Goal: Task Accomplishment & Management: Manage account settings

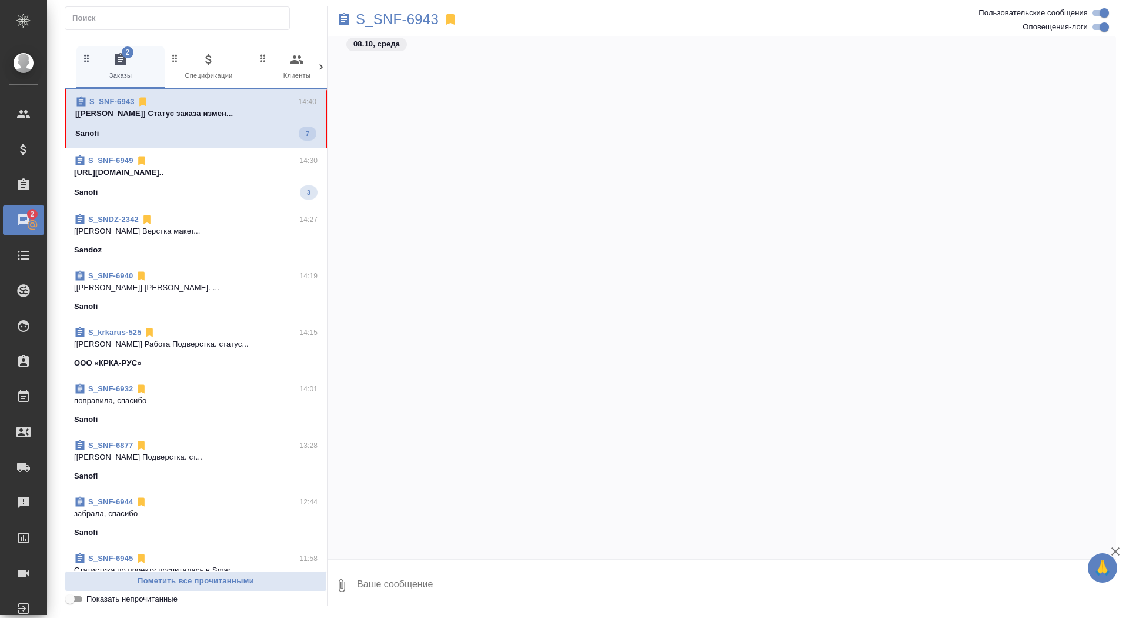
scroll to position [21202, 0]
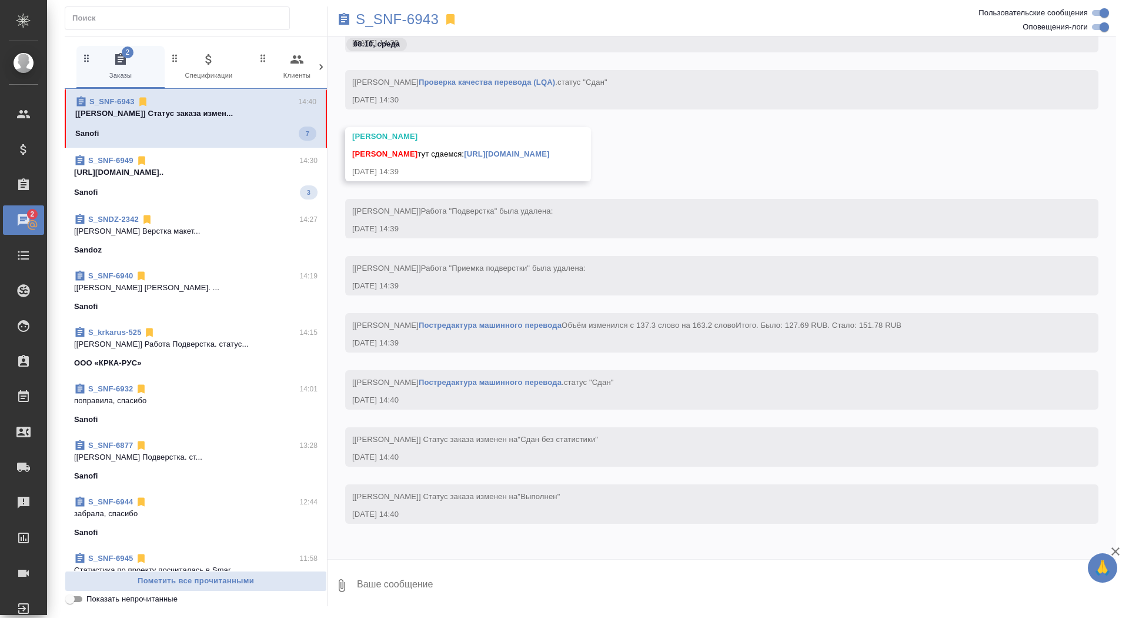
click at [521, 596] on textarea at bounding box center [736, 585] width 761 height 40
type textarea "забрала, спасибо"
click at [549, 149] on link "https://drive.awatera.com/apps/files/files/10618225?dir=/Shares/Sanofi/Orders/S…" at bounding box center [506, 153] width 85 height 9
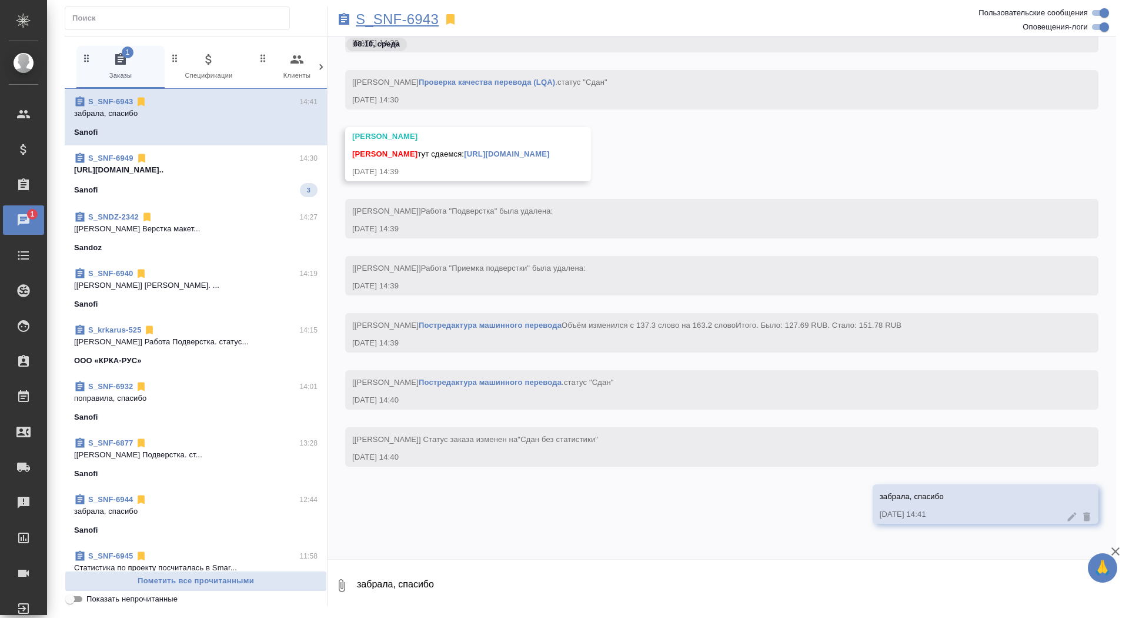
click at [378, 20] on p "S_SNF-6943" at bounding box center [397, 20] width 83 height 12
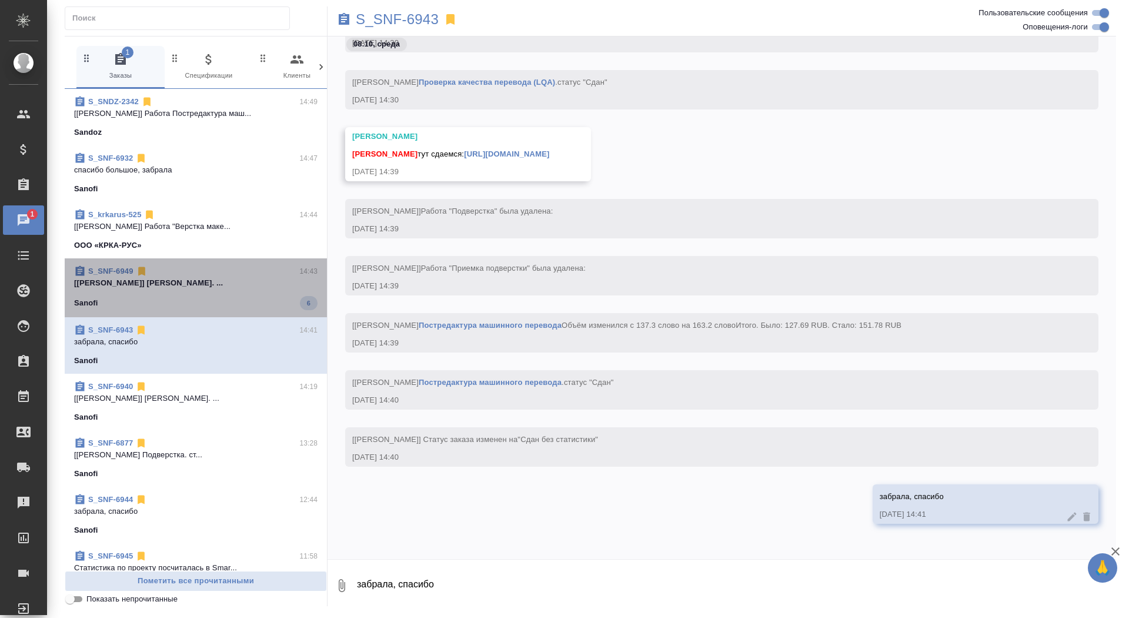
click at [190, 294] on span "S_SNF-6949 14:43 [Горшкова Валентина] Работа Корректура. ... Sanofi 6" at bounding box center [196, 287] width 244 height 45
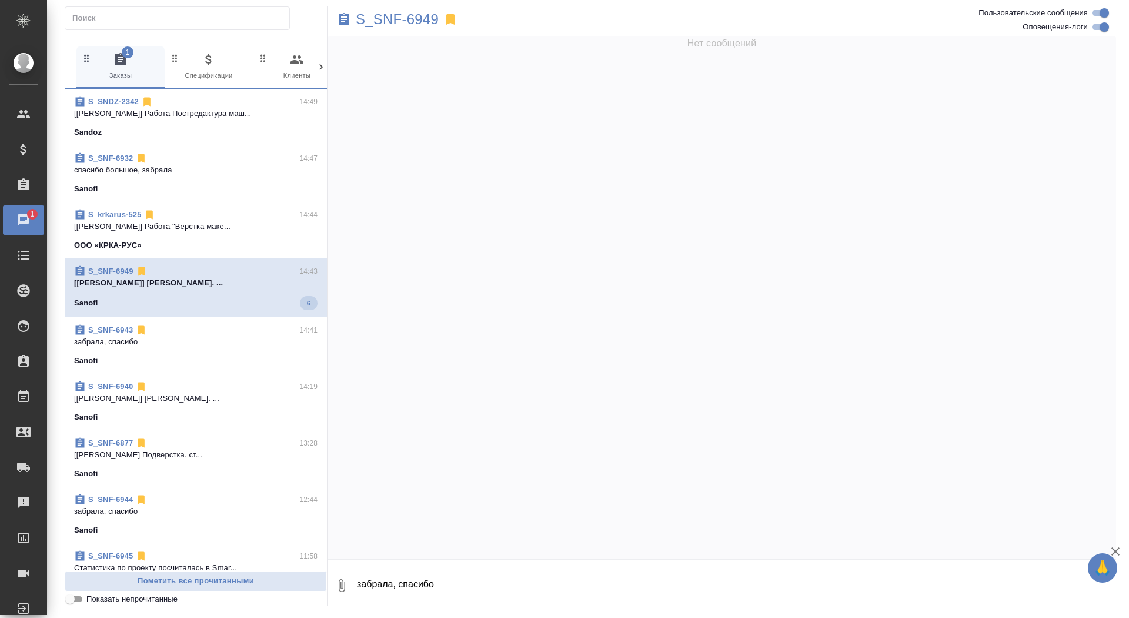
scroll to position [44762, 0]
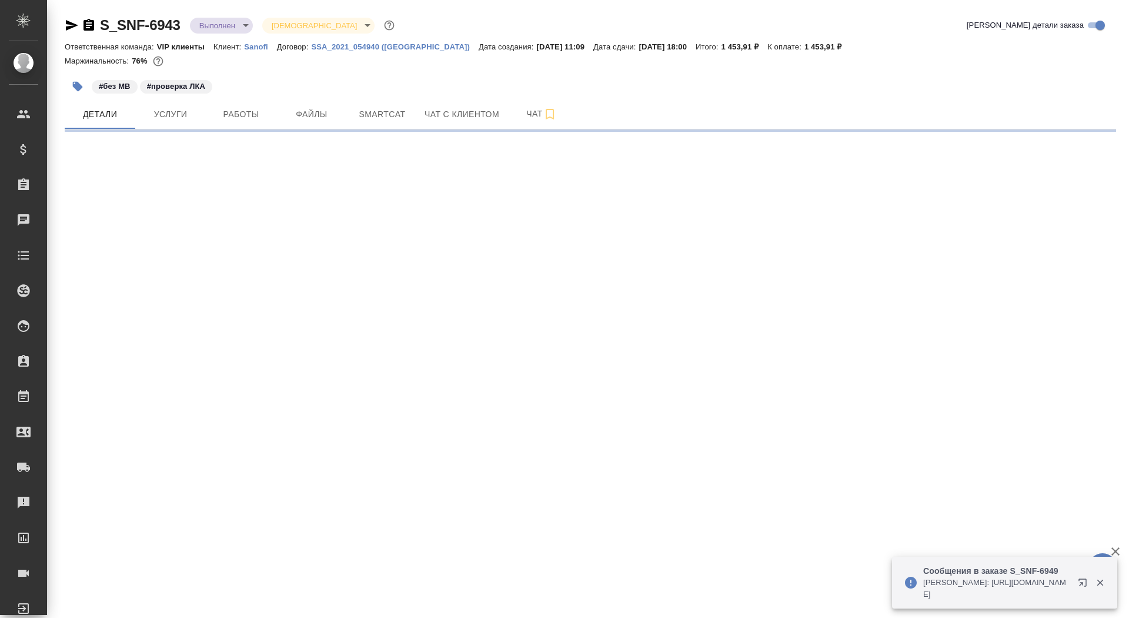
select select "RU"
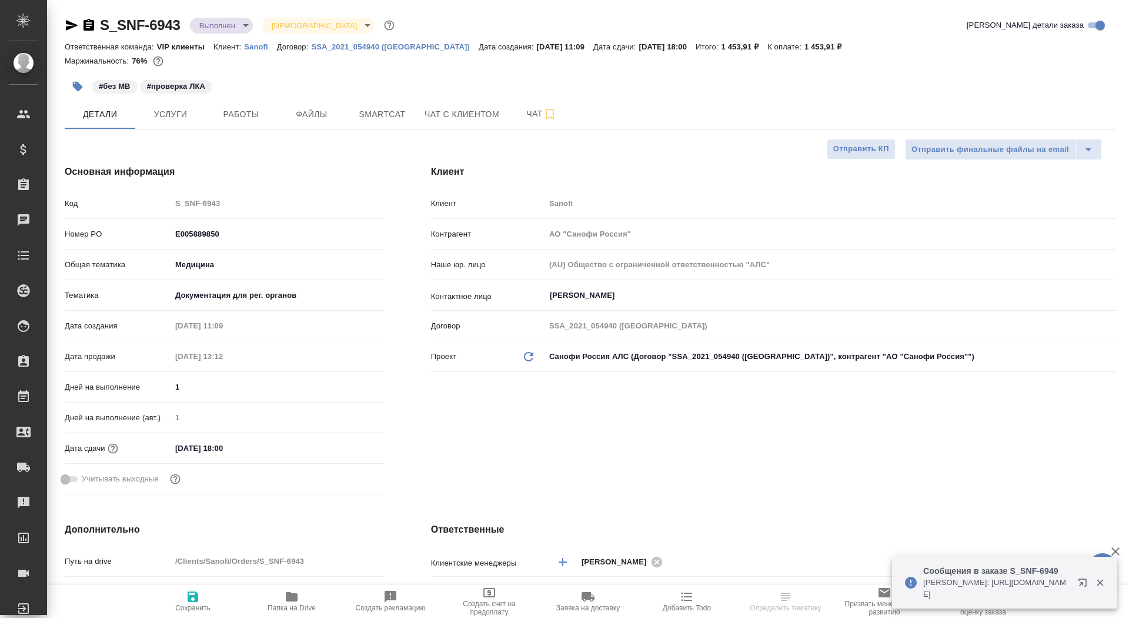
type textarea "x"
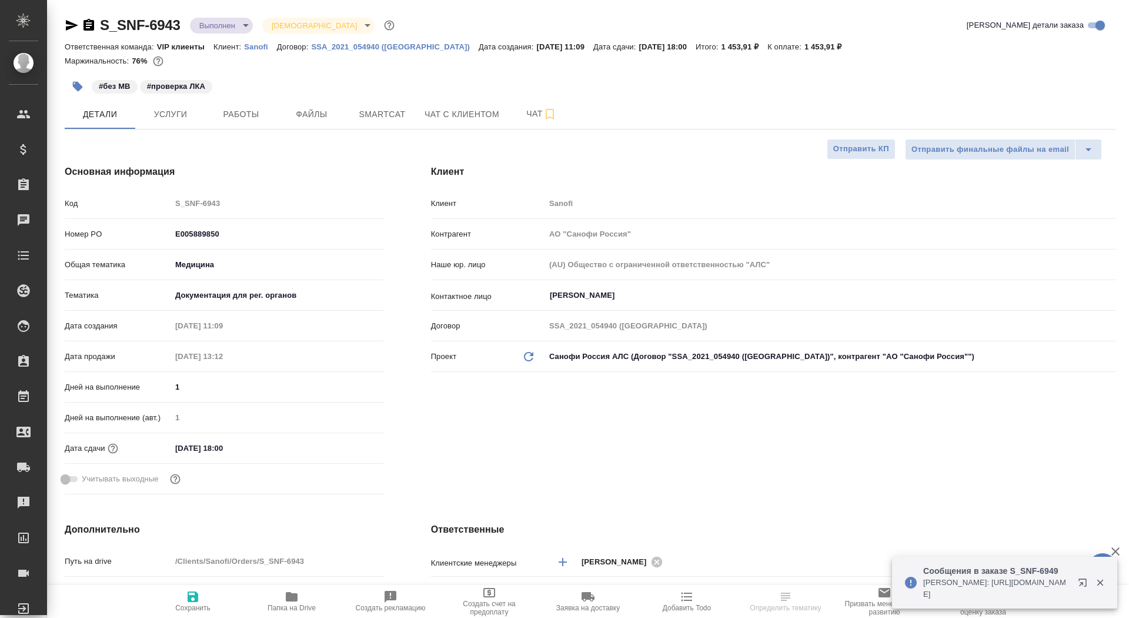
type textarea "x"
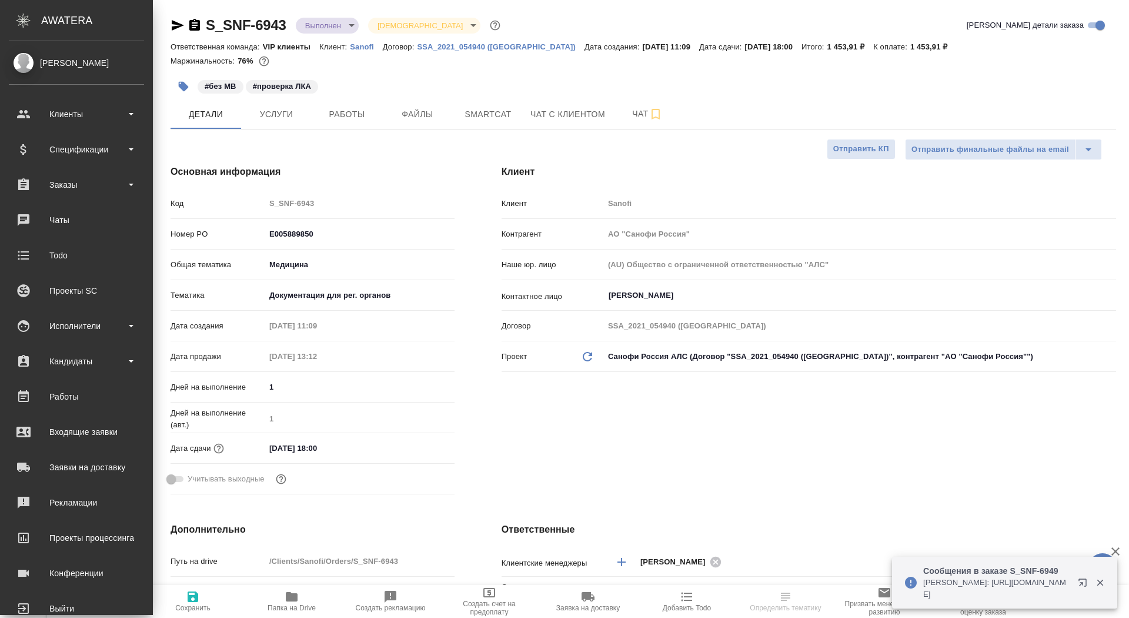
type textarea "x"
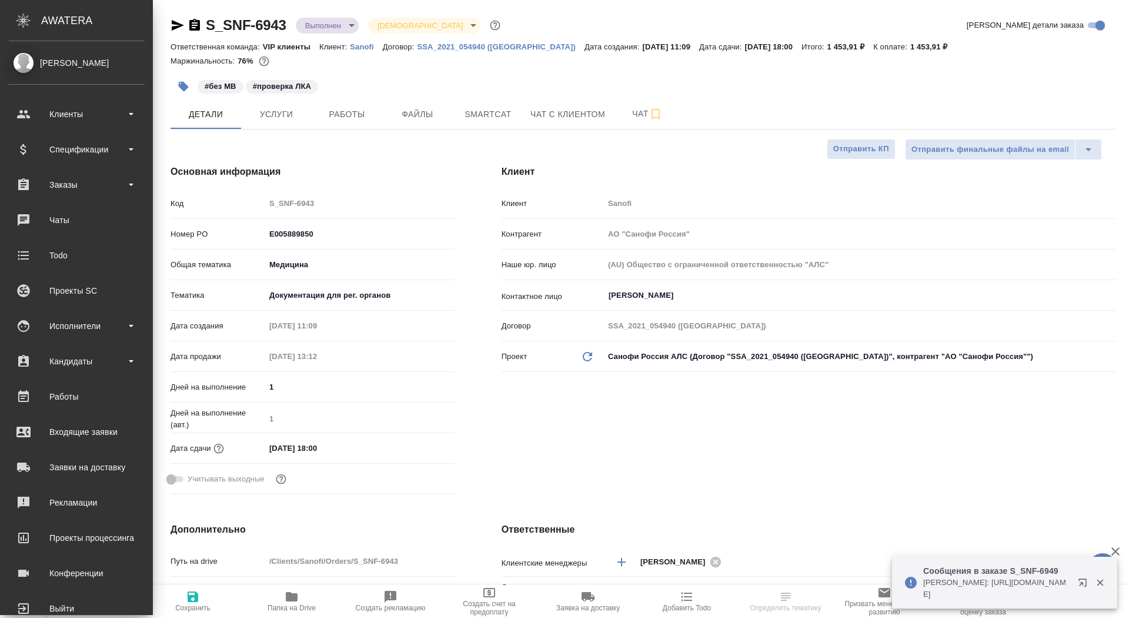
type textarea "x"
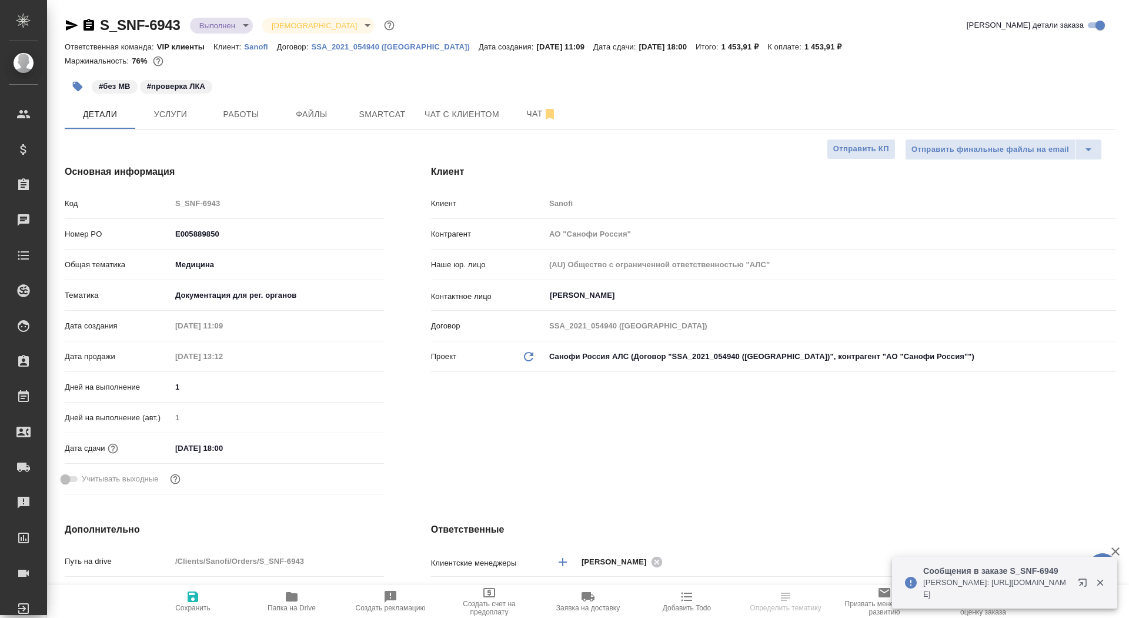
click at [84, 34] on div "S_SNF-6943 Выполнен completed Святая троица holyTrinity" at bounding box center [231, 25] width 332 height 19
click at [89, 30] on icon "button" at bounding box center [89, 25] width 11 height 12
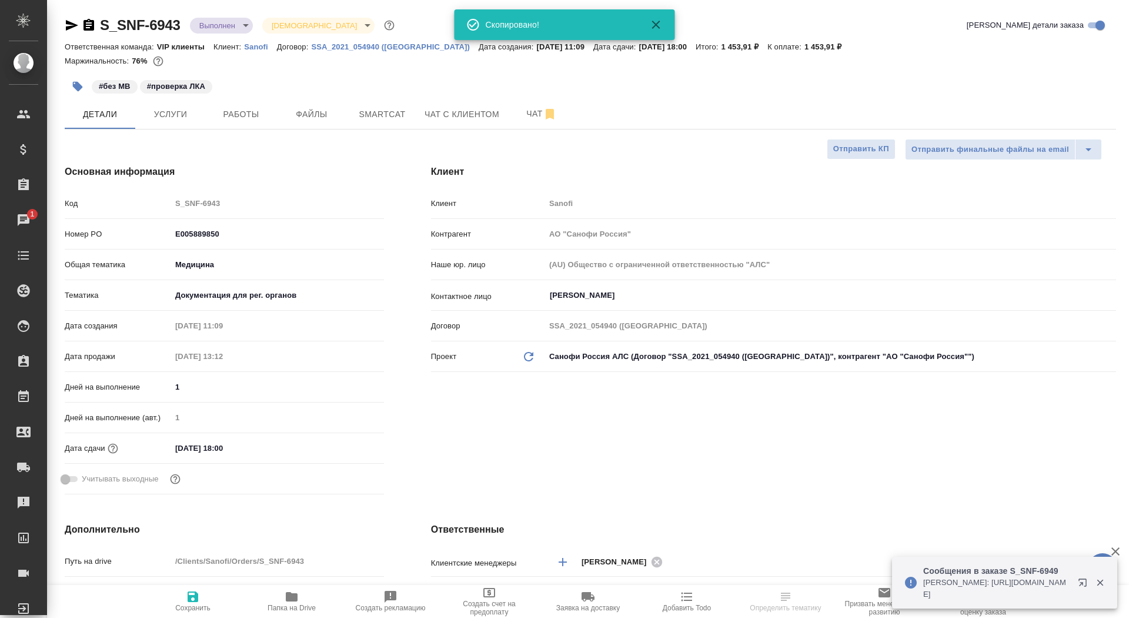
type textarea "x"
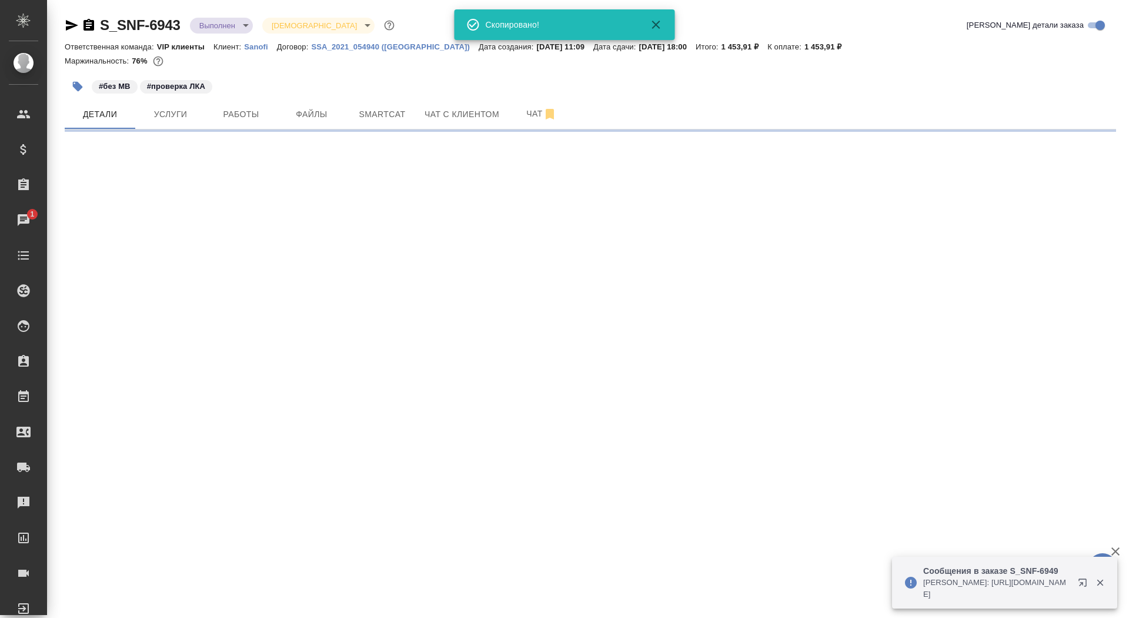
select select "RU"
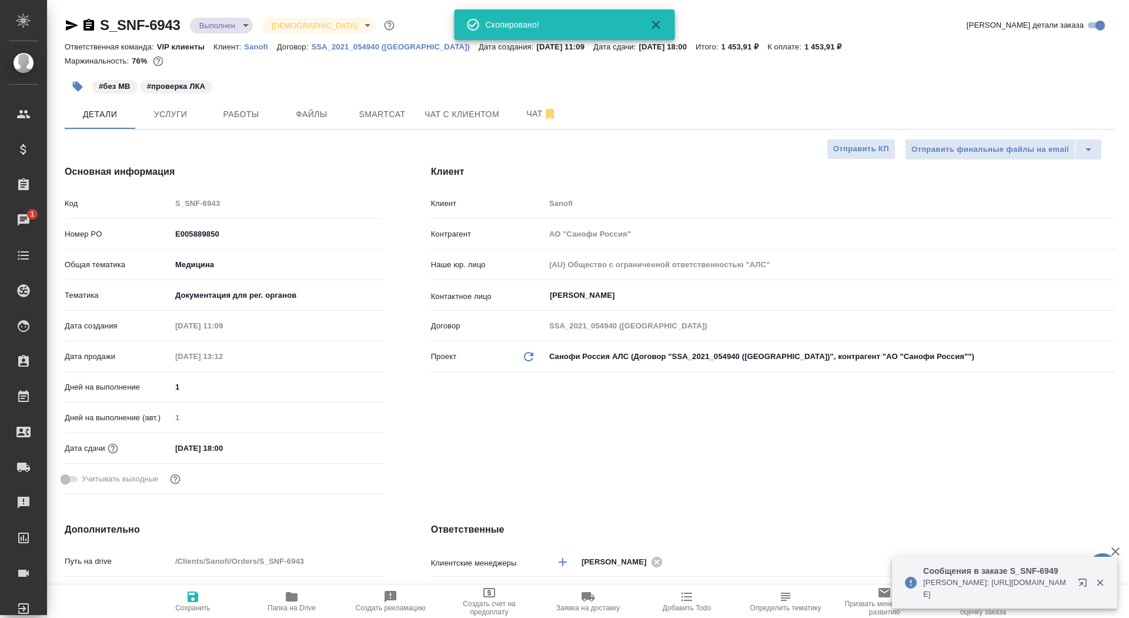
type textarea "x"
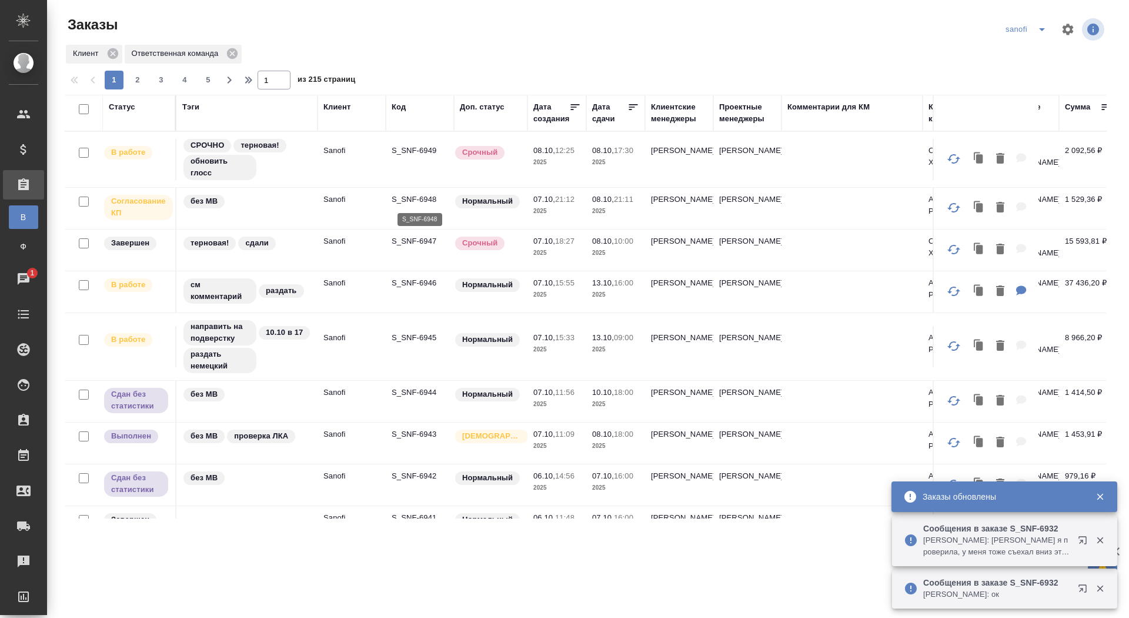
click at [416, 199] on p "S_SNF-6948" at bounding box center [420, 200] width 56 height 12
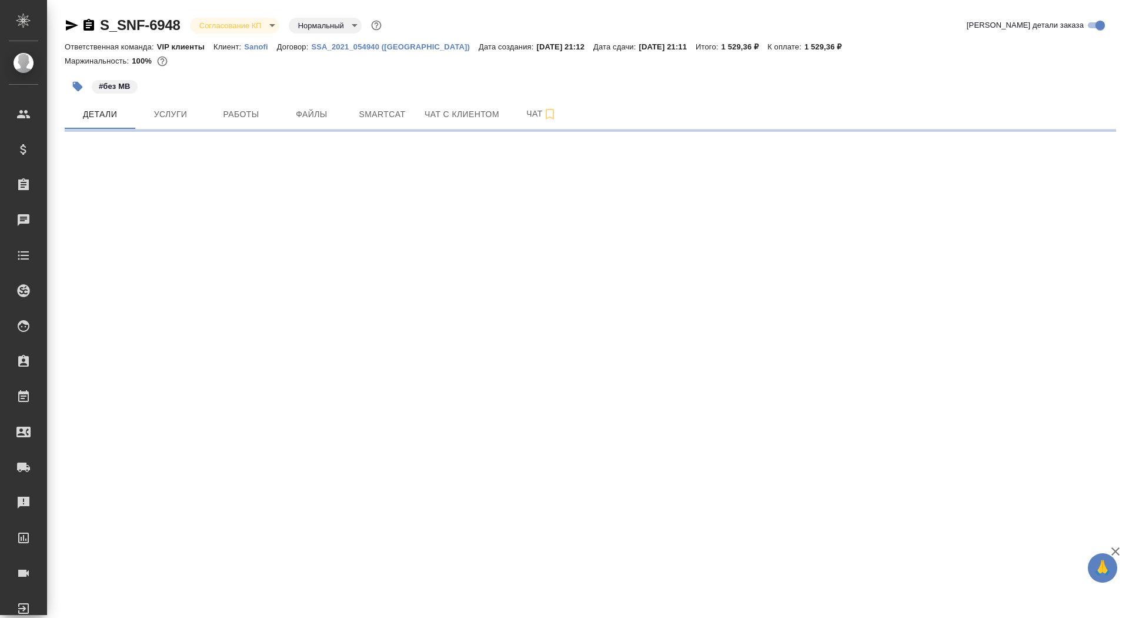
select select "RU"
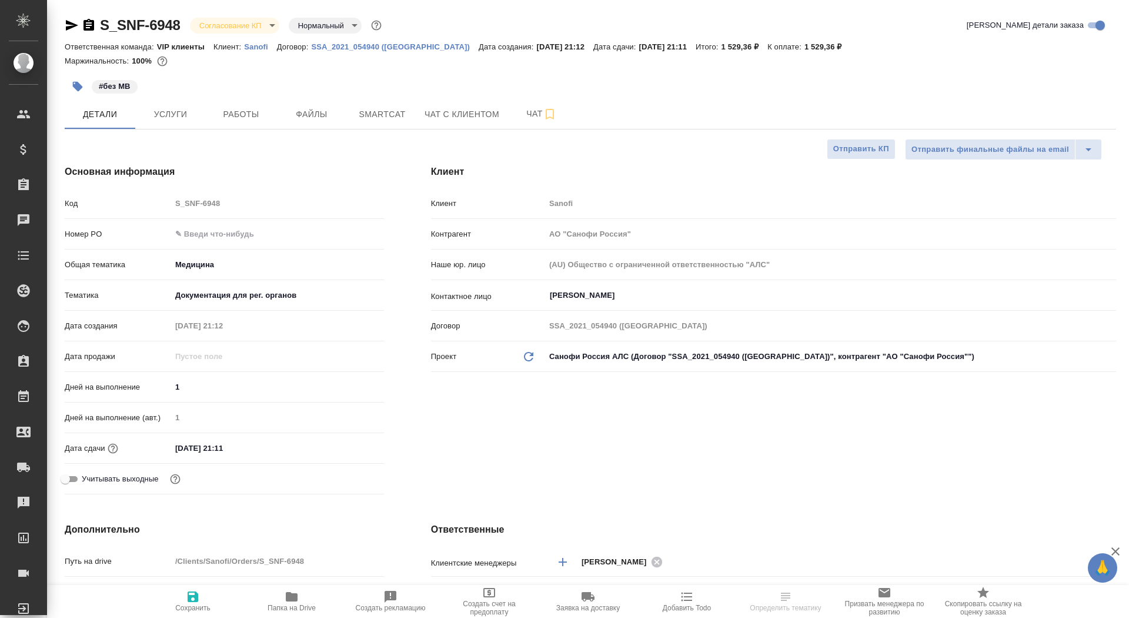
type textarea "x"
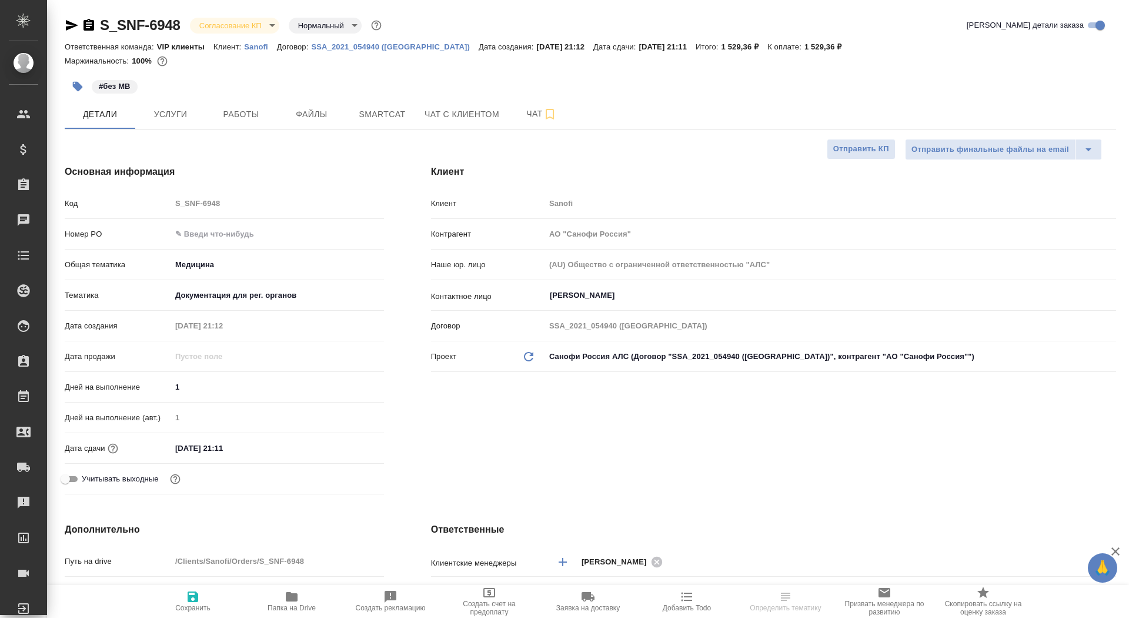
type textarea "x"
click at [515, 112] on span "Чат" at bounding box center [542, 113] width 56 height 15
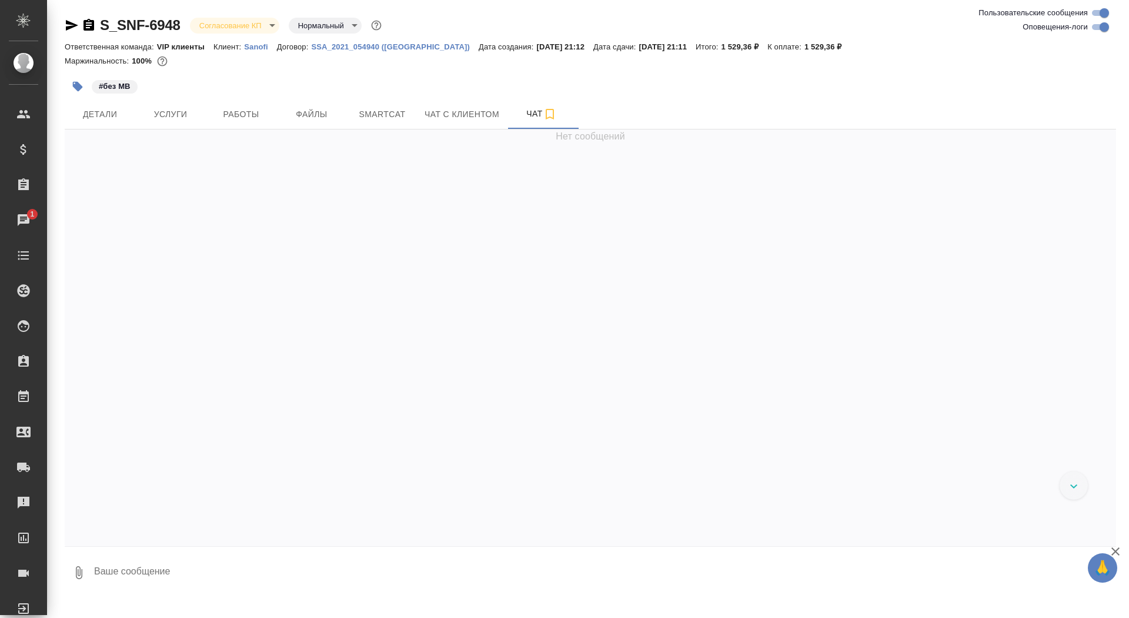
scroll to position [444, 0]
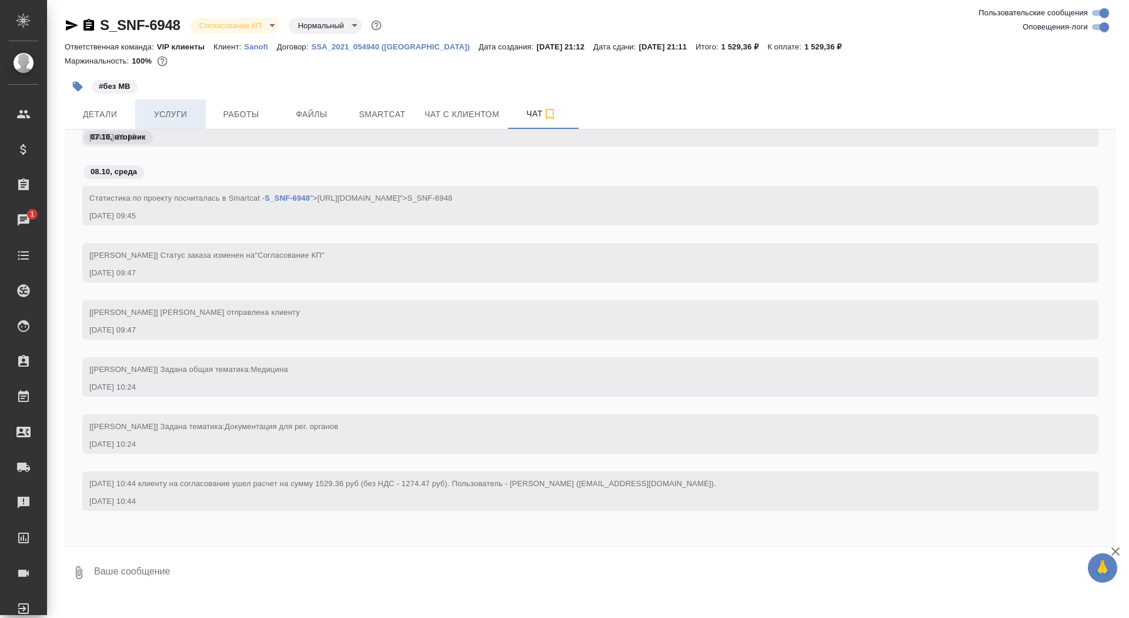
click at [159, 115] on span "Услуги" at bounding box center [170, 114] width 56 height 15
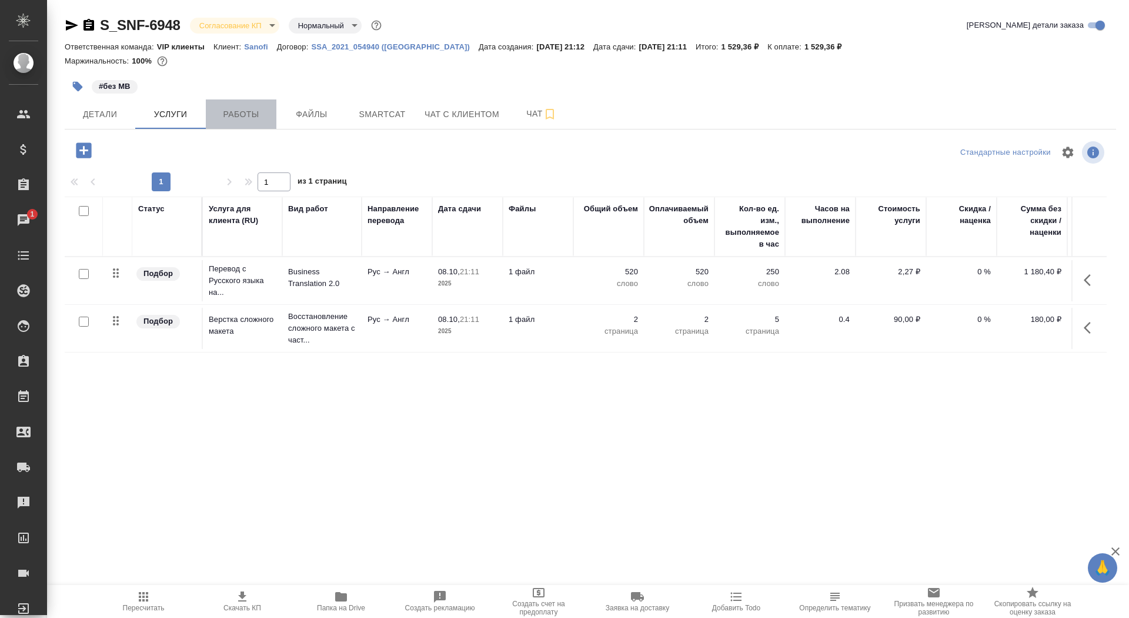
click at [247, 107] on span "Работы" at bounding box center [241, 114] width 56 height 15
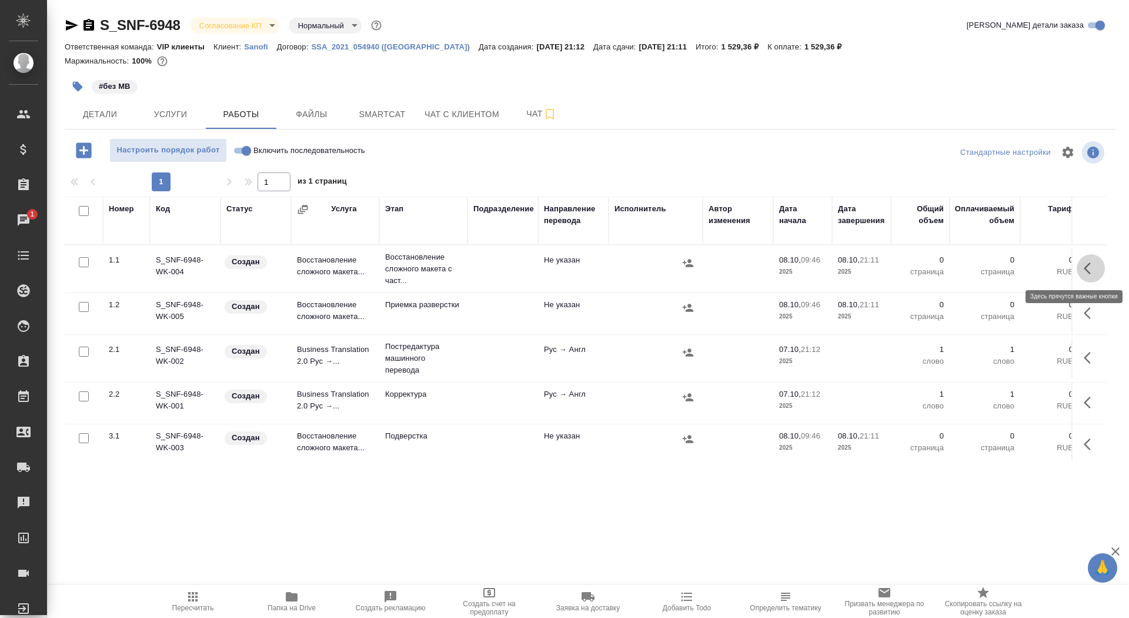
click at [1095, 266] on icon "button" at bounding box center [1091, 268] width 14 height 14
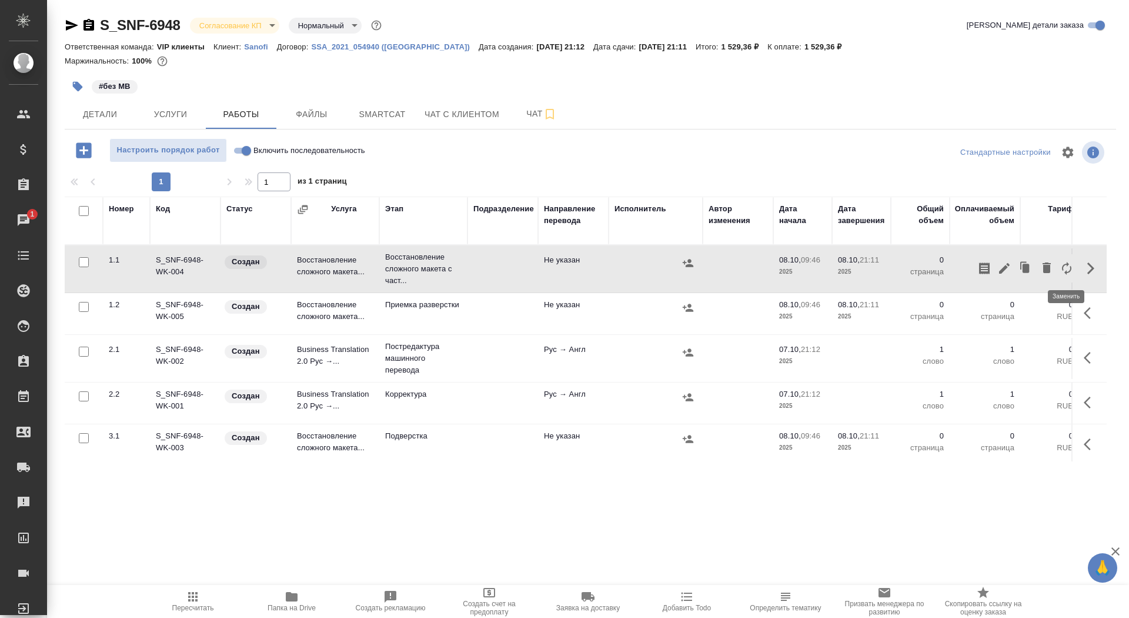
click at [1068, 271] on icon "button" at bounding box center [1067, 268] width 14 height 14
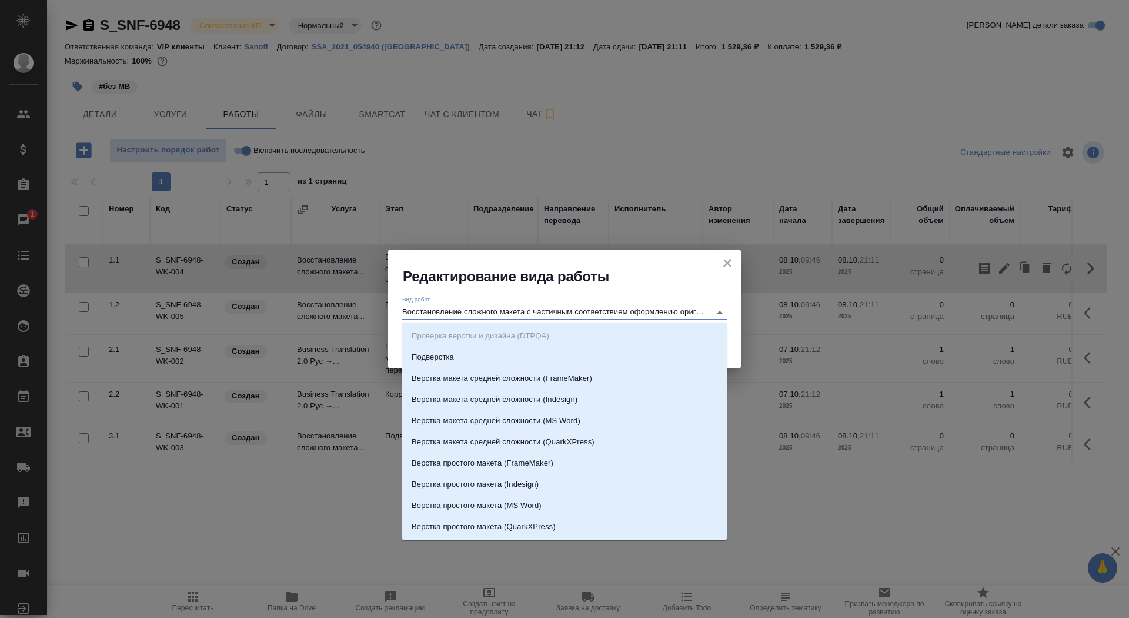
click at [605, 318] on input "Восстановление сложного макета с частичным соответствием оформлению оригинала" at bounding box center [553, 312] width 302 height 14
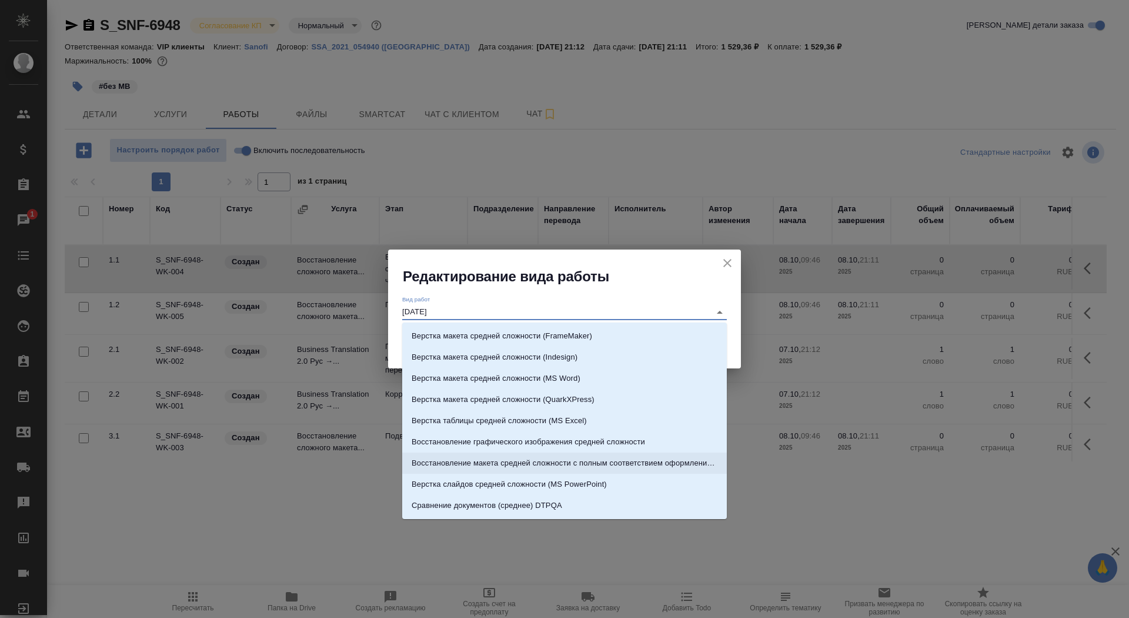
click at [675, 458] on p "Восстановление макета средней сложности с полным соответствием оформлению ориги…" at bounding box center [565, 463] width 306 height 12
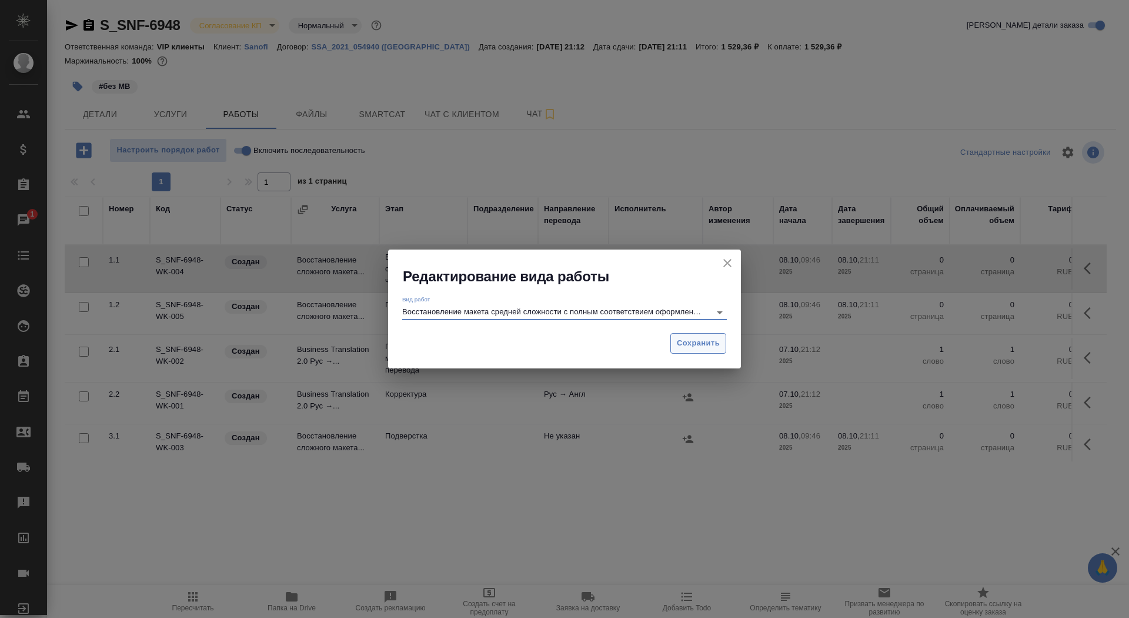
type input "Восстановление макета средней сложности с полным соответствием оформлению ориги…"
click at [699, 349] on span "Сохранить" at bounding box center [698, 343] width 43 height 14
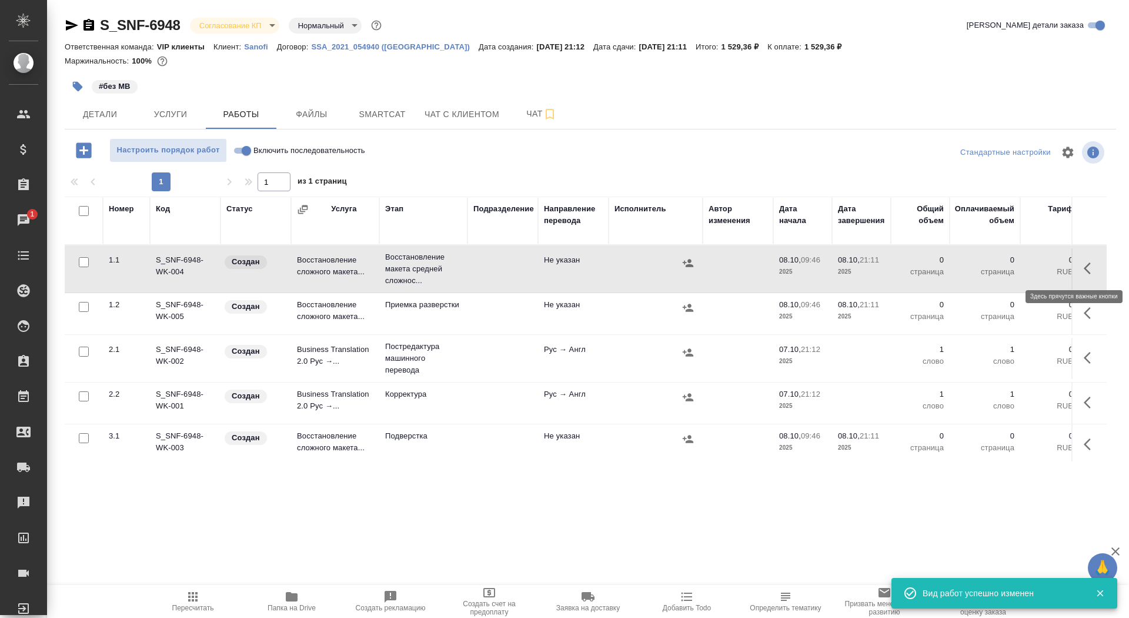
click at [1092, 265] on icon "button" at bounding box center [1091, 268] width 14 height 14
click at [997, 270] on button "button" at bounding box center [1005, 268] width 20 height 28
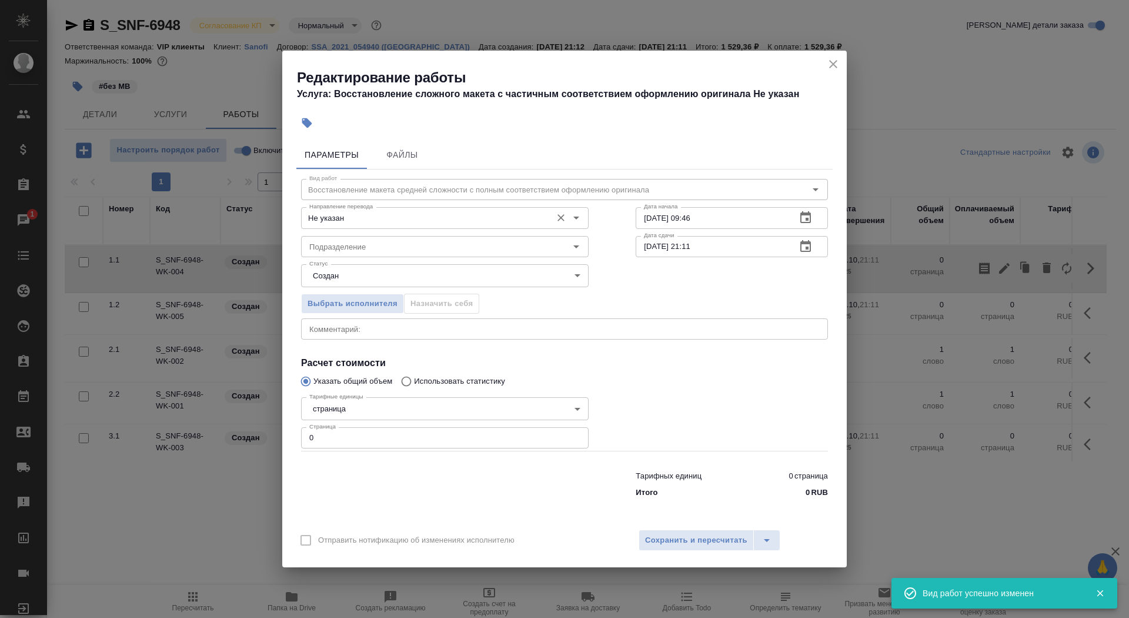
click at [380, 215] on input "Не указан" at bounding box center [425, 218] width 241 height 14
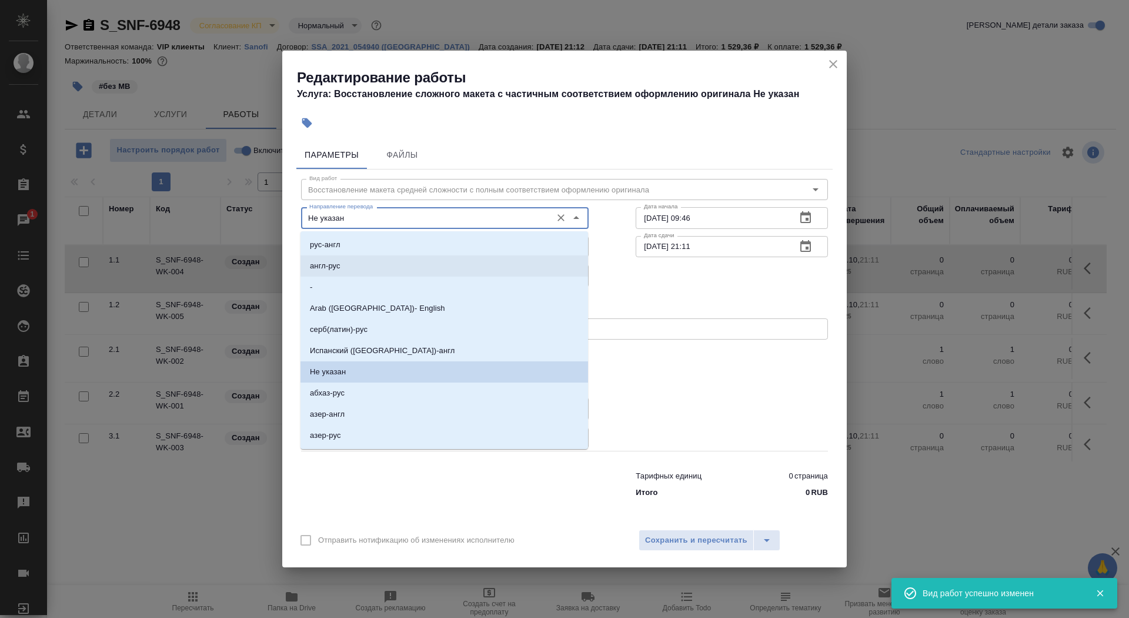
click at [381, 271] on li "англ-рус" at bounding box center [445, 265] width 288 height 21
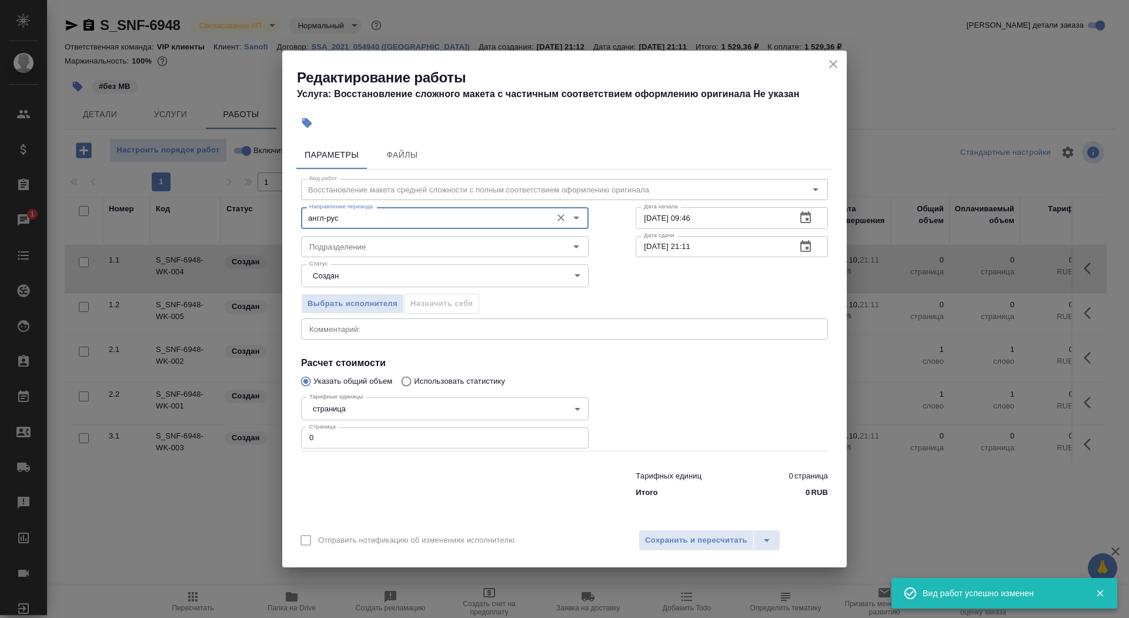
click at [373, 224] on input "англ-рус" at bounding box center [425, 218] width 241 height 14
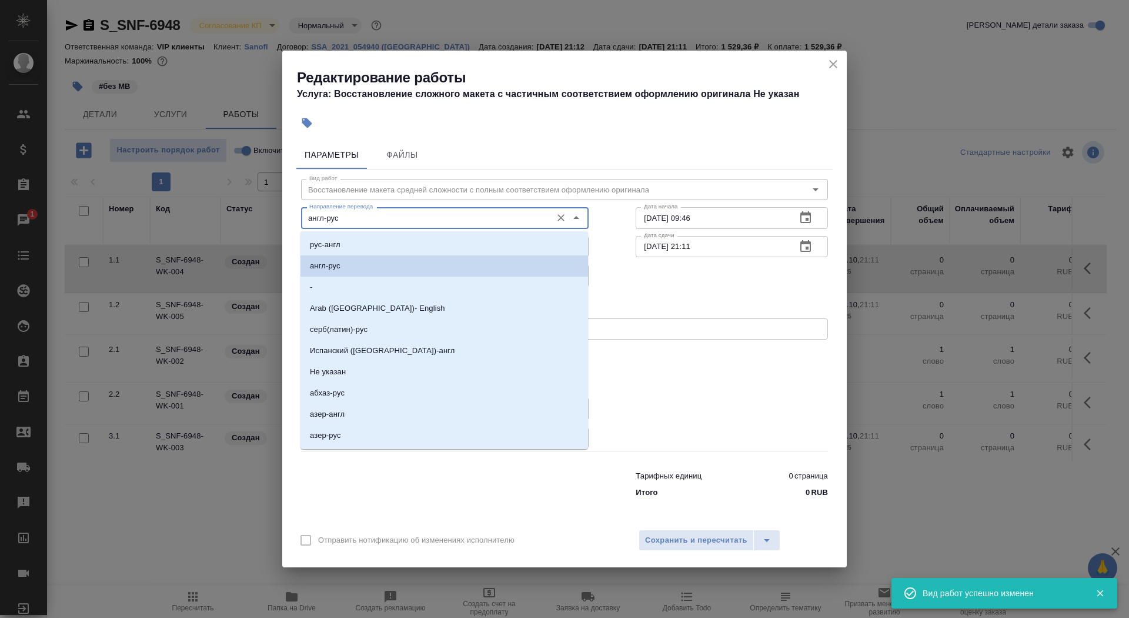
click at [378, 236] on li "рус-англ" at bounding box center [445, 244] width 288 height 21
type input "рус-англ"
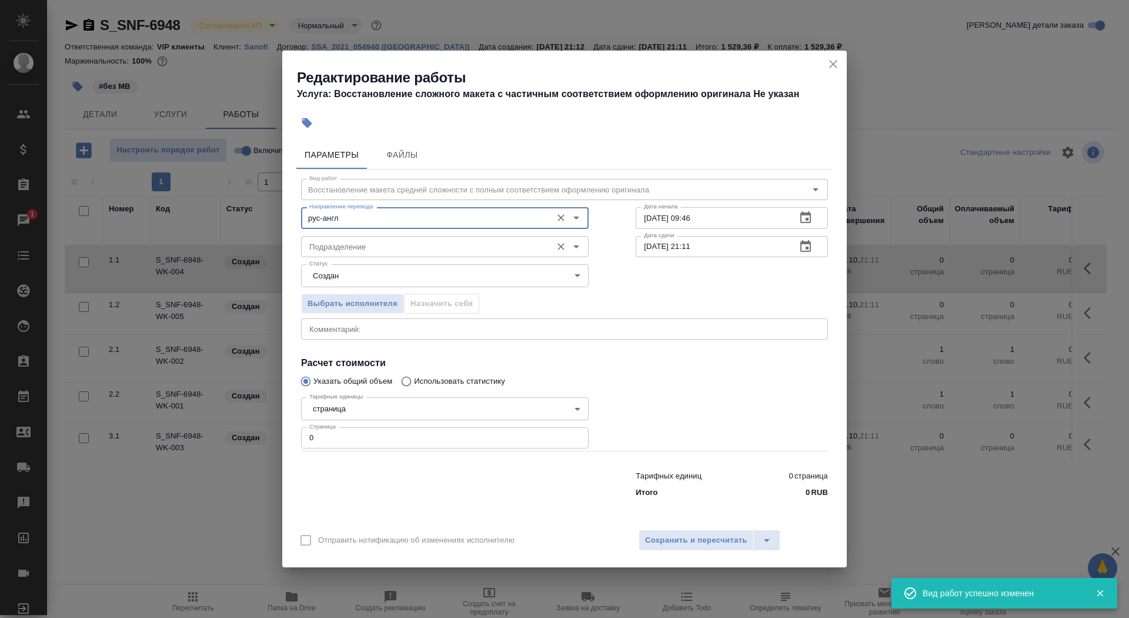
click at [381, 243] on input "Подразделение" at bounding box center [425, 246] width 241 height 14
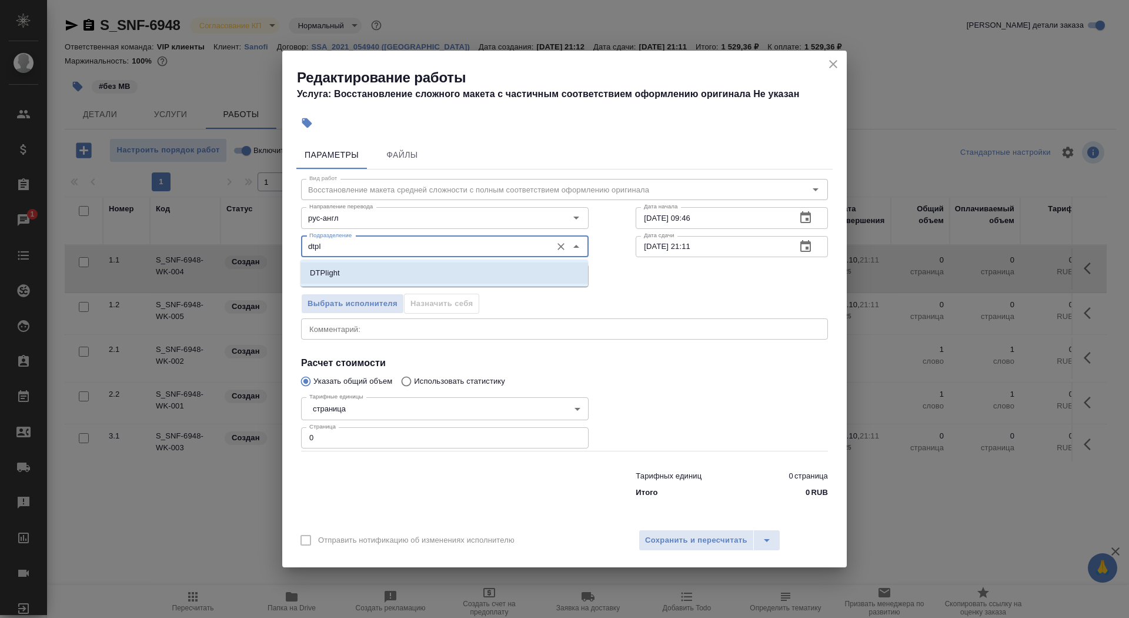
click at [464, 274] on li "DTPlight" at bounding box center [445, 272] width 288 height 21
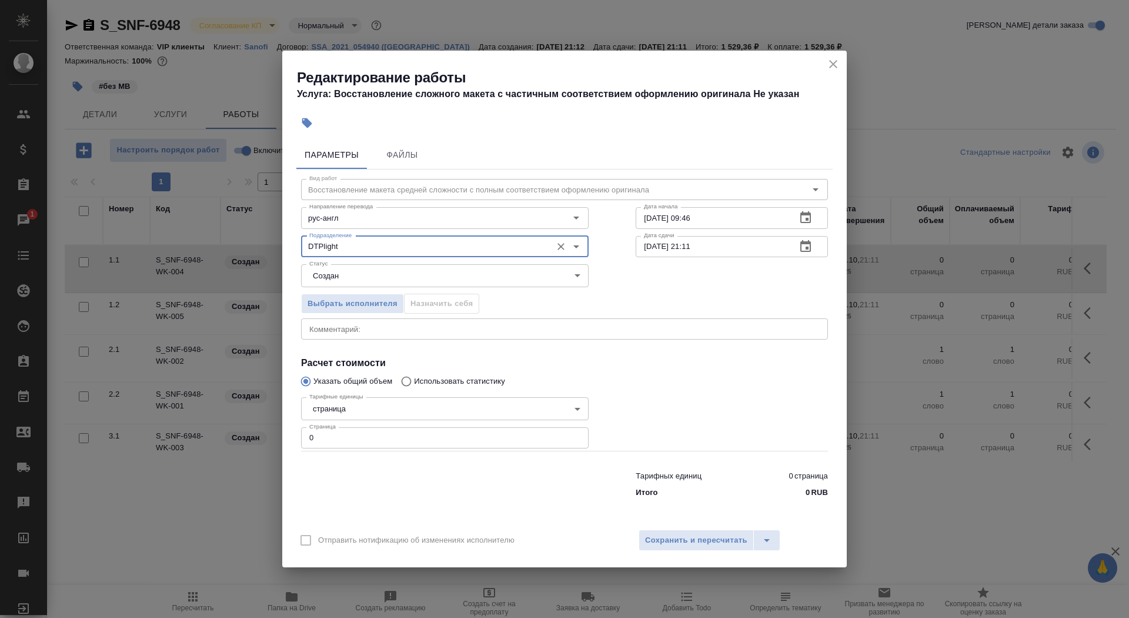
type input "DTPlight"
click at [437, 272] on body "🙏 .cls-1 fill:#fff; AWATERA Saydasheva Dilyara Клиенты Спецификации Заказы 1 Ча…" at bounding box center [564, 309] width 1129 height 618
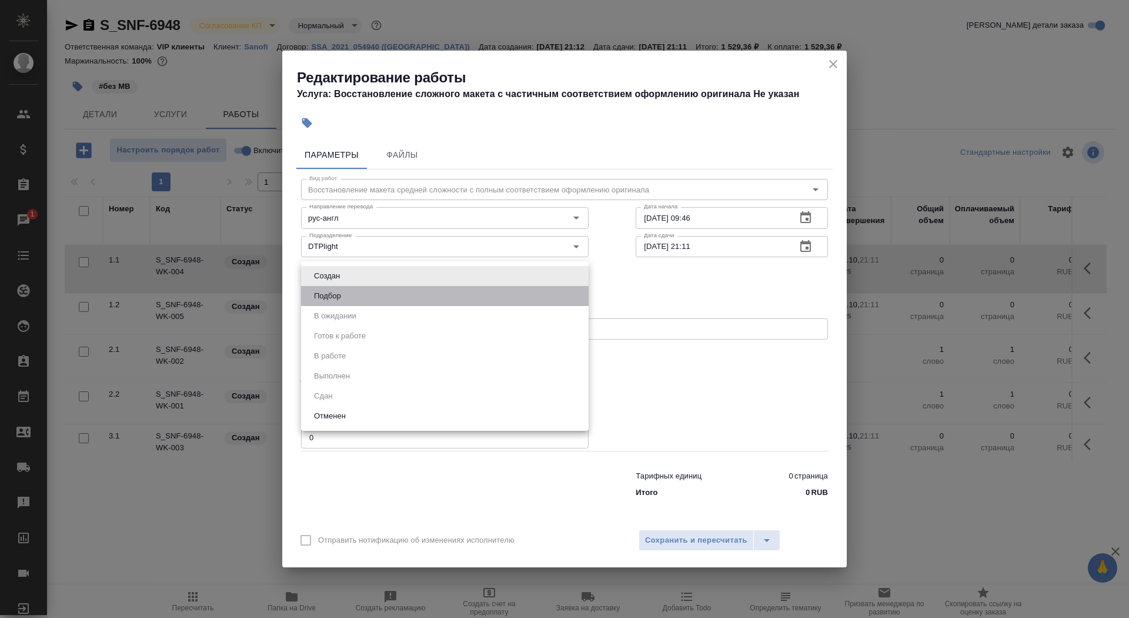
click at [434, 302] on li "Подбор" at bounding box center [445, 296] width 288 height 20
type input "recruiting"
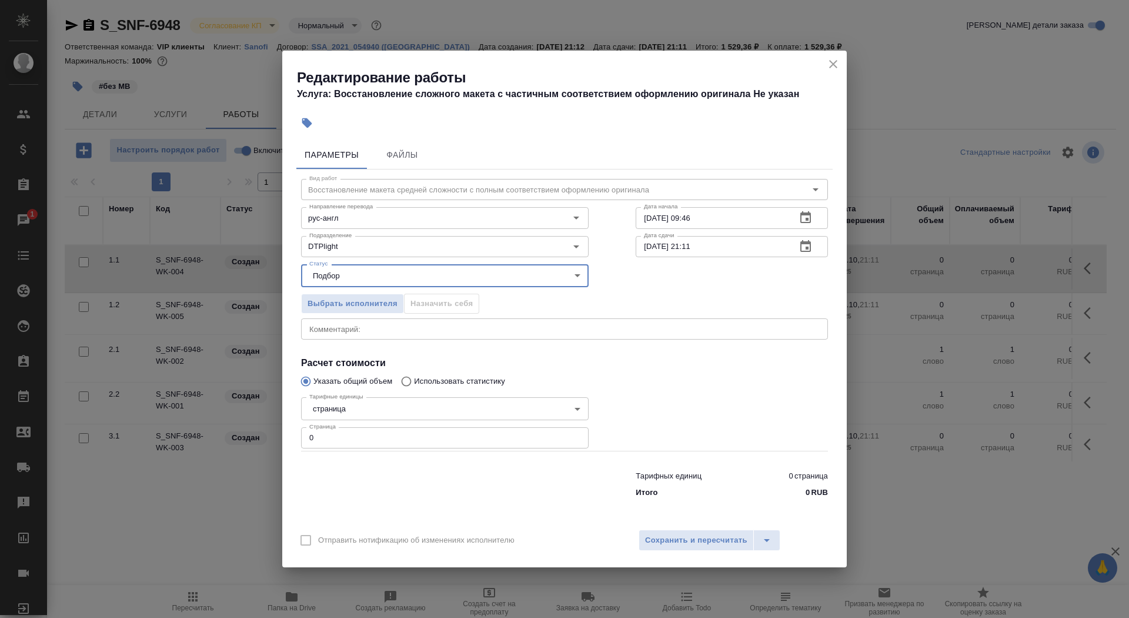
click at [401, 412] on body "🙏 .cls-1 fill:#fff; AWATERA Saydasheva Dilyara Клиенты Спецификации Заказы 1 Ча…" at bounding box center [564, 309] width 1129 height 618
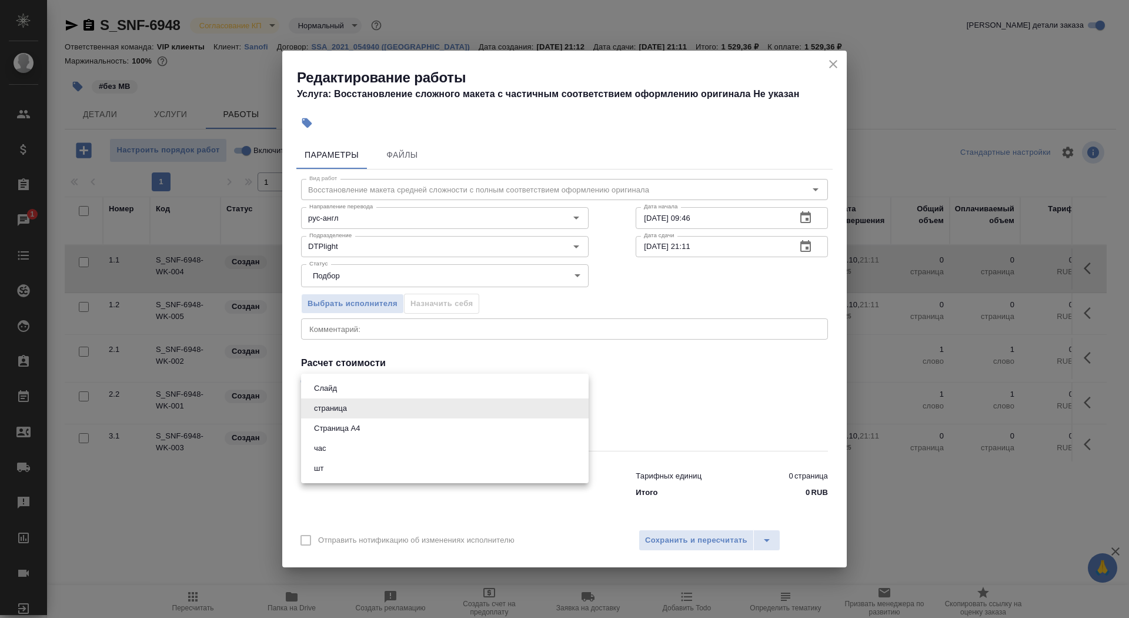
click at [400, 432] on li "Страница А4" at bounding box center [445, 428] width 288 height 20
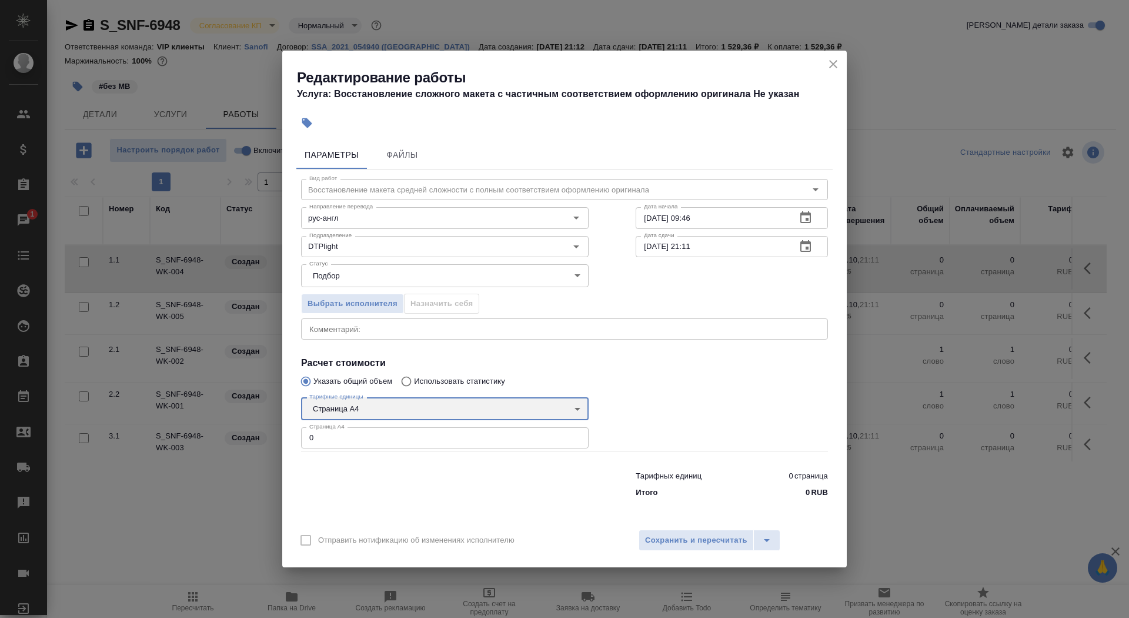
type input "5f036ec4e16dec2d6b59c8ff"
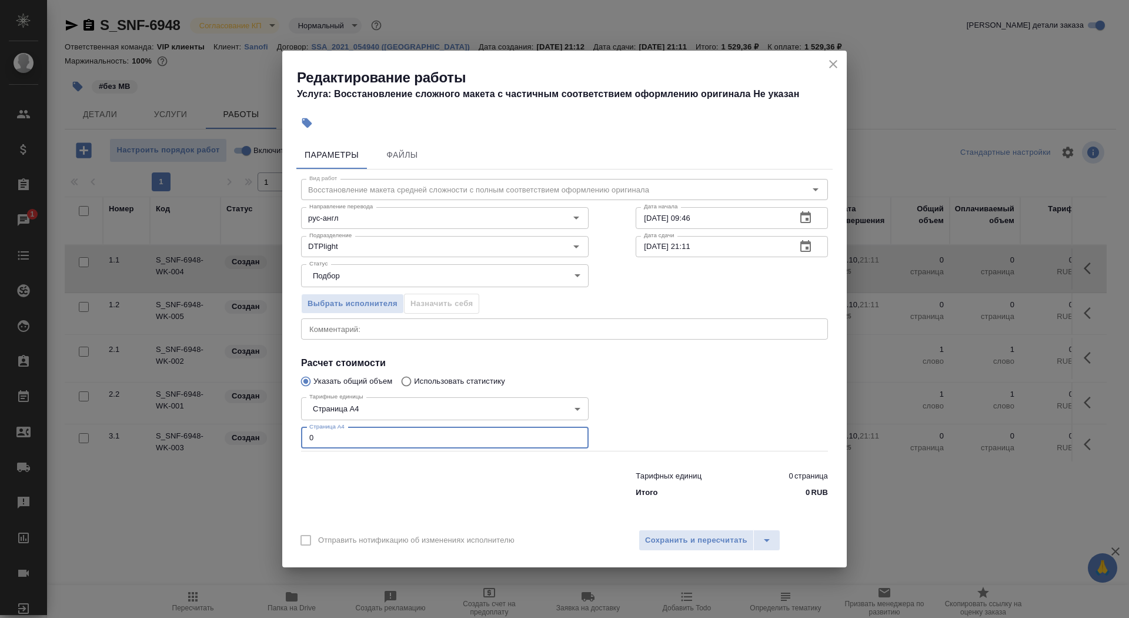
click at [399, 432] on input "0" at bounding box center [445, 437] width 288 height 21
type input "2"
click at [781, 218] on input "08.10.2025 09:46" at bounding box center [711, 217] width 151 height 21
type input "08.10.2025 14:45"
click at [805, 242] on icon "button" at bounding box center [806, 246] width 11 height 12
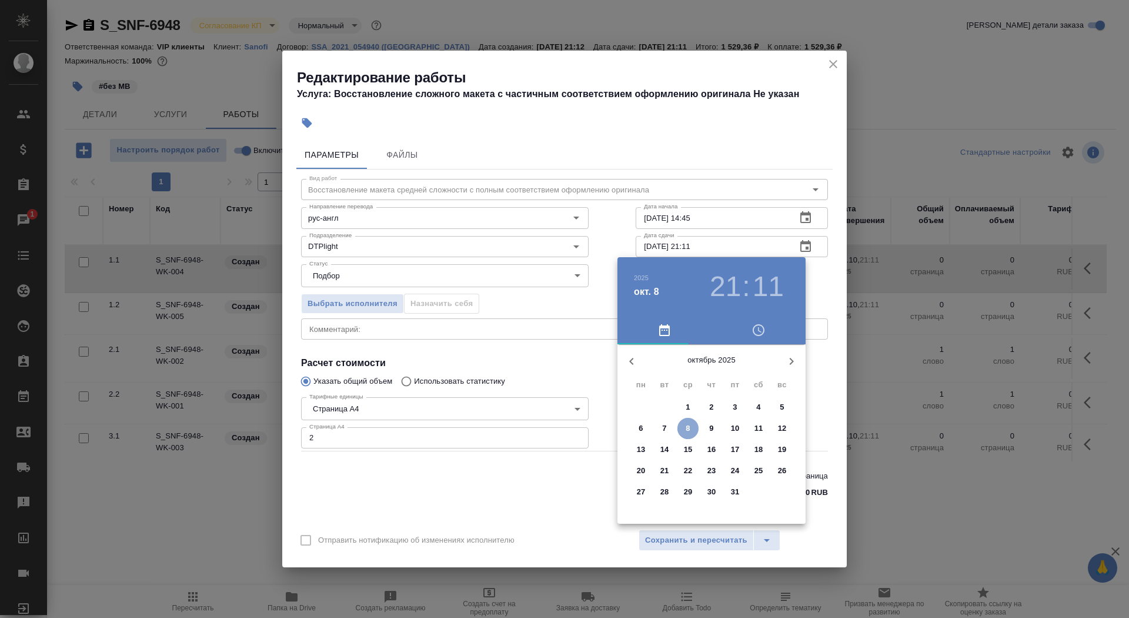
click at [687, 426] on p "8" at bounding box center [688, 428] width 4 height 12
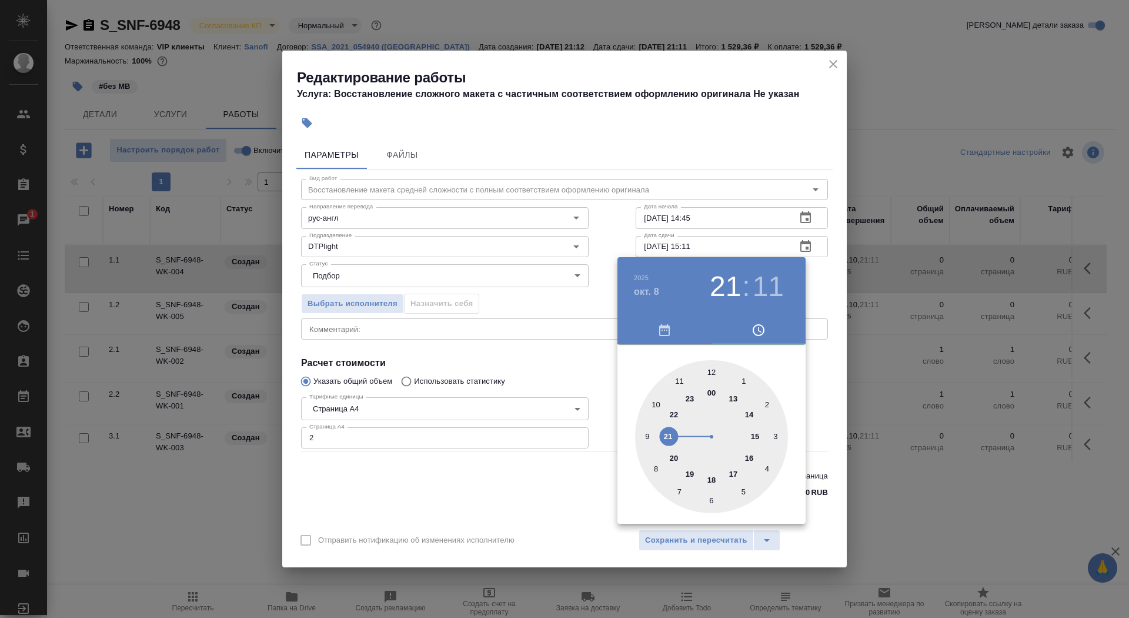
click at [757, 434] on div at bounding box center [711, 436] width 153 height 153
type input "08.10.2025 15:45"
click at [646, 435] on div at bounding box center [711, 436] width 153 height 153
click at [550, 476] on div at bounding box center [564, 309] width 1129 height 618
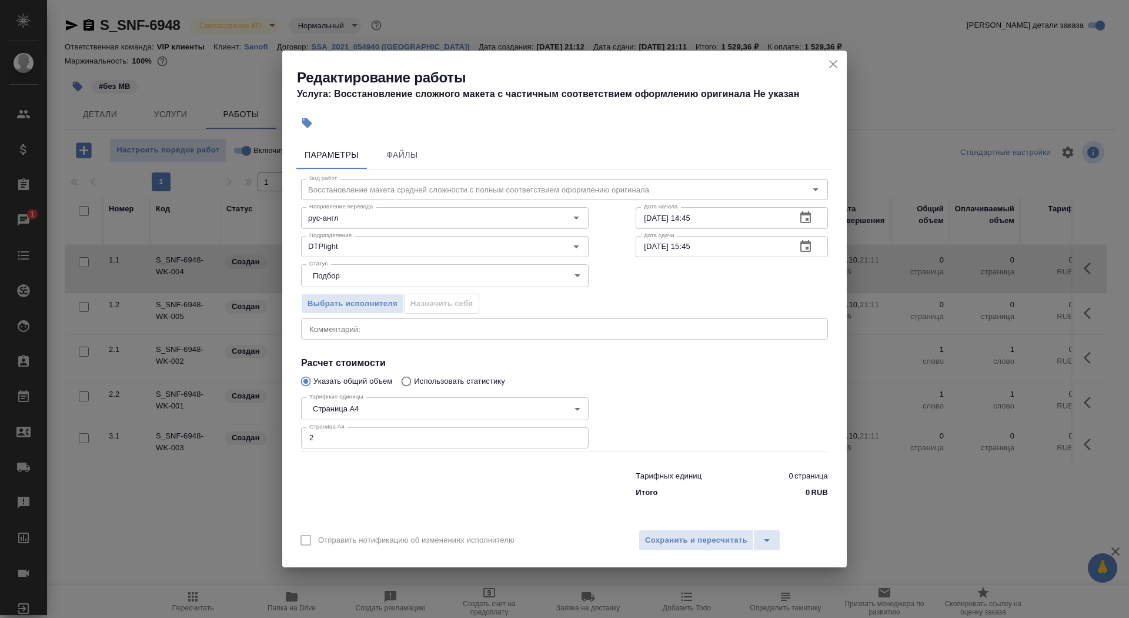
click at [685, 526] on div "Отправить нотификацию об изменениях исполнителю Сохранить и пересчитать" at bounding box center [564, 544] width 565 height 45
click at [686, 536] on span "Сохранить и пересчитать" at bounding box center [696, 541] width 102 height 14
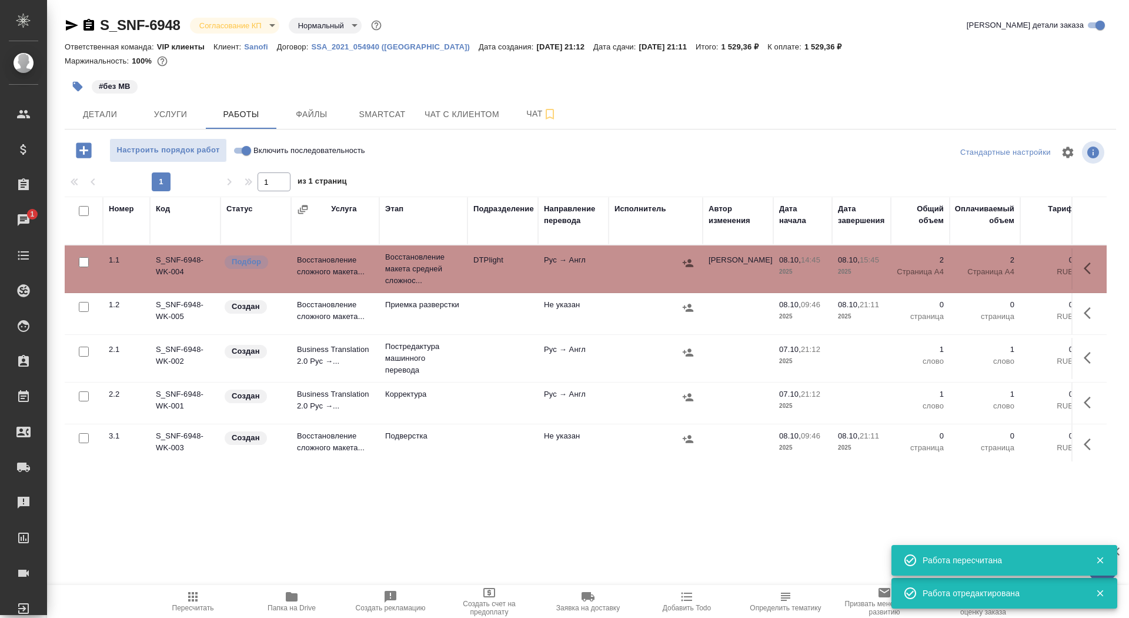
click at [72, 91] on icon "button" at bounding box center [78, 87] width 12 height 12
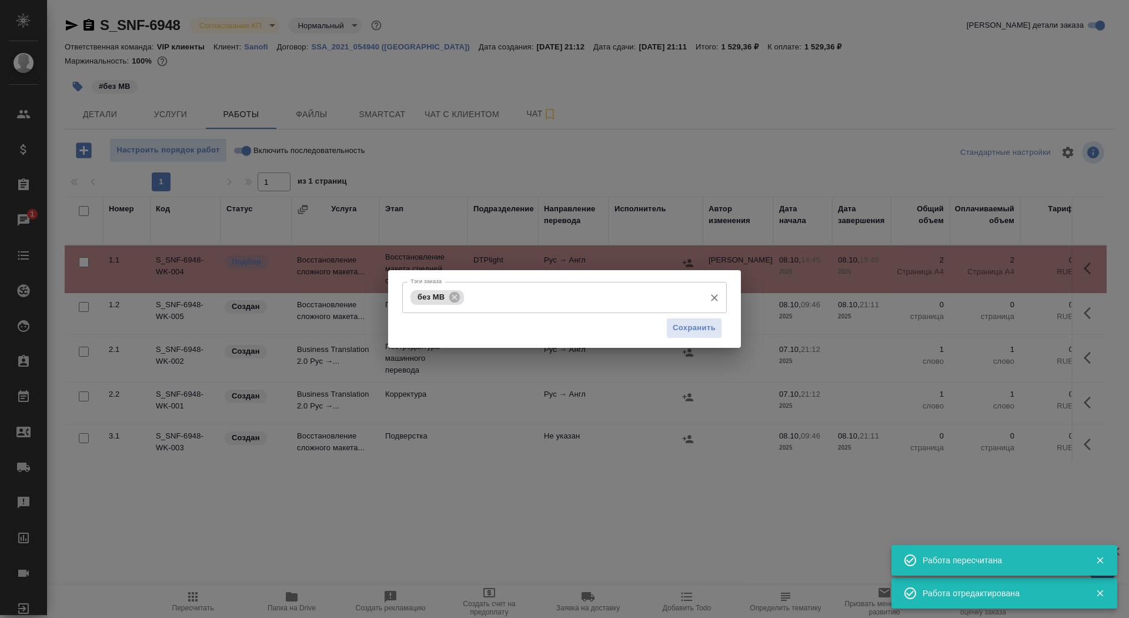
click at [545, 311] on div "без МВ Тэги заказа" at bounding box center [564, 297] width 325 height 31
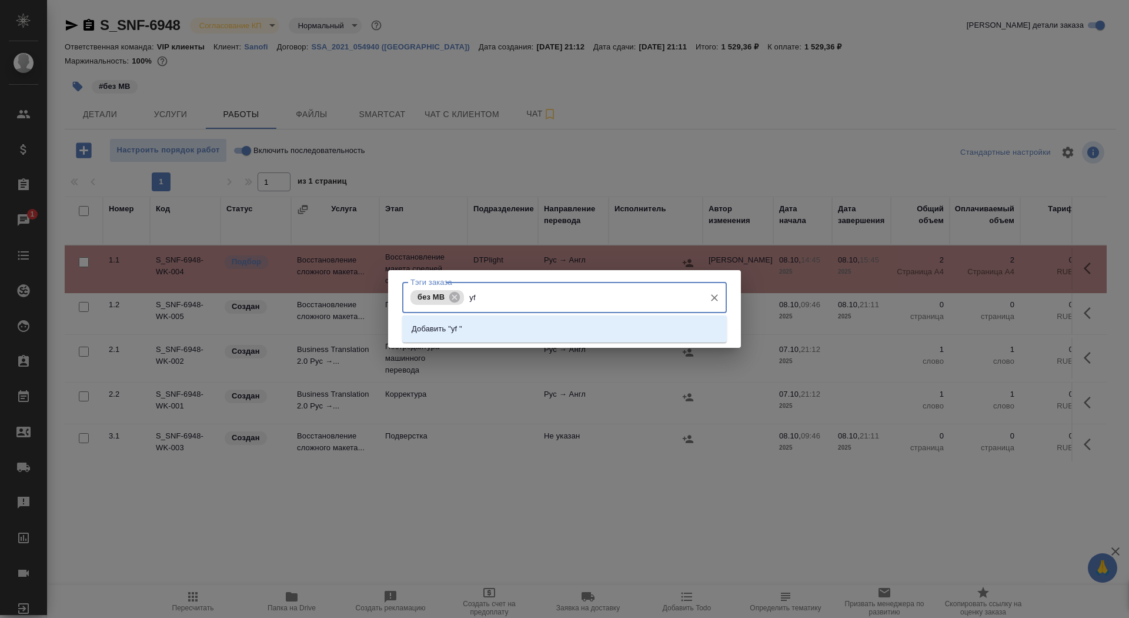
type input "y"
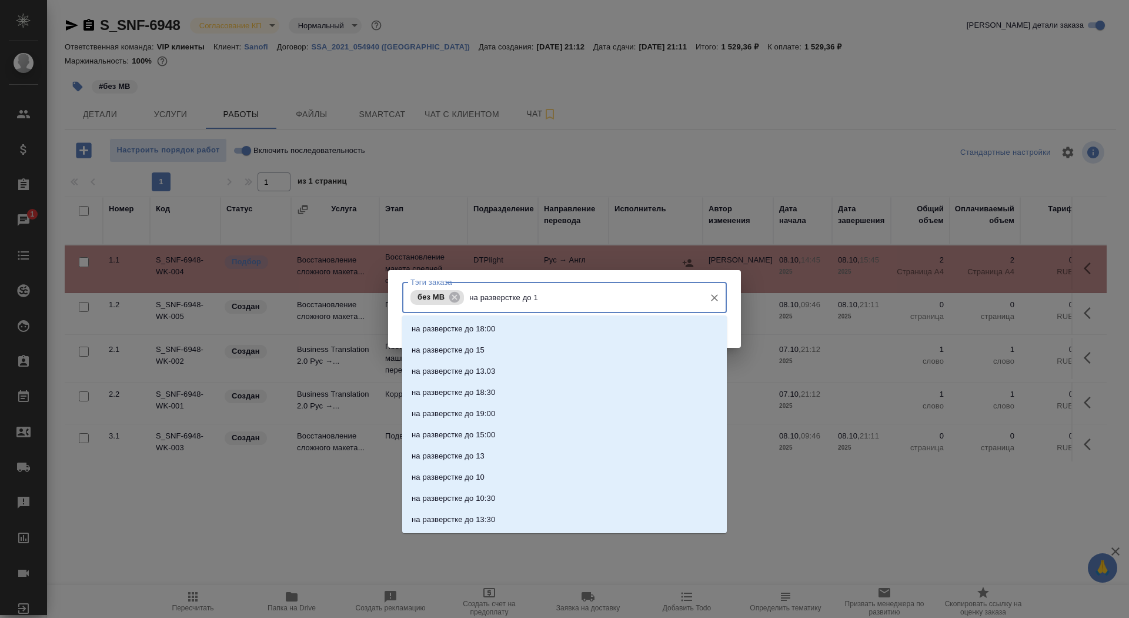
type input "на разверстке до 16"
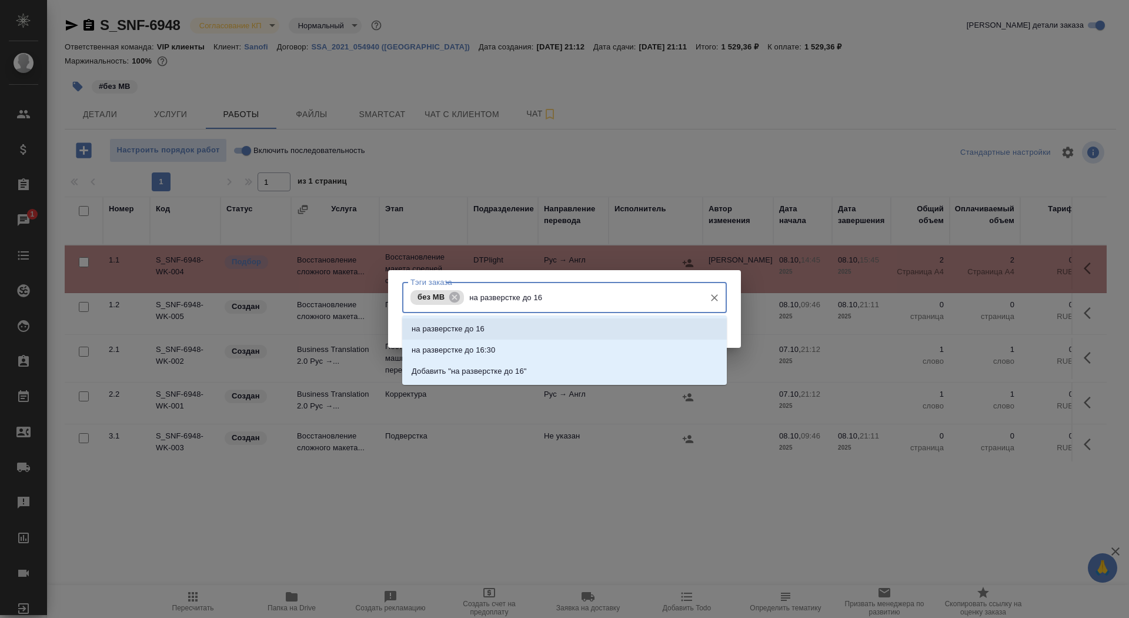
click at [606, 317] on div "на разверстке до 16 на разверстке до 16:30 Добавить "на разверстке до 16"" at bounding box center [564, 349] width 325 height 69
click at [616, 335] on li "на разверстке до 16" at bounding box center [564, 328] width 325 height 21
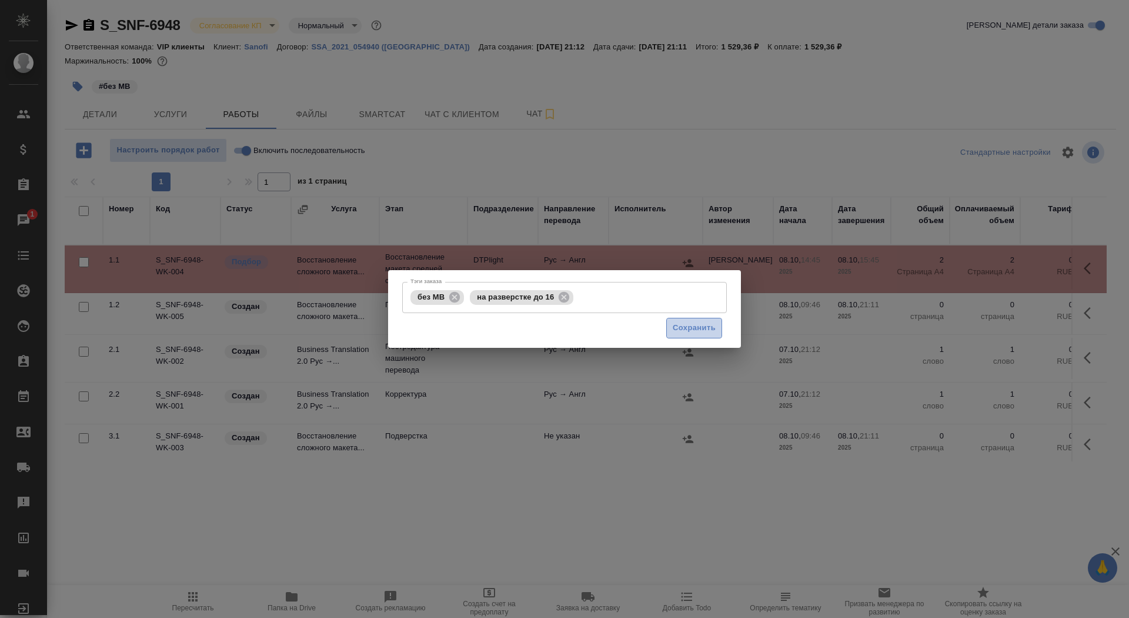
click at [707, 325] on span "Сохранить" at bounding box center [694, 328] width 43 height 14
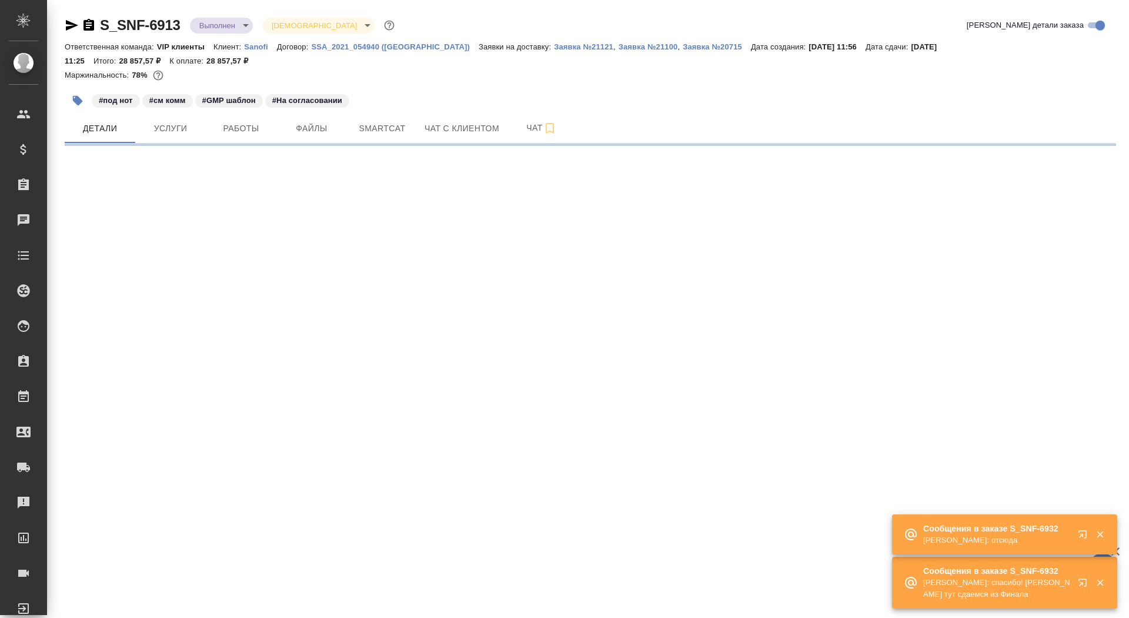
select select "RU"
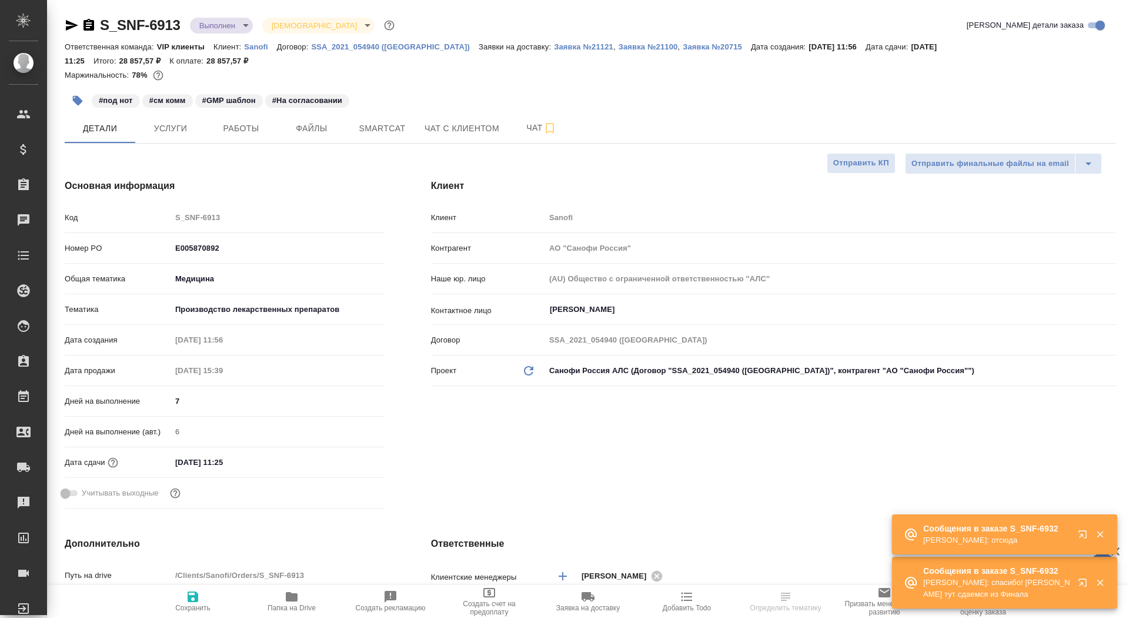
type textarea "x"
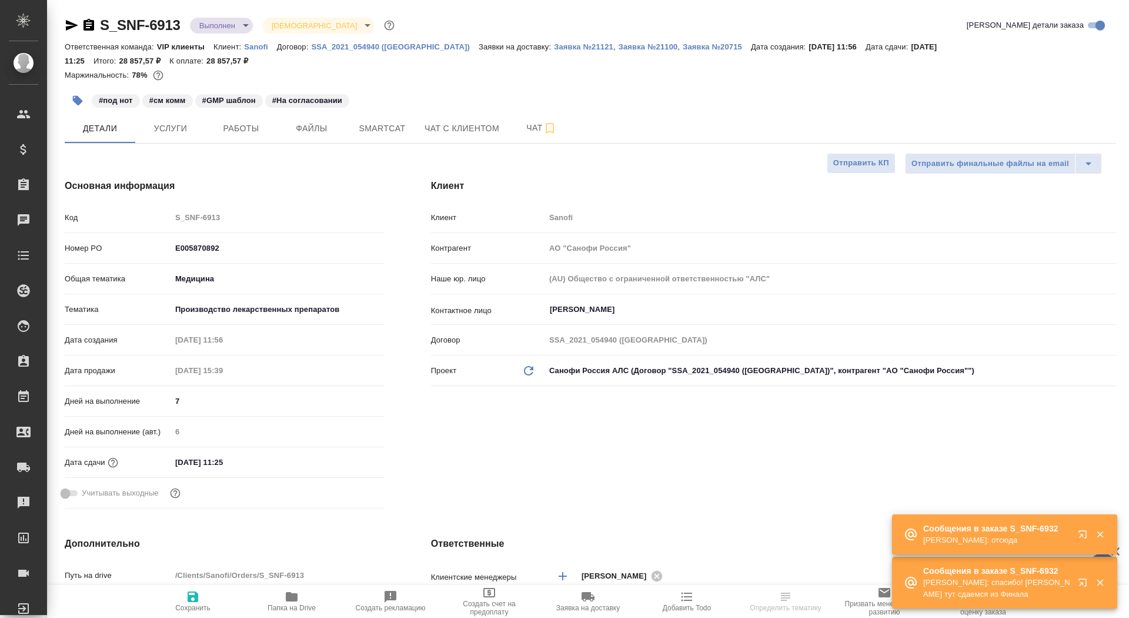
type textarea "x"
click at [619, 43] on p "Заявка №21100" at bounding box center [648, 46] width 59 height 9
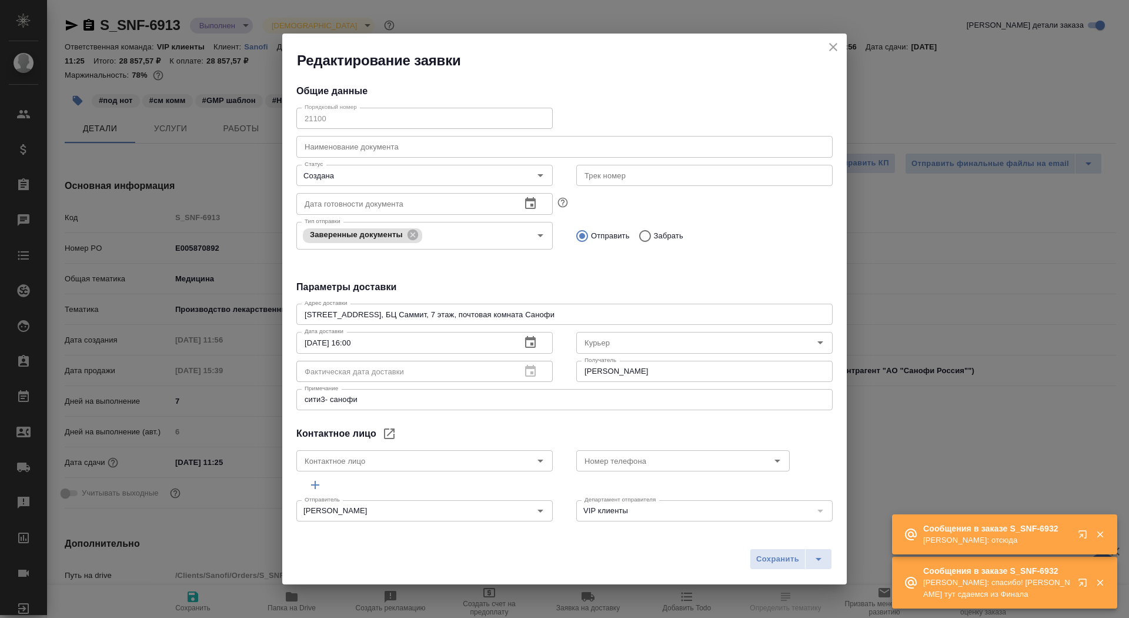
type input "KOLOKOLOVA Polina"
click at [825, 558] on icon "split button" at bounding box center [819, 559] width 14 height 14
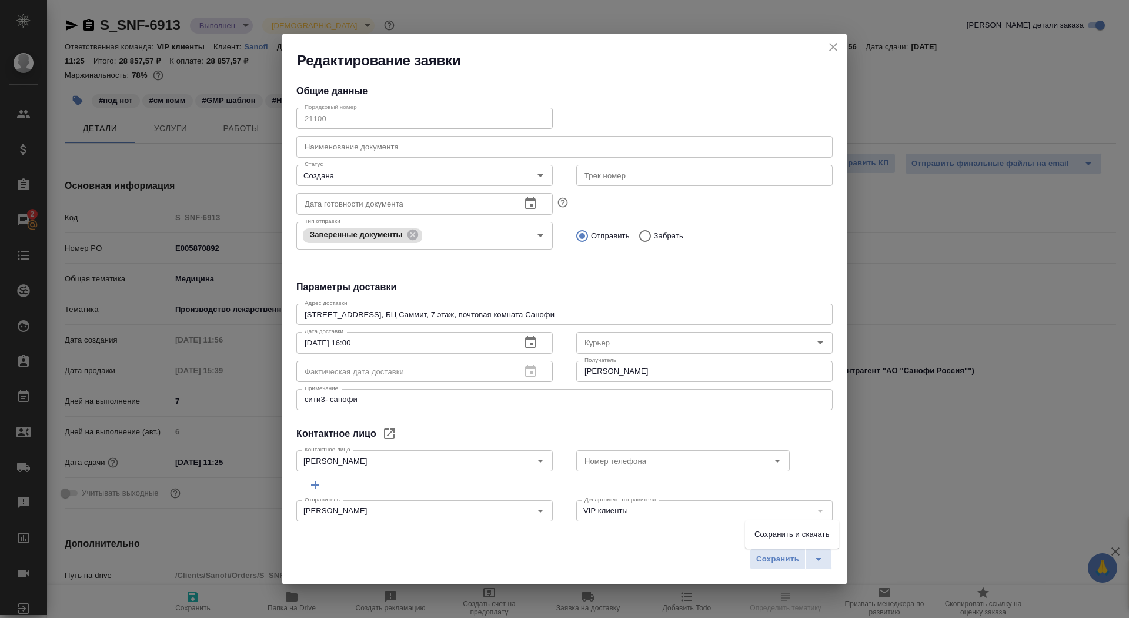
click at [814, 525] on li "Сохранить и скачать" at bounding box center [792, 534] width 94 height 19
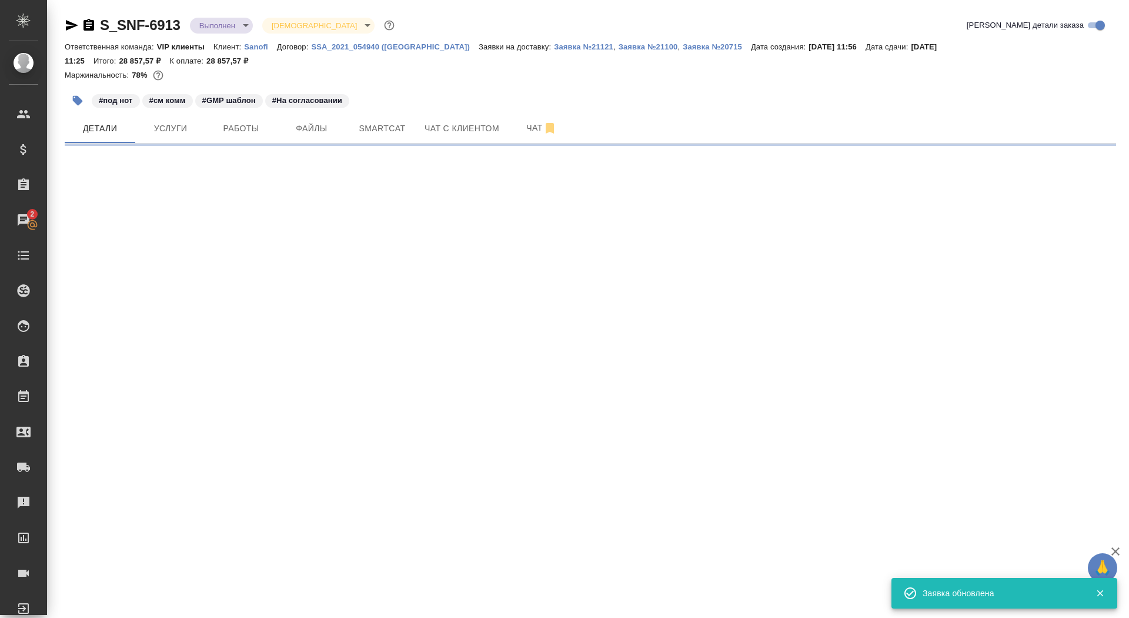
select select "RU"
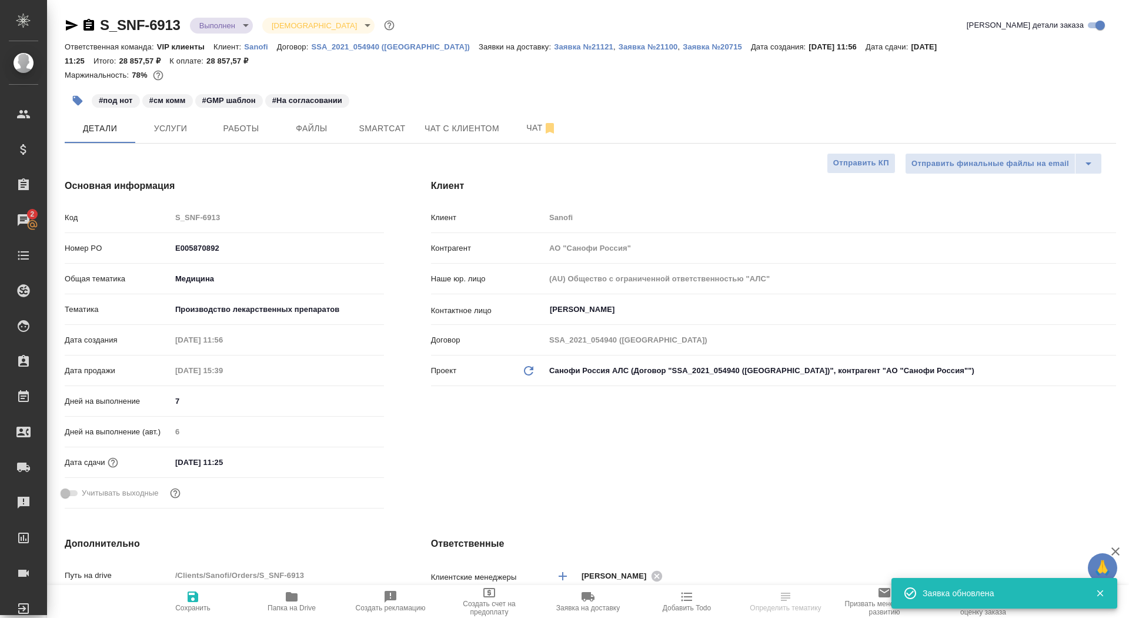
type textarea "x"
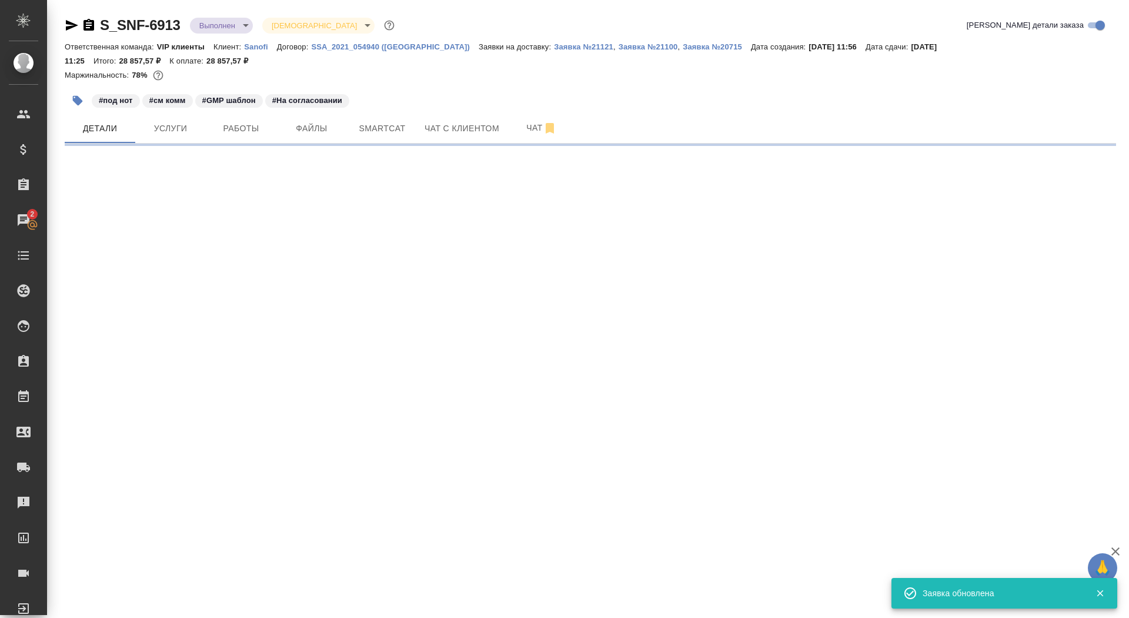
select select "RU"
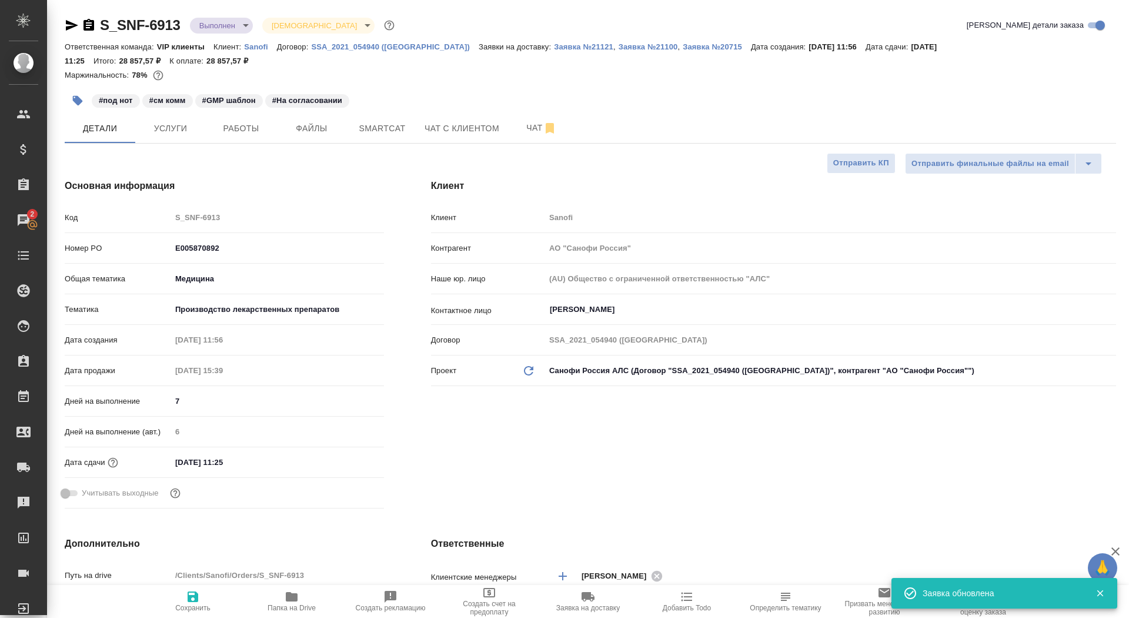
type textarea "x"
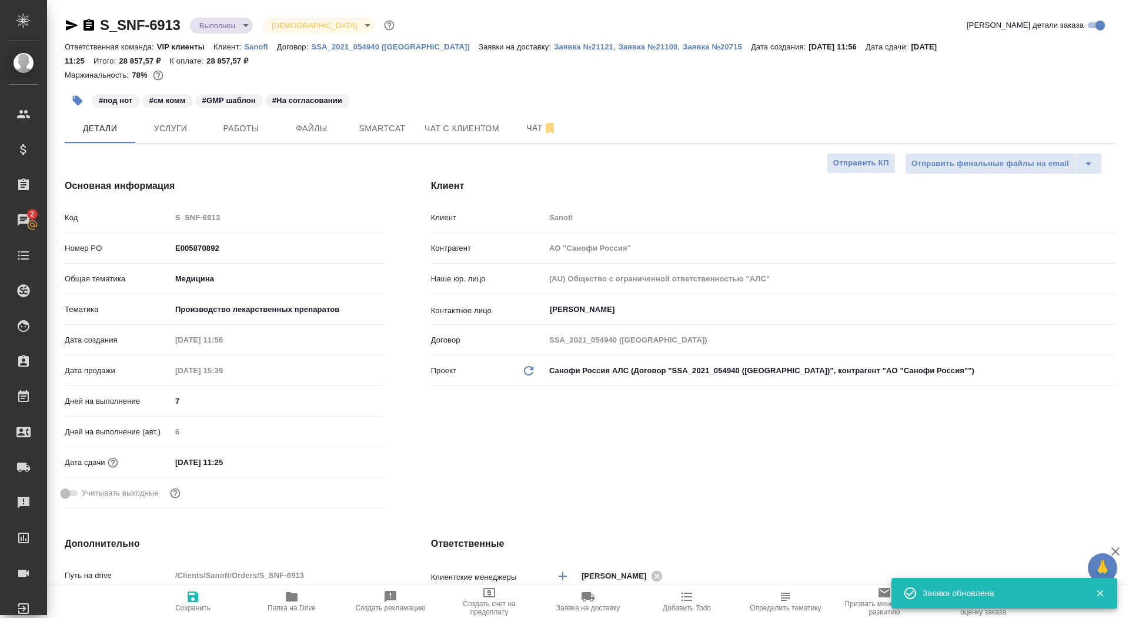
type textarea "x"
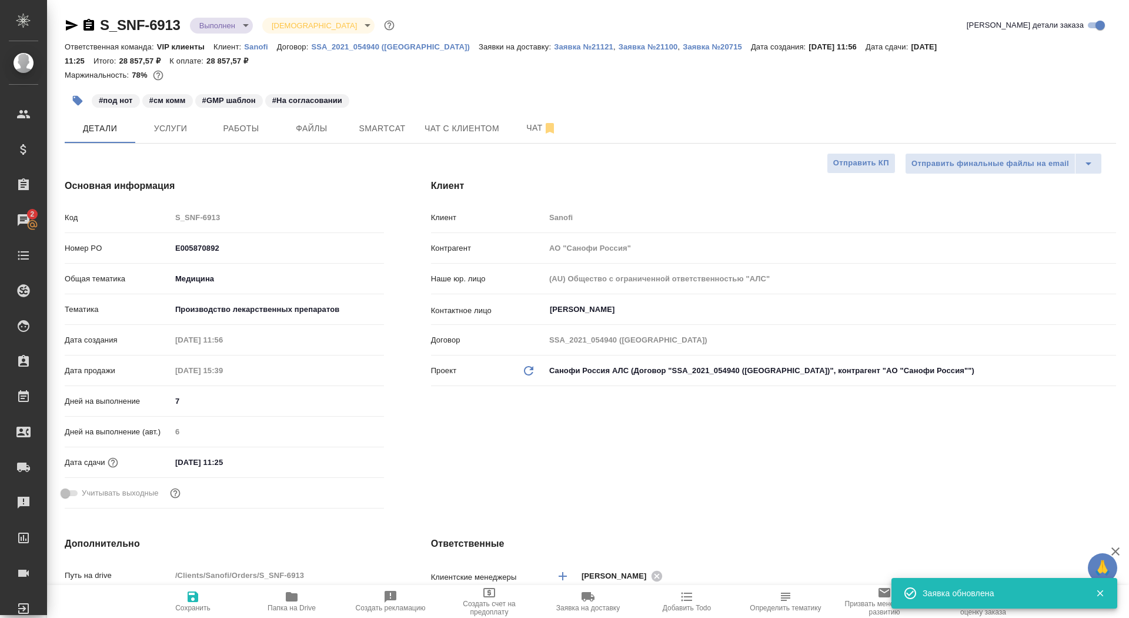
type textarea "x"
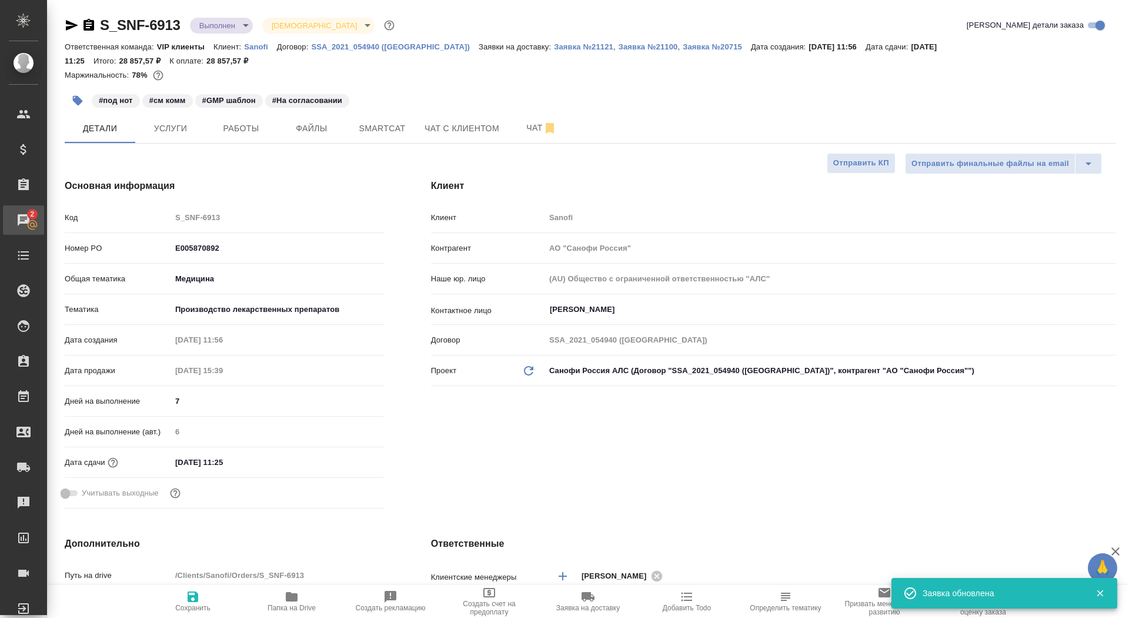
click at [24, 218] on div "Чаты" at bounding box center [8, 220] width 29 height 18
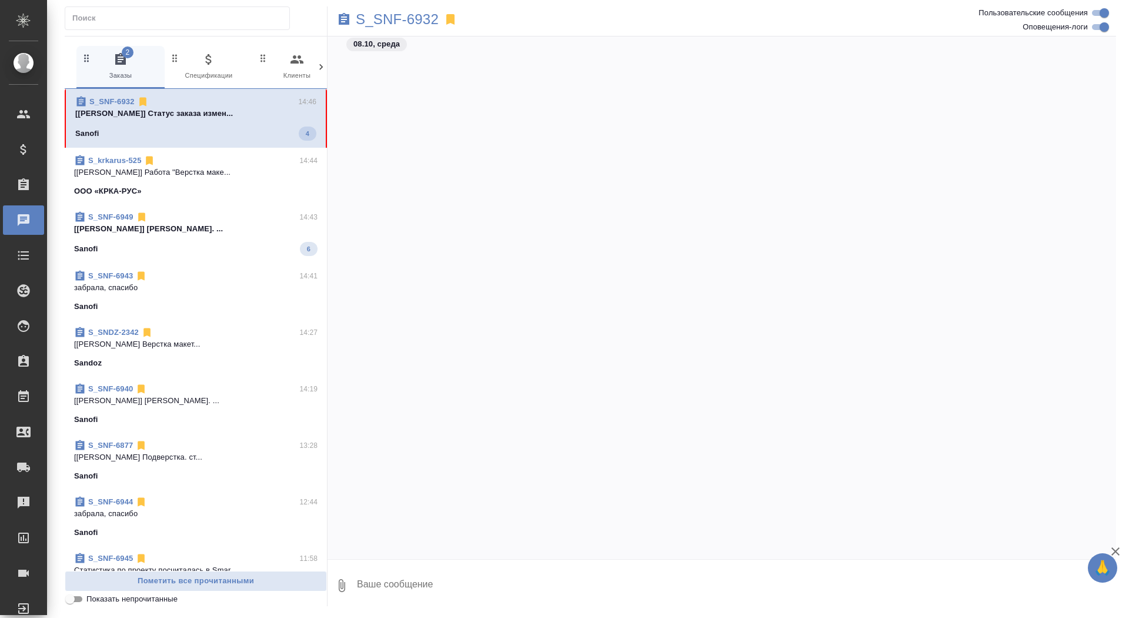
scroll to position [54762, 0]
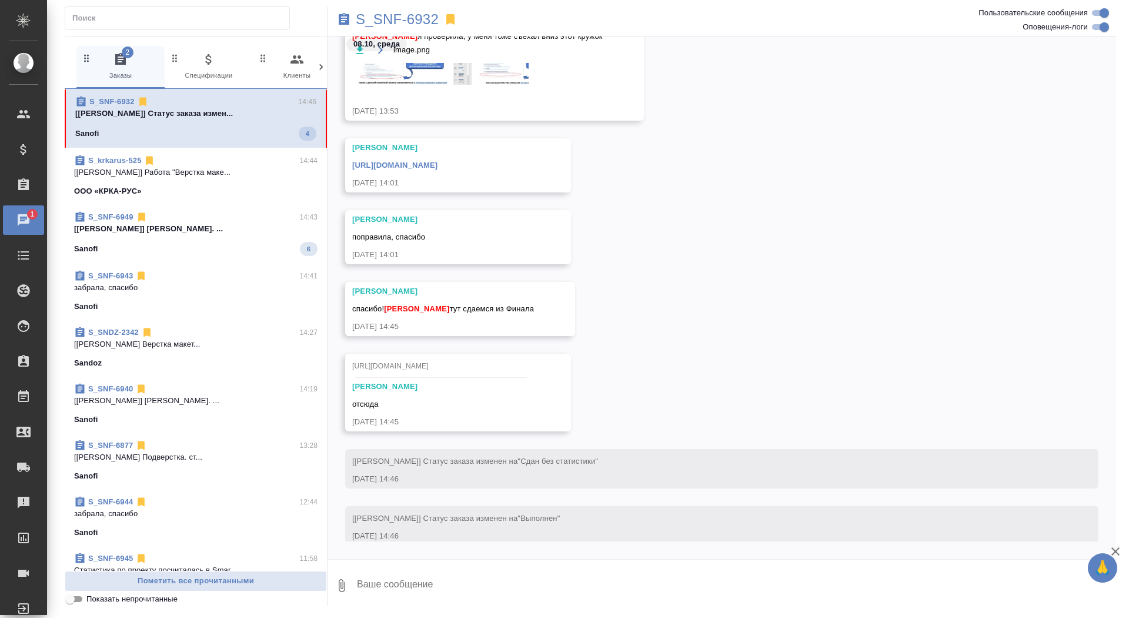
click at [408, 578] on textarea at bounding box center [736, 585] width 761 height 40
type textarea "спасибо большое, забрала"
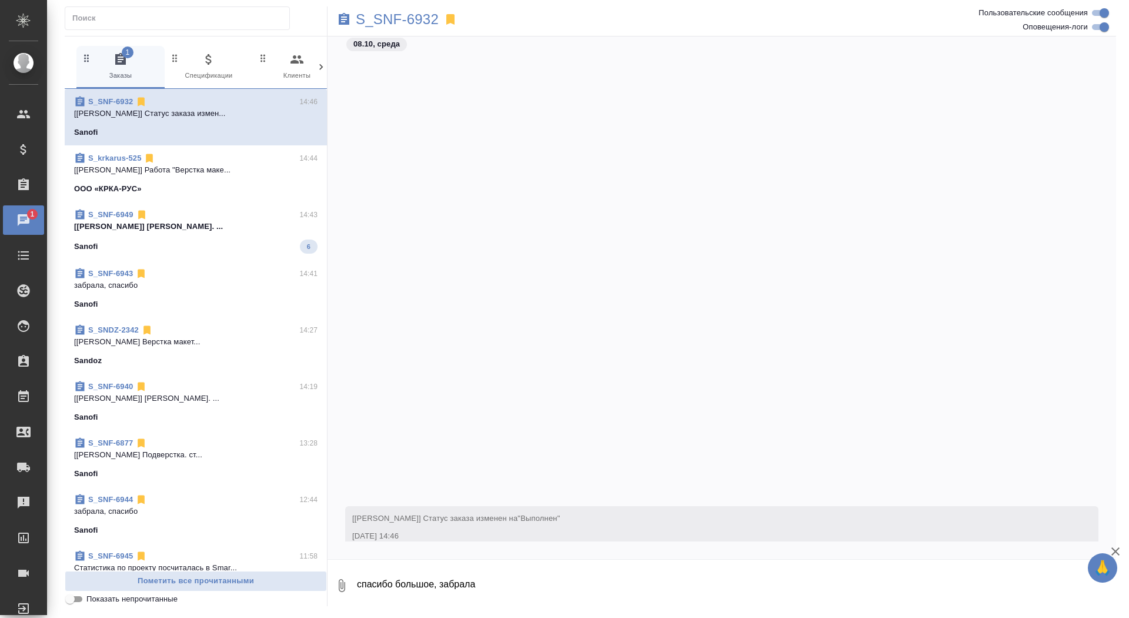
scroll to position [54841, 0]
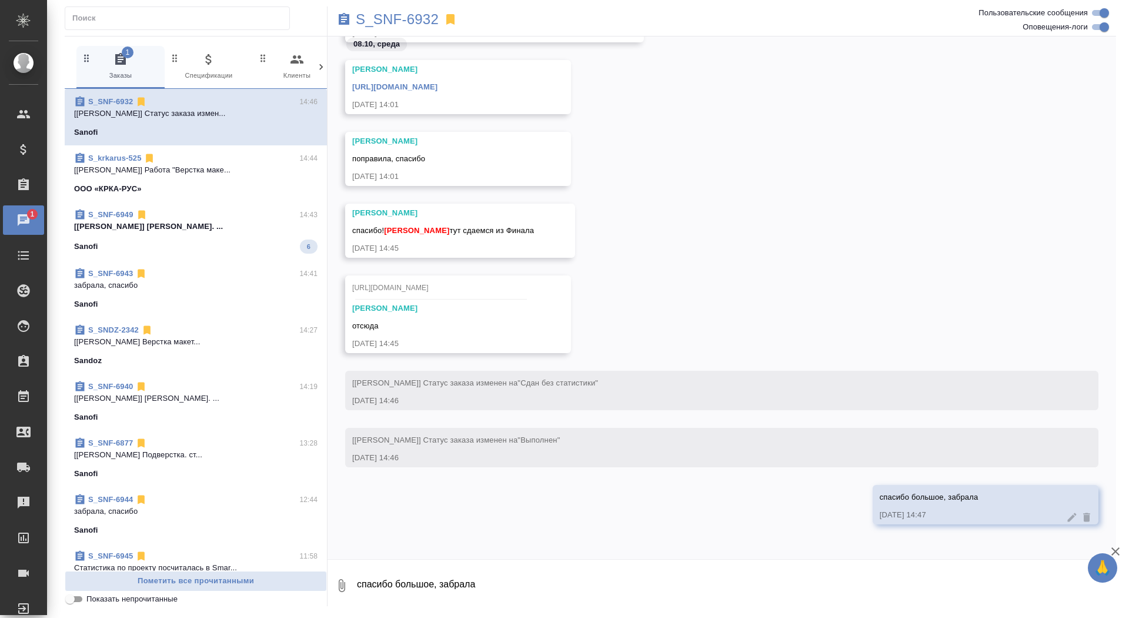
click at [530, 92] on div "https://drive.awatera.com/apps/files/files/10578237?dir=/Shares/Sanofi/Orders/S…" at bounding box center [441, 85] width 178 height 15
click at [438, 88] on link "https://drive.awatera.com/apps/files/files/10578237?dir=/Shares/Sanofi/Orders/S…" at bounding box center [394, 86] width 85 height 9
click at [406, 24] on p "S_SNF-6932" at bounding box center [397, 20] width 83 height 12
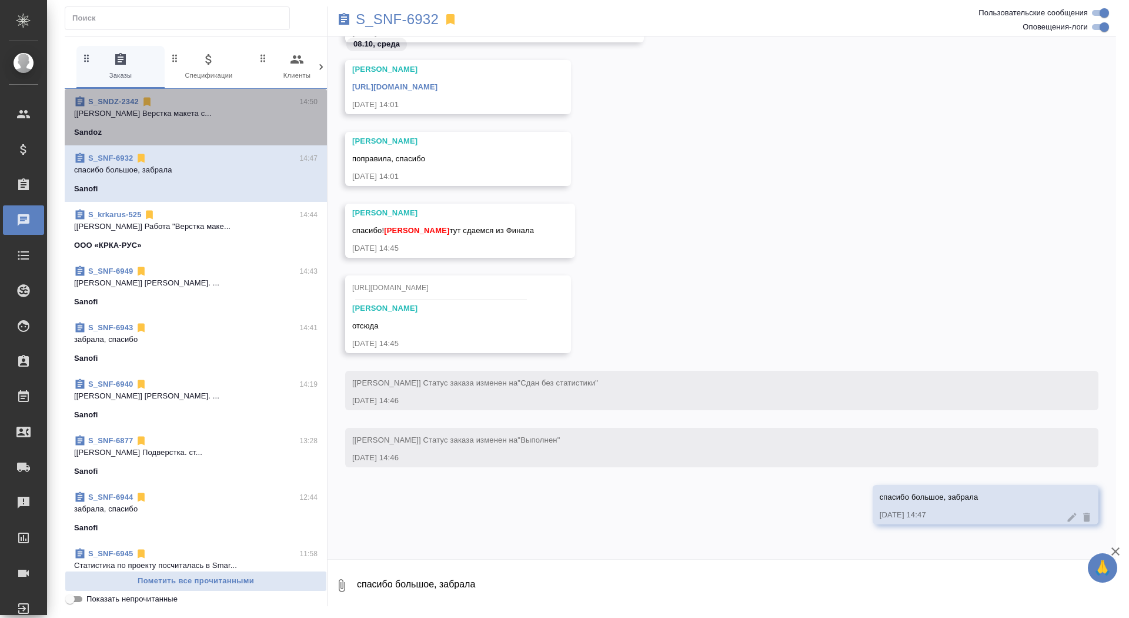
click at [207, 106] on div "S_SNDZ-2342 14:50" at bounding box center [196, 102] width 244 height 12
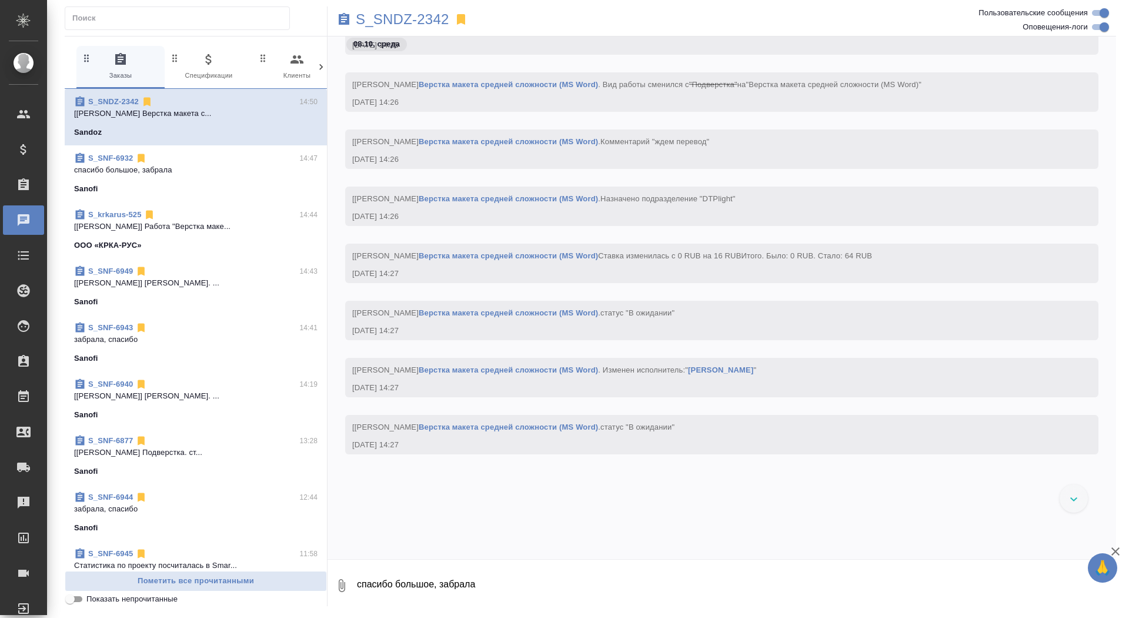
scroll to position [2970, 0]
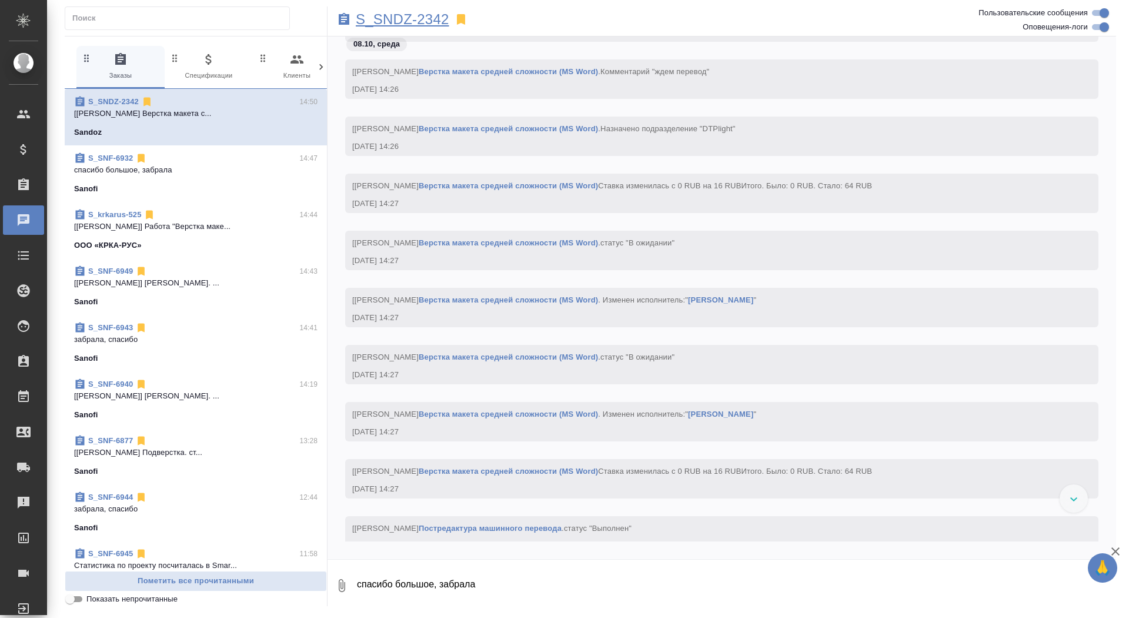
click at [404, 23] on p "S_SNDZ-2342" at bounding box center [403, 20] width 94 height 12
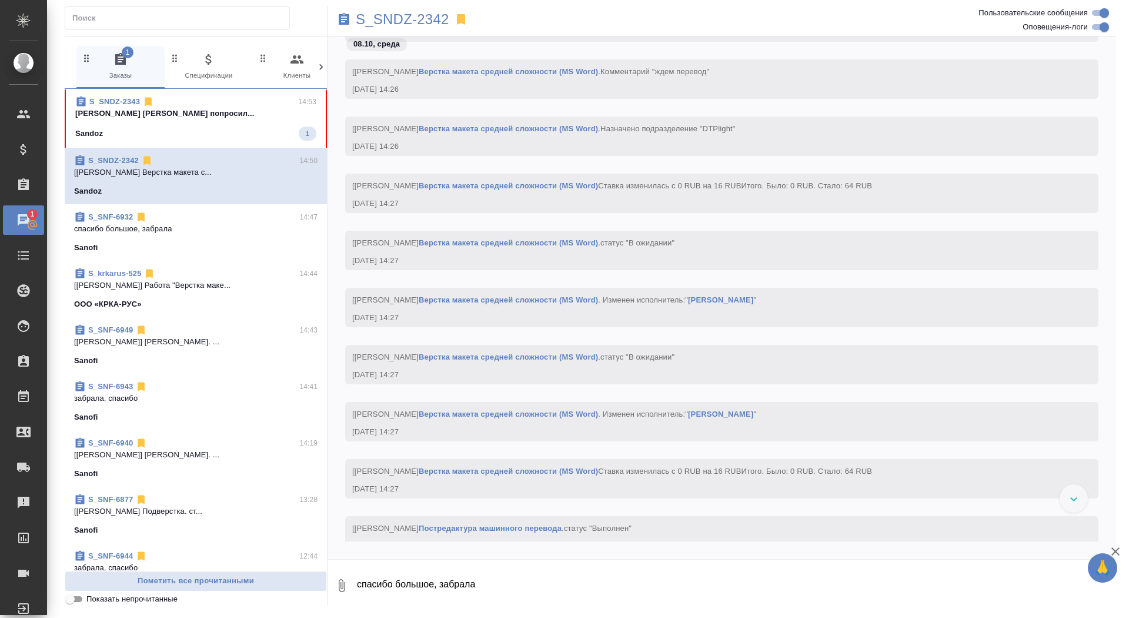
click at [232, 121] on span "S_SNDZ-2343 14:53 Сайдашева Диляра Дилярочка, Аня попросил... Sandoz 1" at bounding box center [195, 118] width 241 height 45
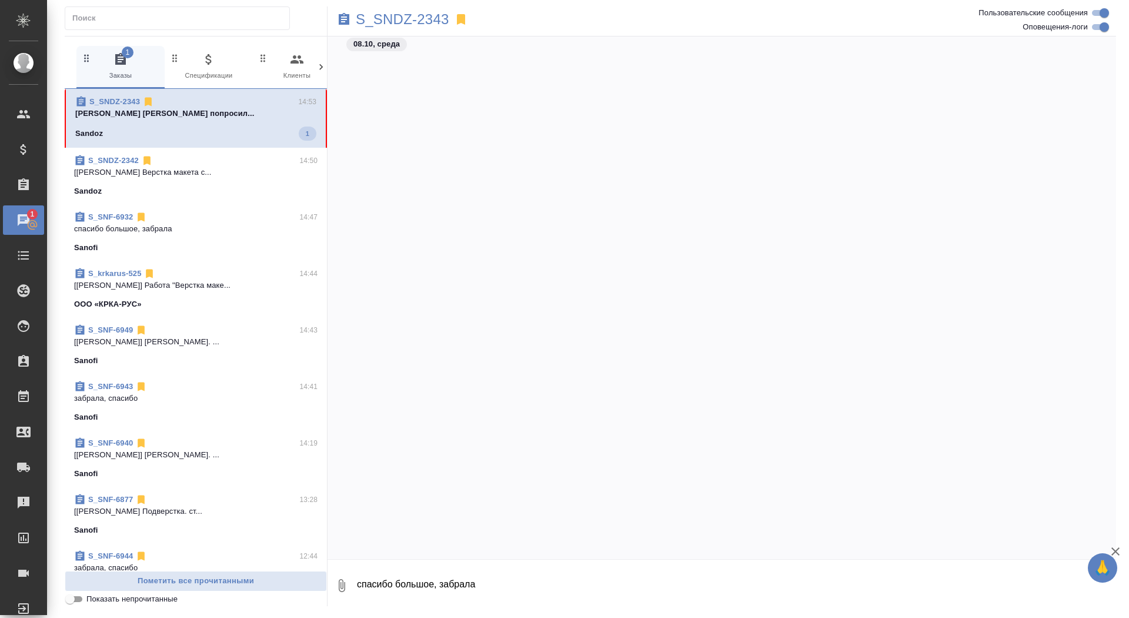
scroll to position [30325, 0]
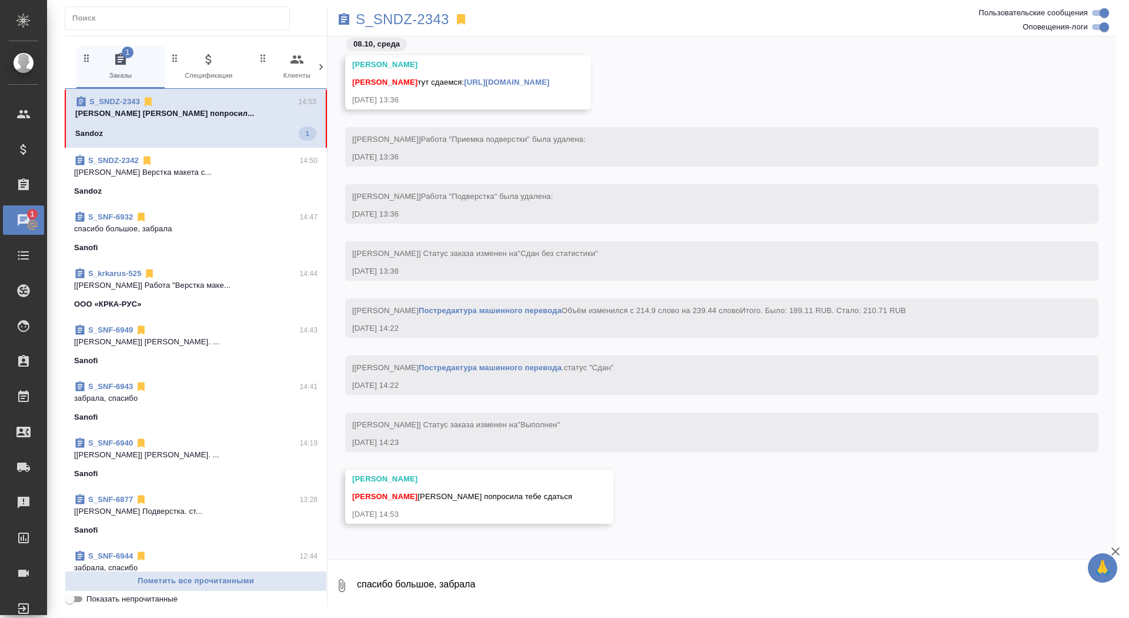
click at [429, 597] on textarea "спасибо большое, забрала" at bounding box center [736, 585] width 761 height 40
type textarea "забрала, спасибо))"
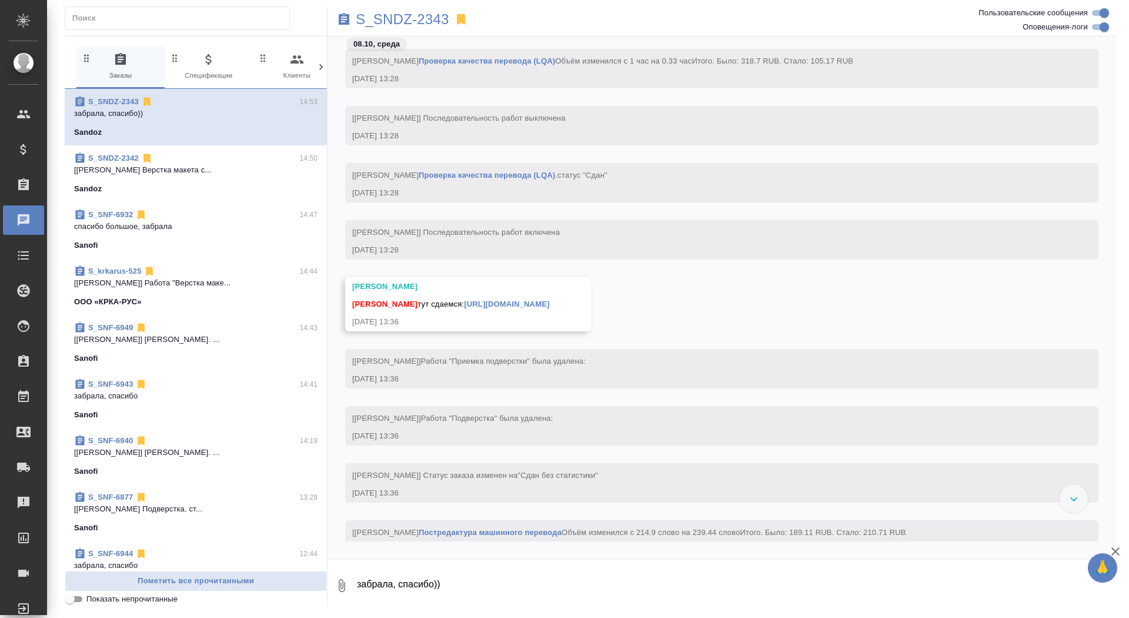
scroll to position [25766, 0]
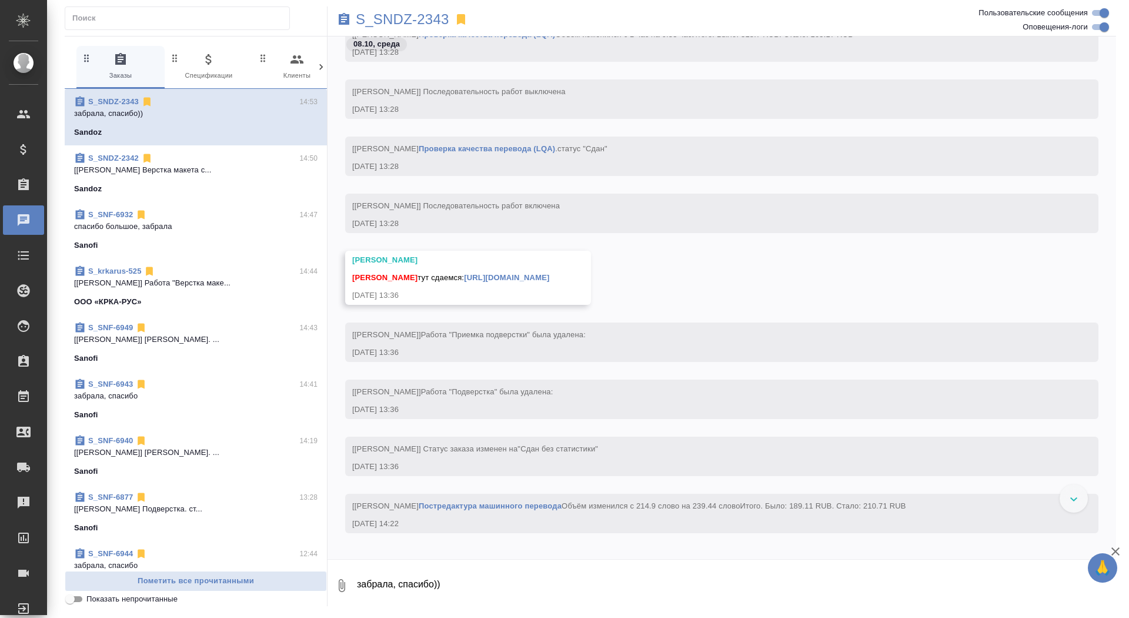
click at [550, 284] on div "Кабаргина Анна тут сдаемся: https://drive.awatera.com/apps/files/files/10627650…" at bounding box center [451, 276] width 198 height 15
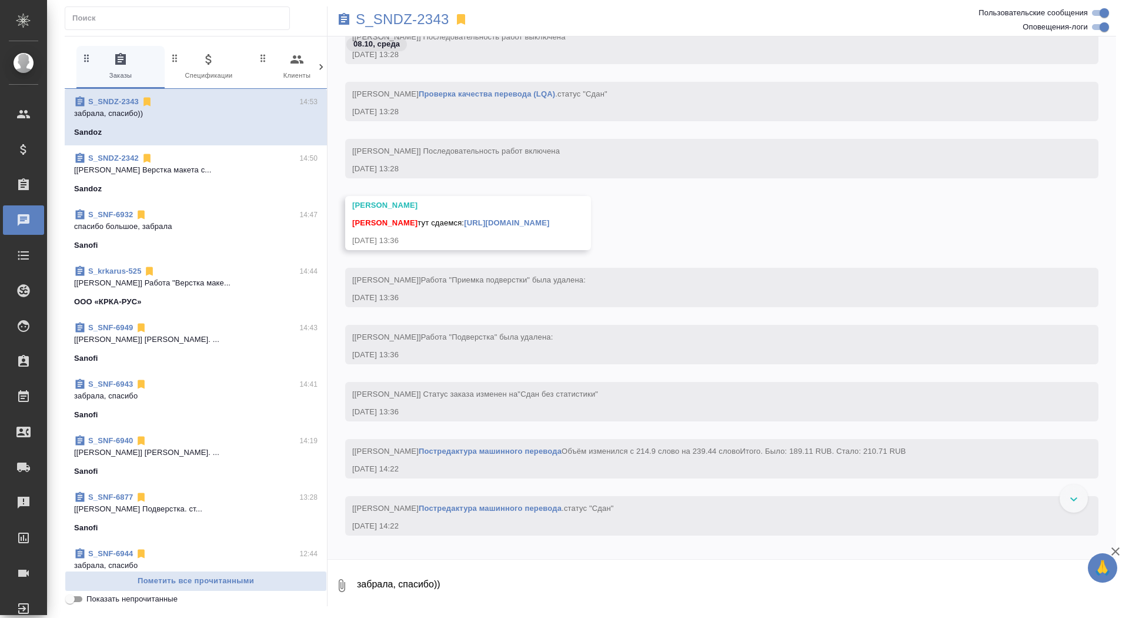
scroll to position [25802, 0]
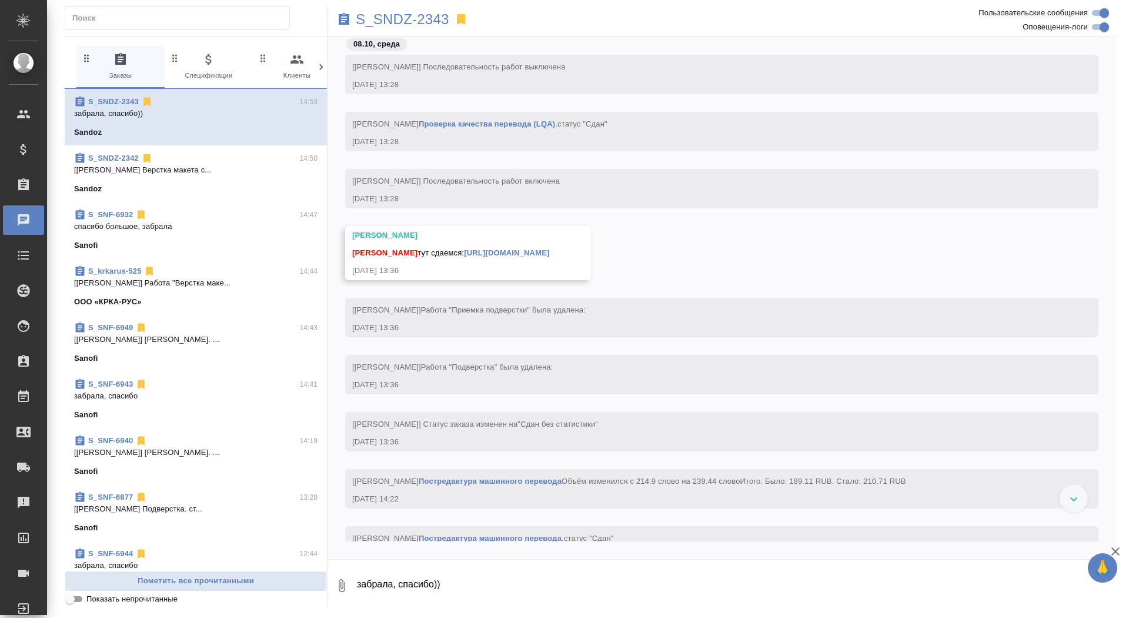
click at [549, 252] on link "https://drive.awatera.com/apps/files/files/10627650?dir=/Shares/Sandoz/Orders/S…" at bounding box center [506, 252] width 85 height 9
click at [408, 14] on p "S_SNDZ-2343" at bounding box center [403, 20] width 94 height 12
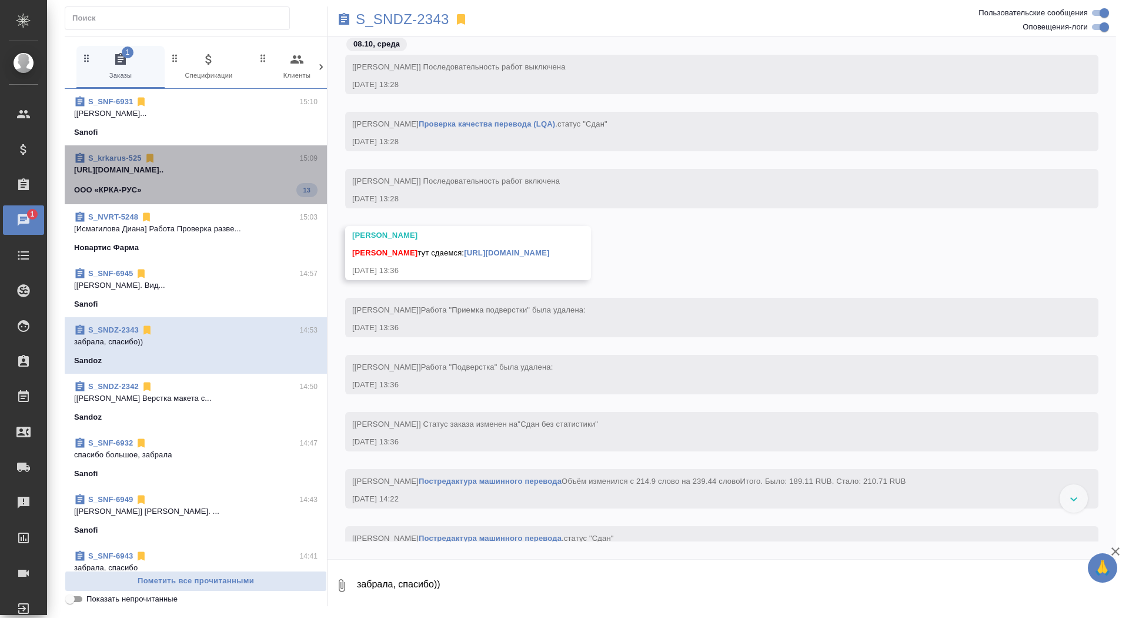
click at [268, 181] on span "S_krkarus-525 15:09 https://drive.awatera.com/apps/files/?di... ООО «КРКА-РУС» …" at bounding box center [196, 174] width 244 height 45
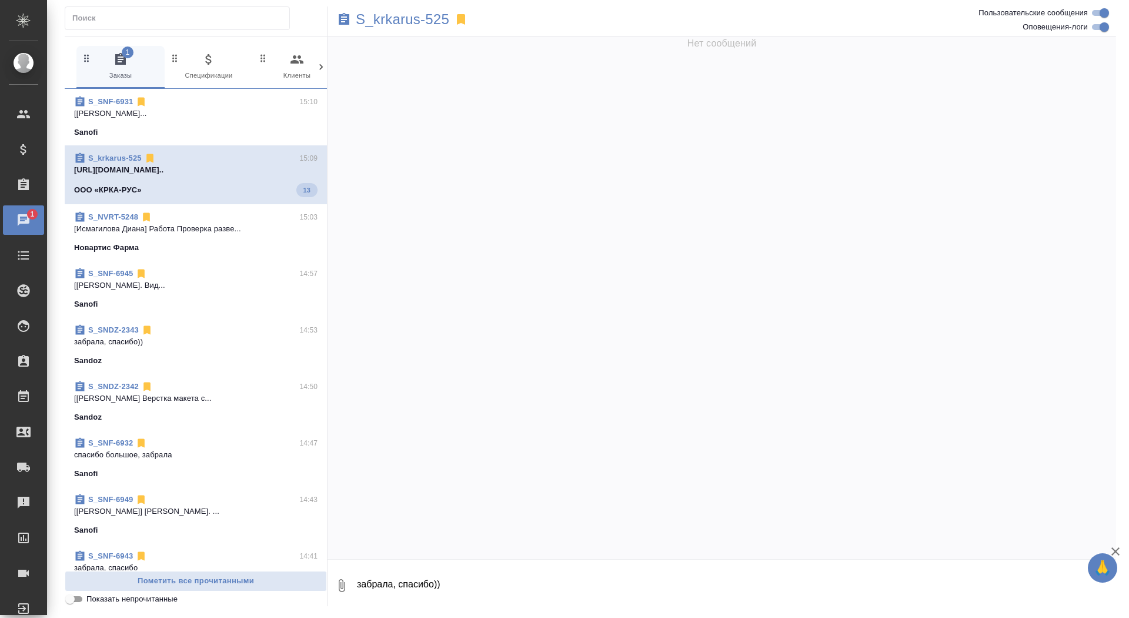
scroll to position [36548, 0]
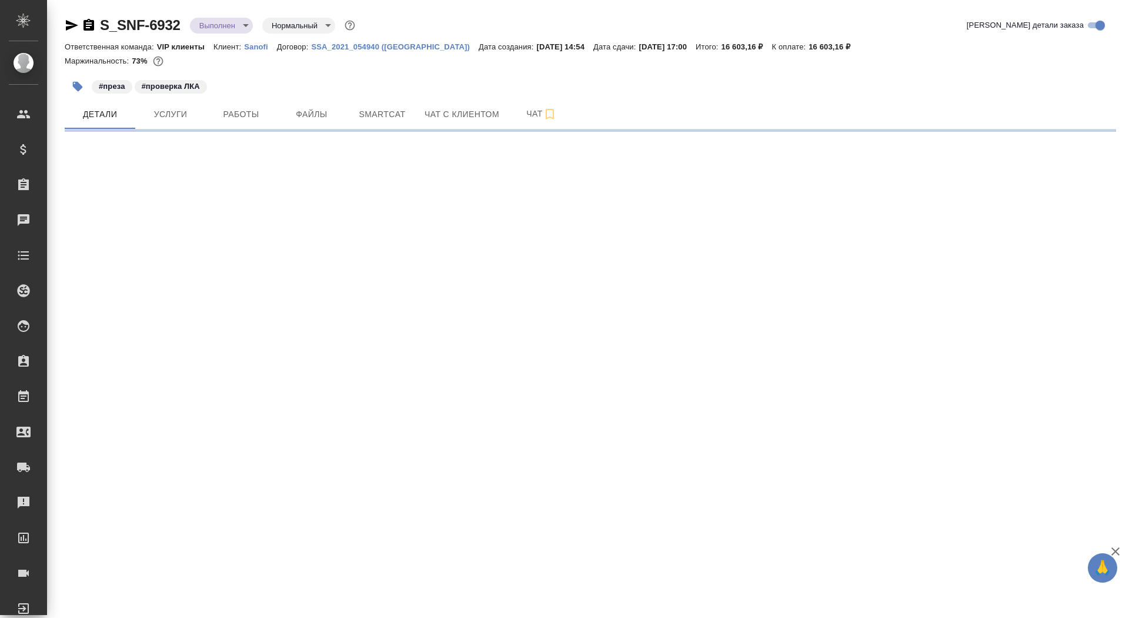
select select "RU"
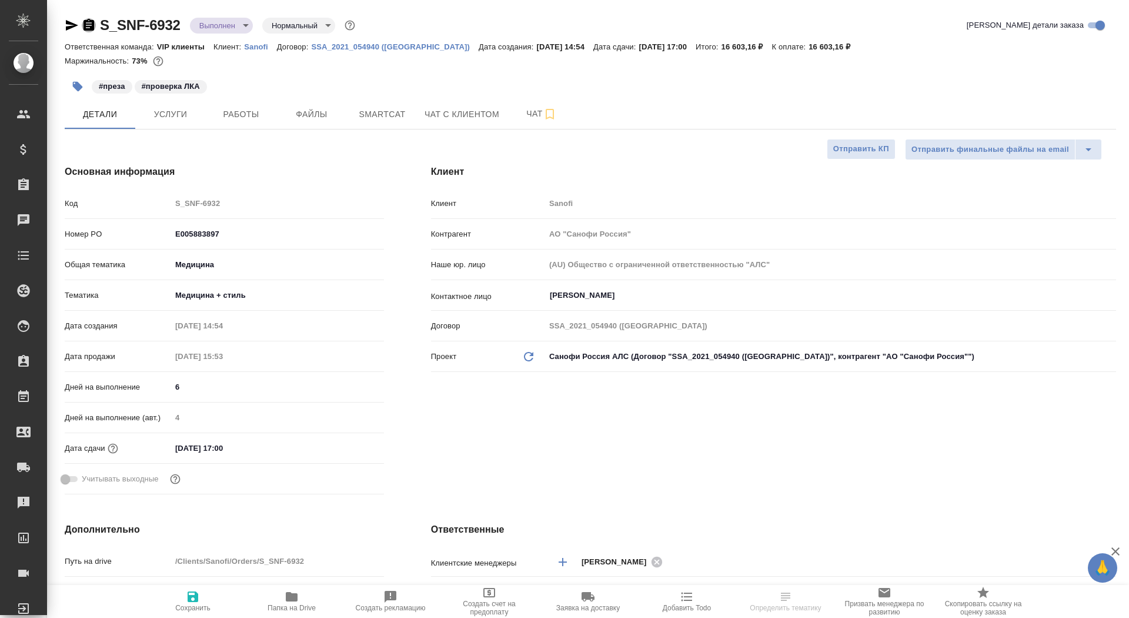
click at [93, 21] on icon "button" at bounding box center [89, 25] width 11 height 12
type textarea "x"
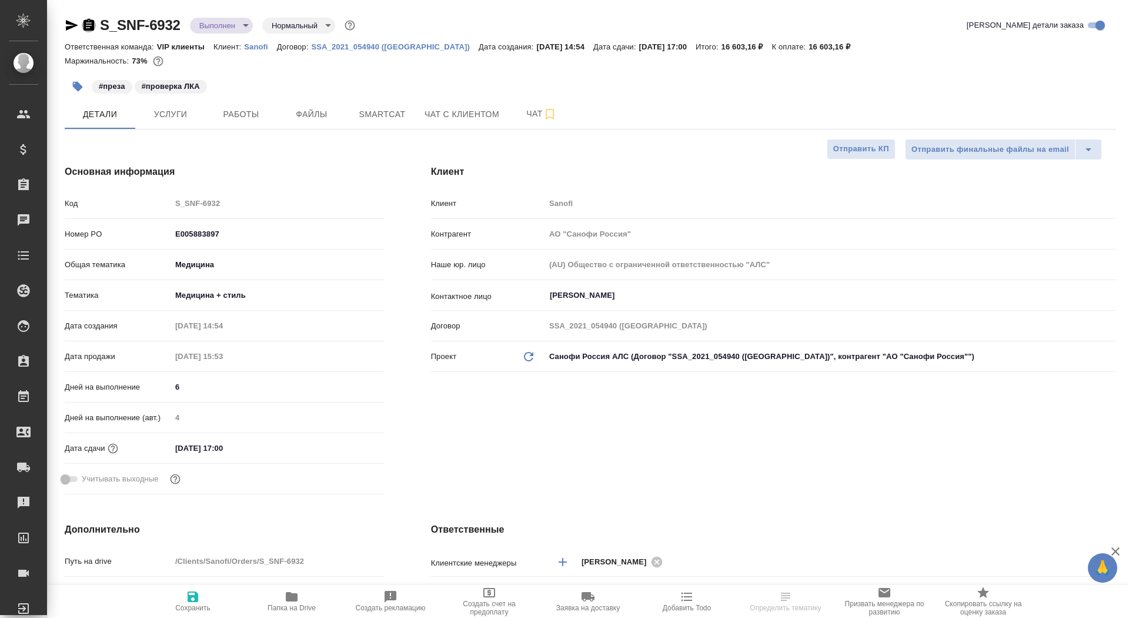
type textarea "x"
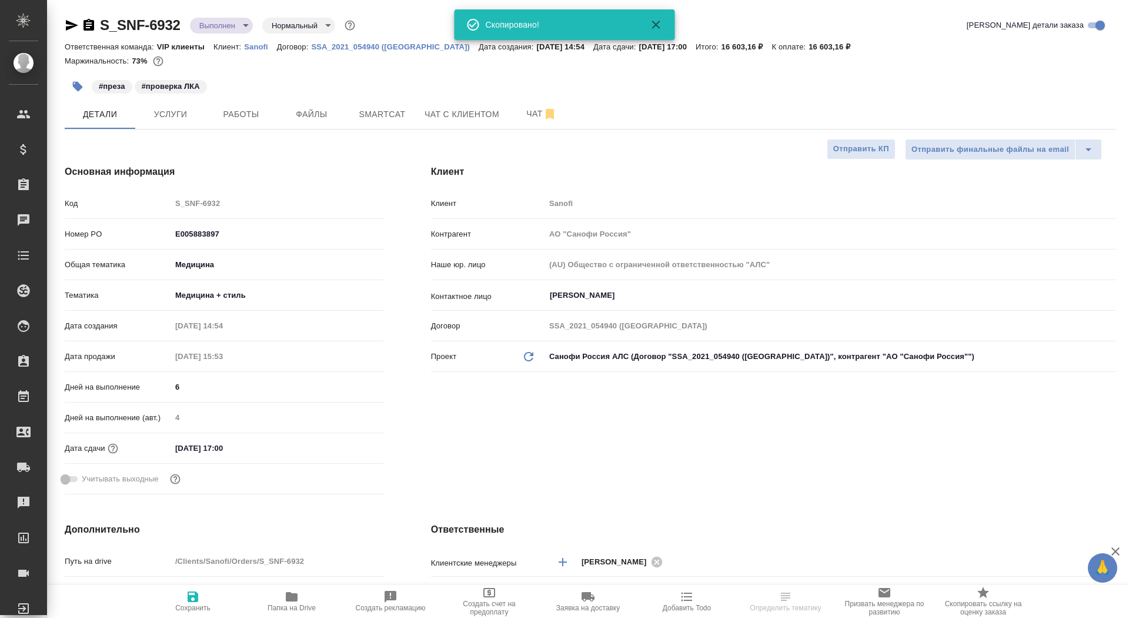
type textarea "x"
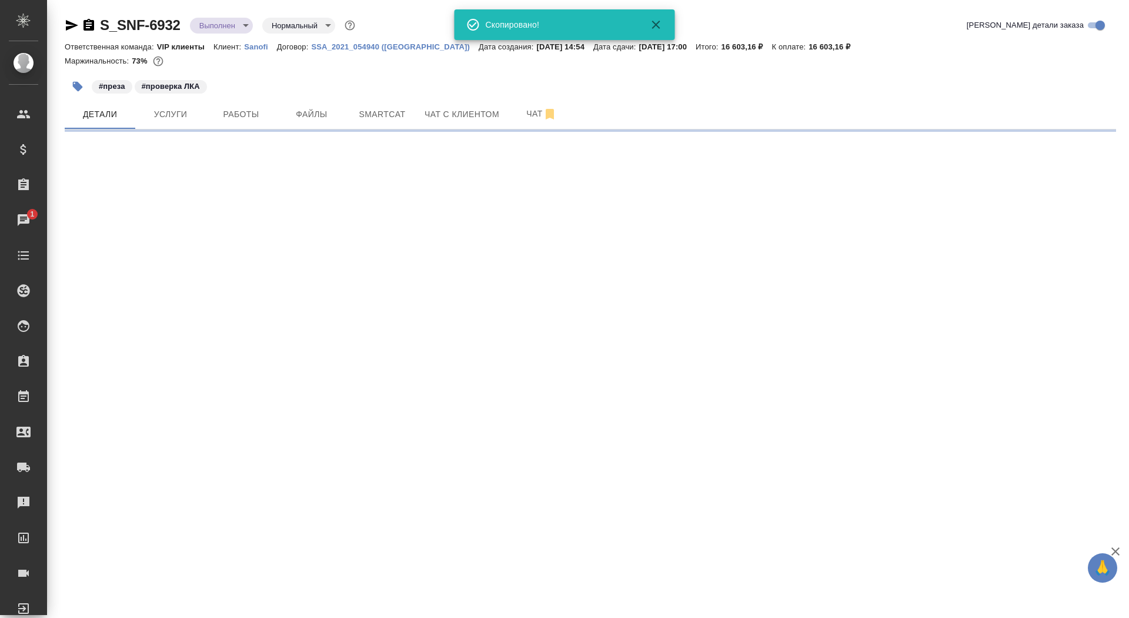
select select "RU"
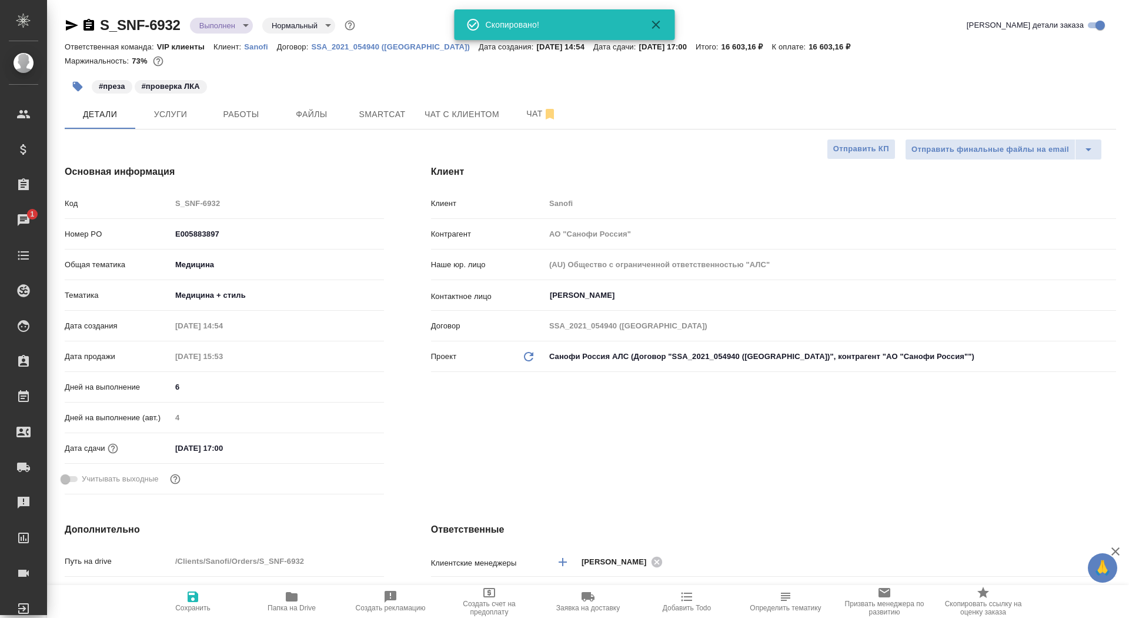
type textarea "x"
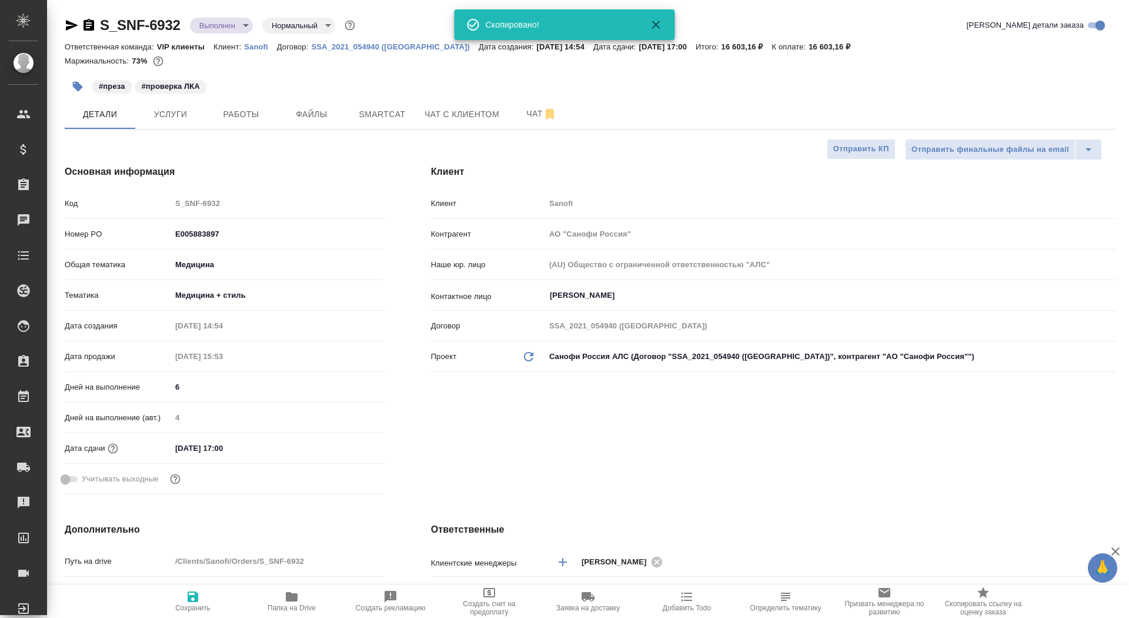
type textarea "x"
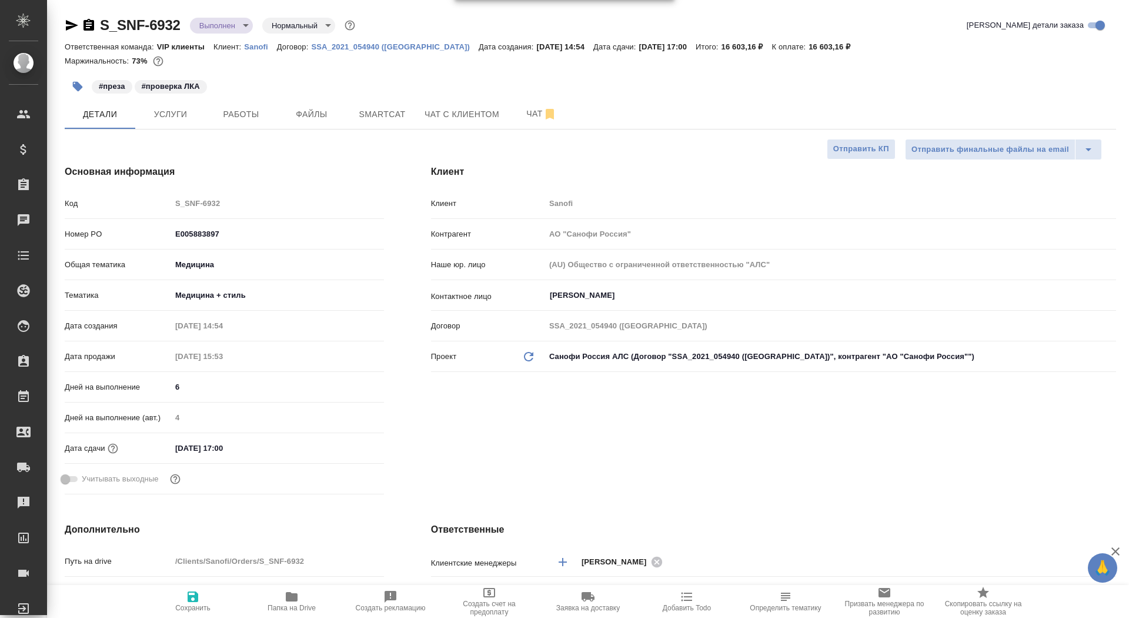
type textarea "x"
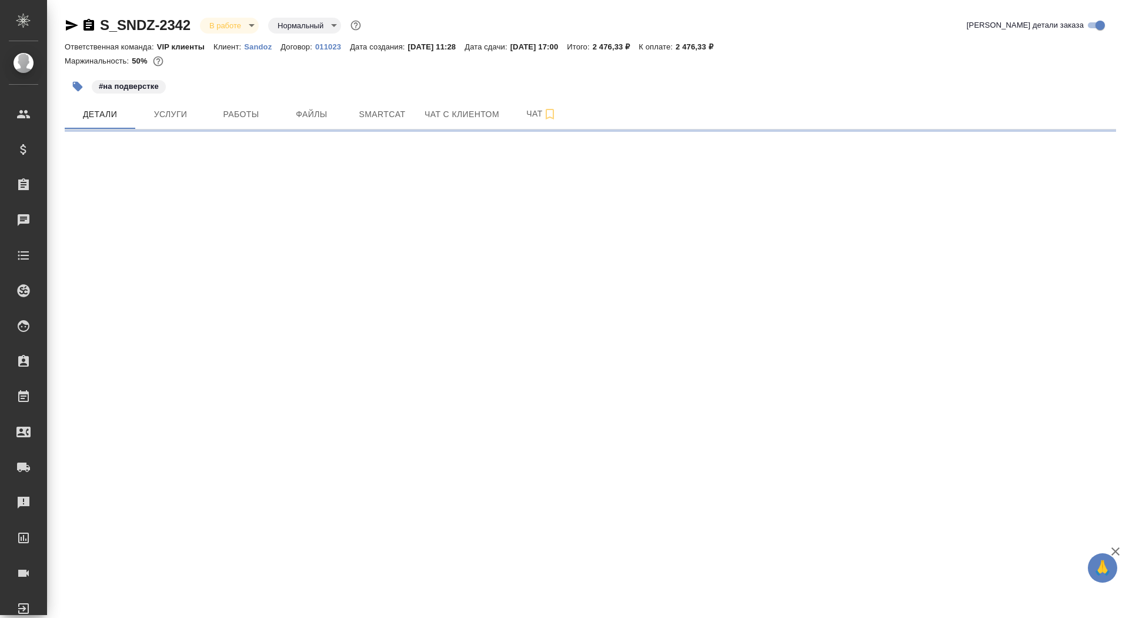
select select "RU"
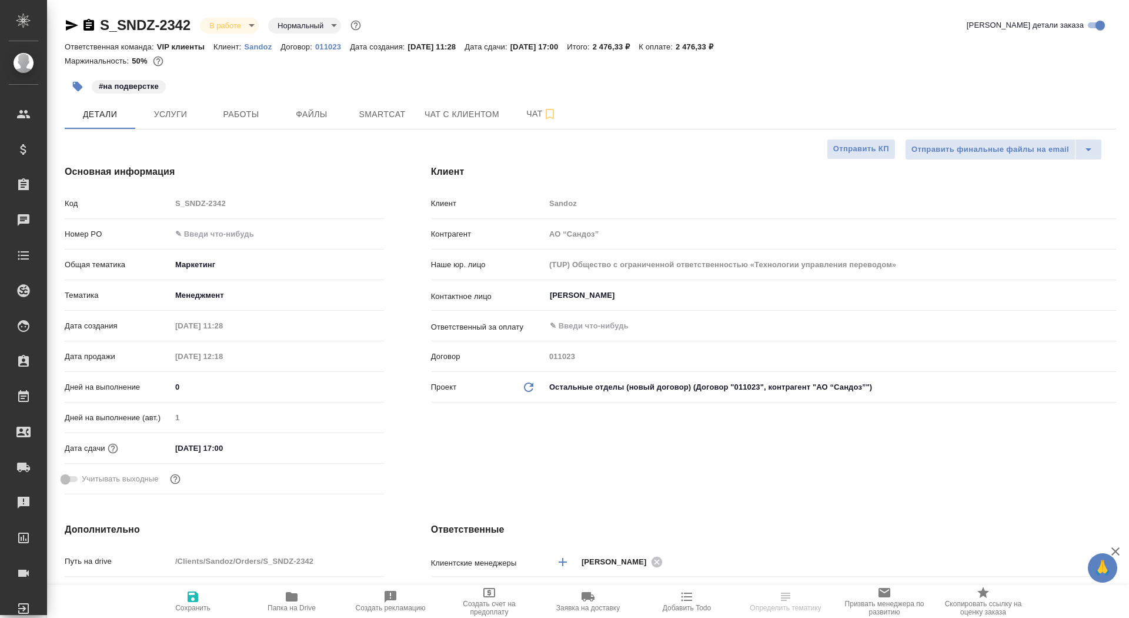
type textarea "x"
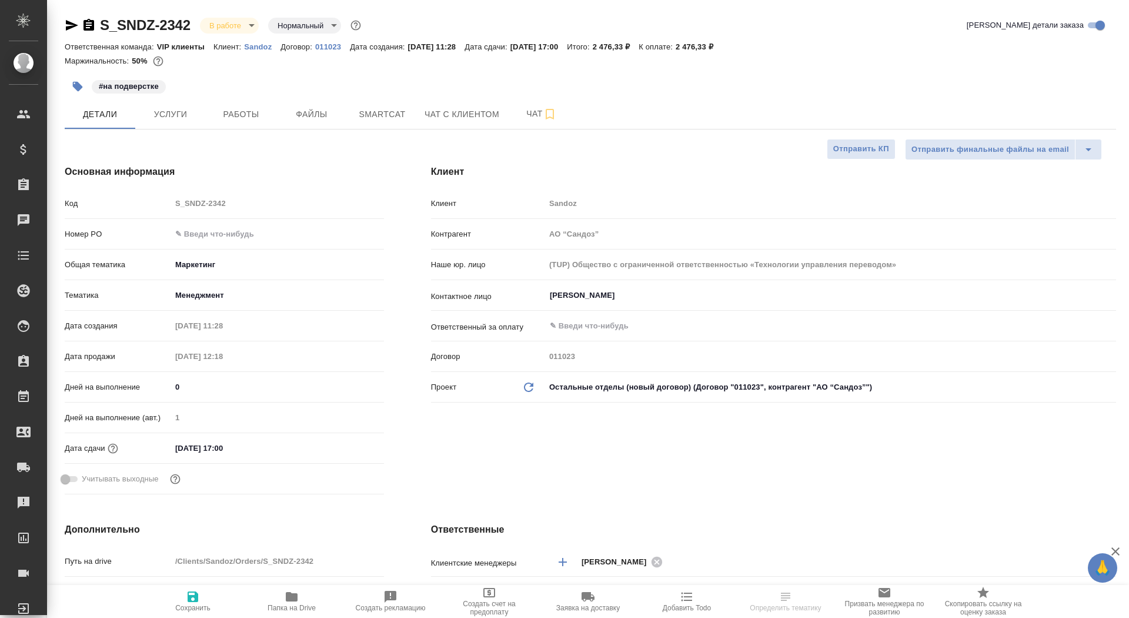
type textarea "x"
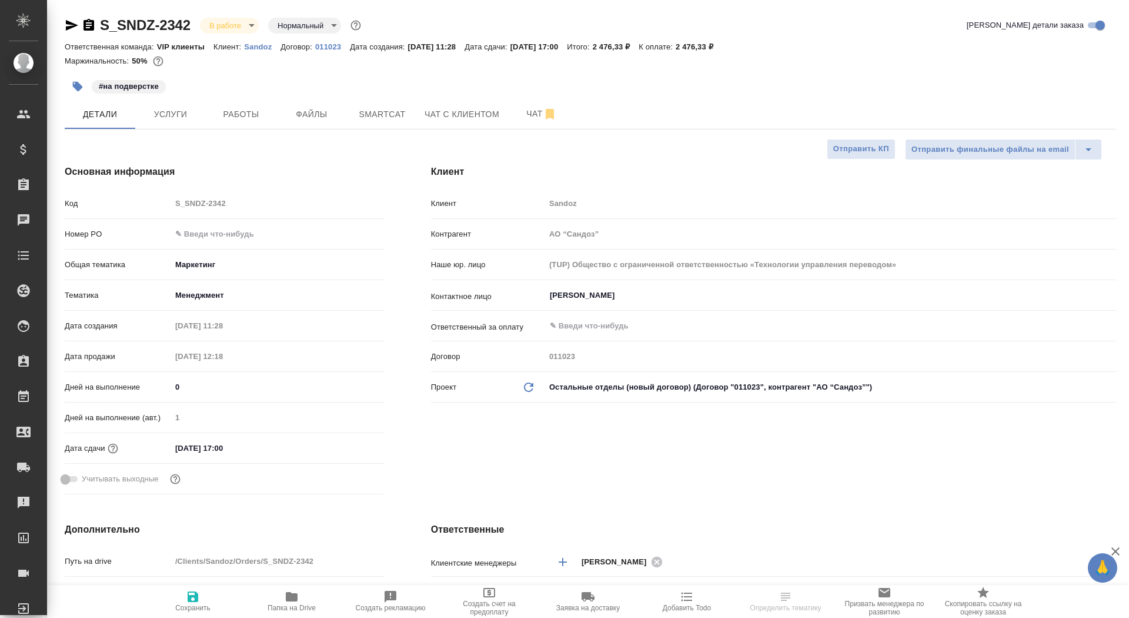
type textarea "x"
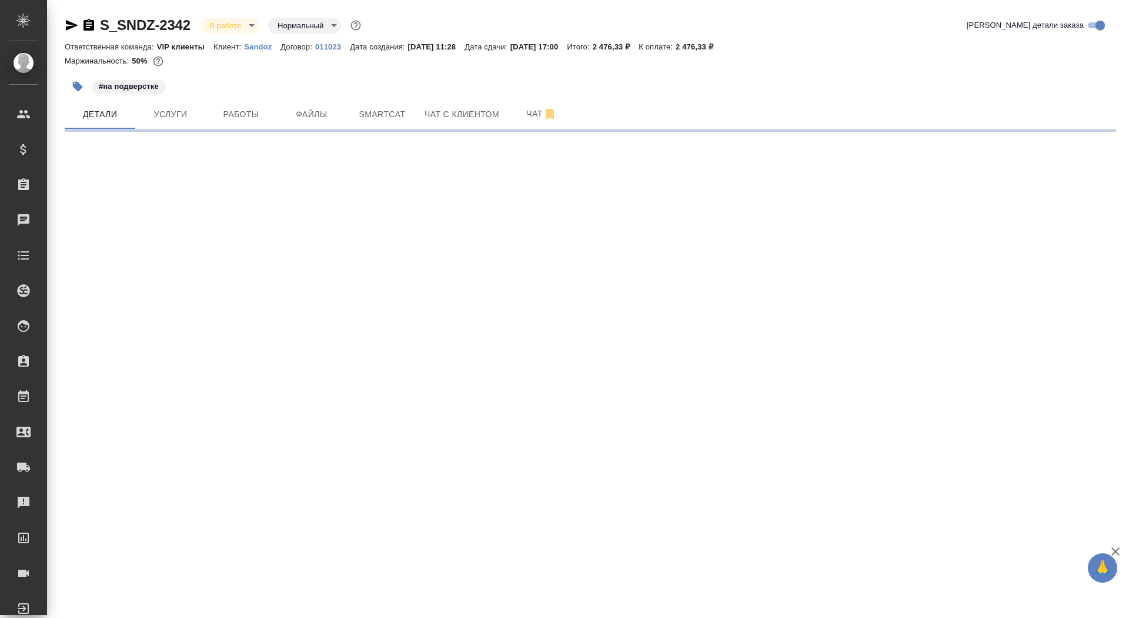
select select "RU"
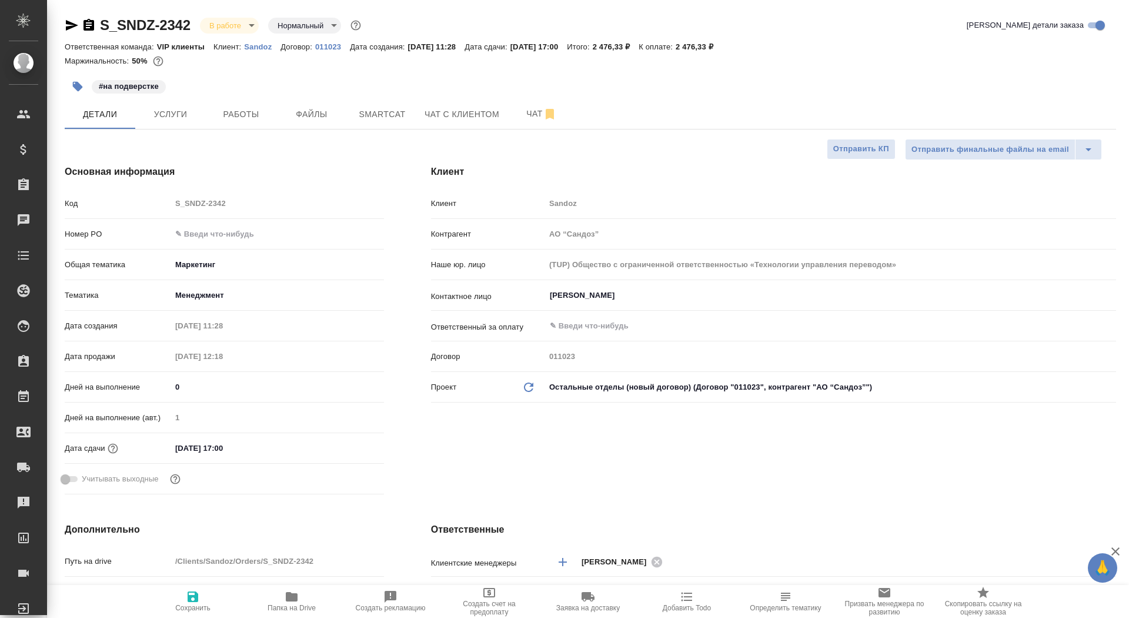
type textarea "x"
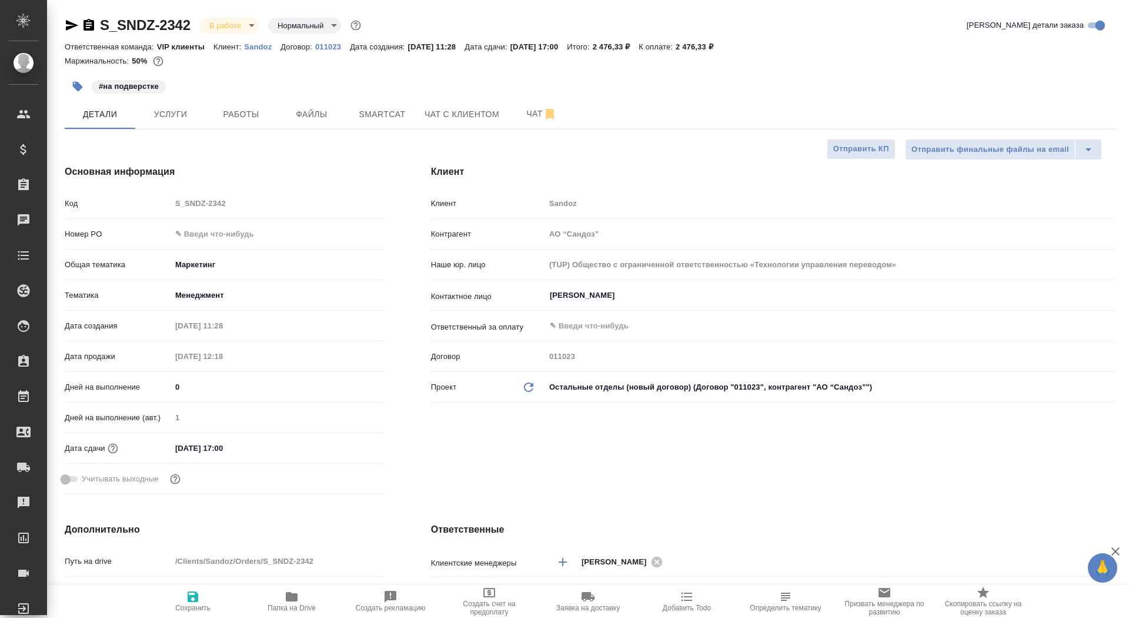
type textarea "x"
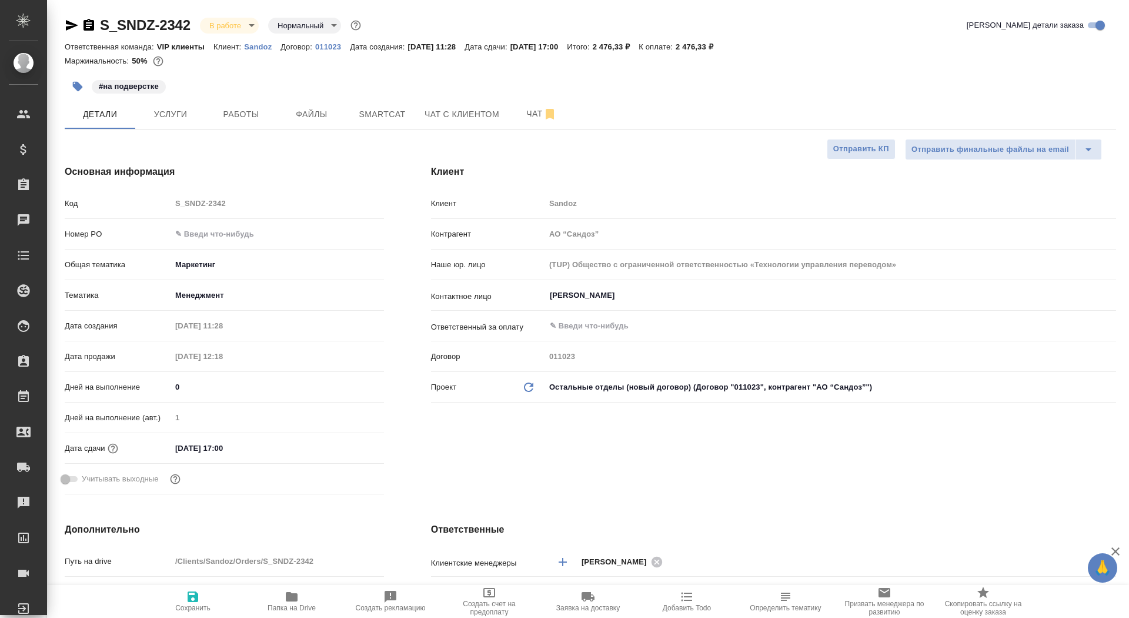
type textarea "x"
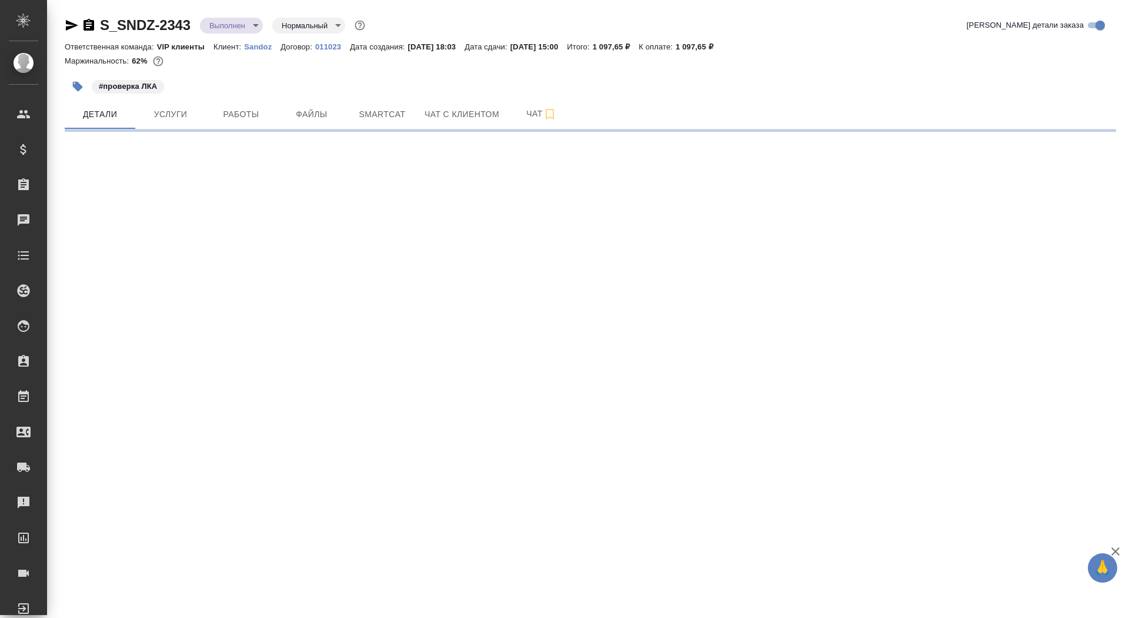
select select "RU"
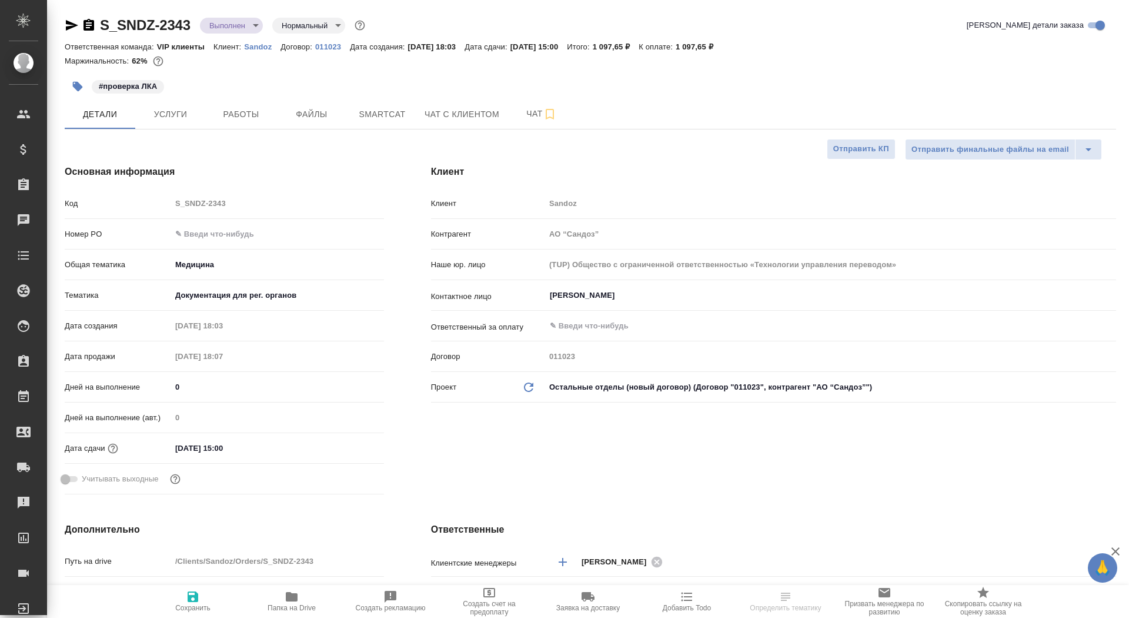
type textarea "x"
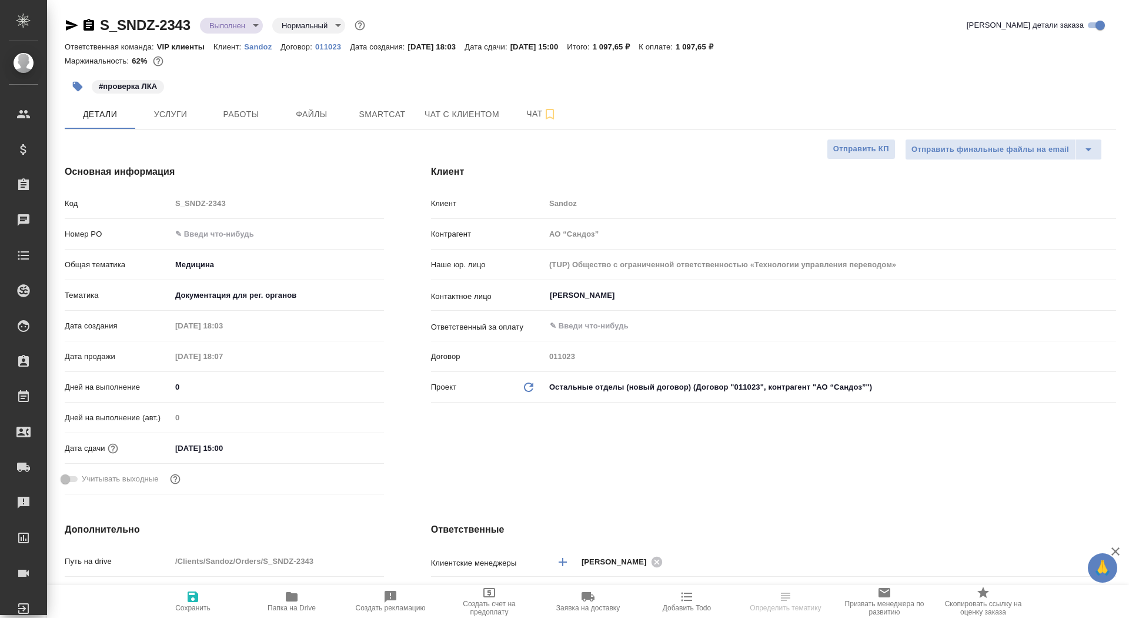
type textarea "x"
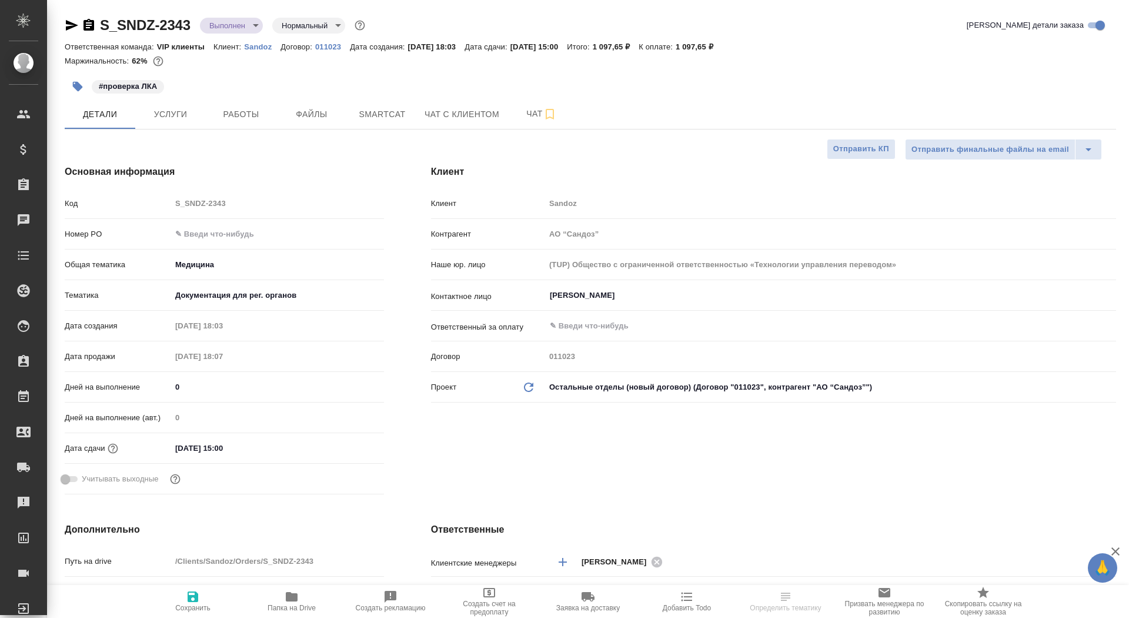
type textarea "x"
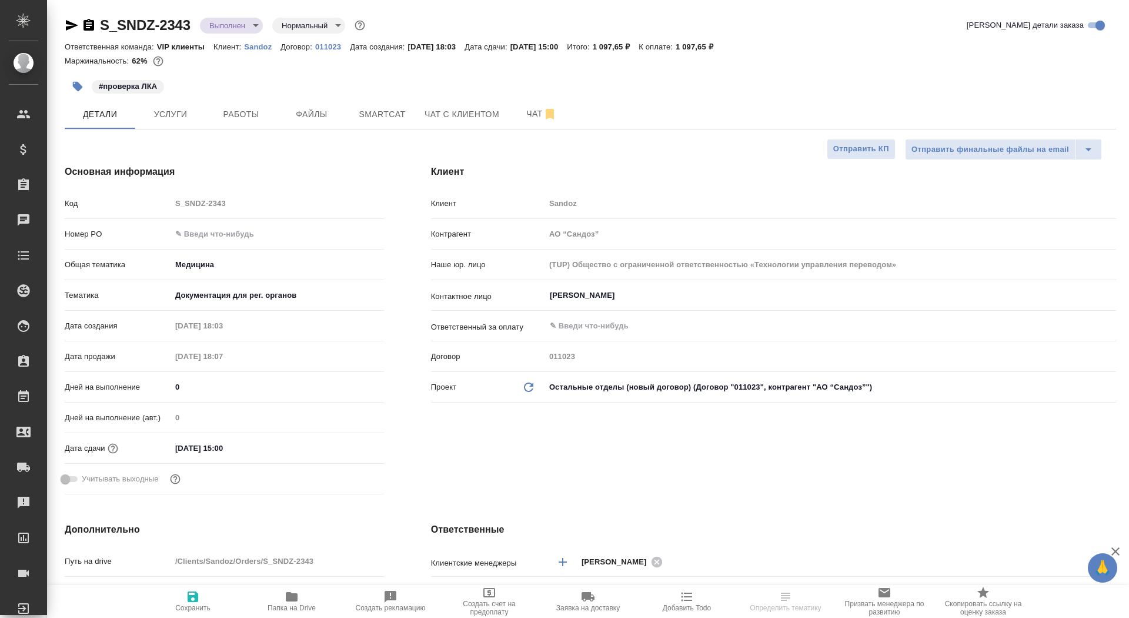
click at [254, 613] on button "Папка на Drive" at bounding box center [291, 601] width 99 height 33
type textarea "x"
select select "RU"
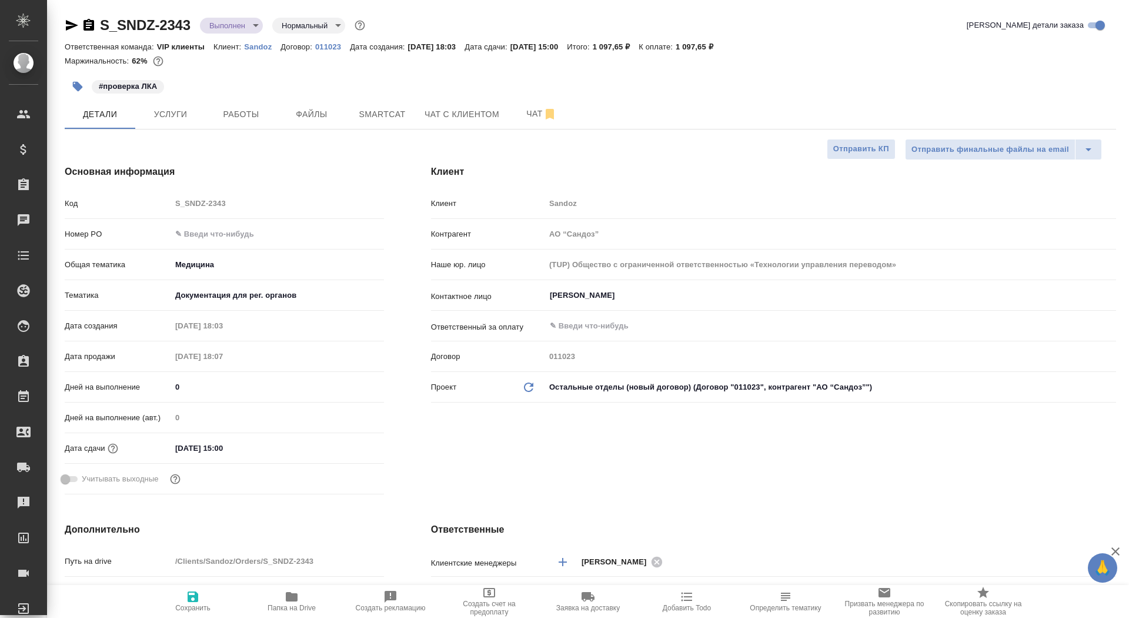
type textarea "x"
